Goal: Task Accomplishment & Management: Complete application form

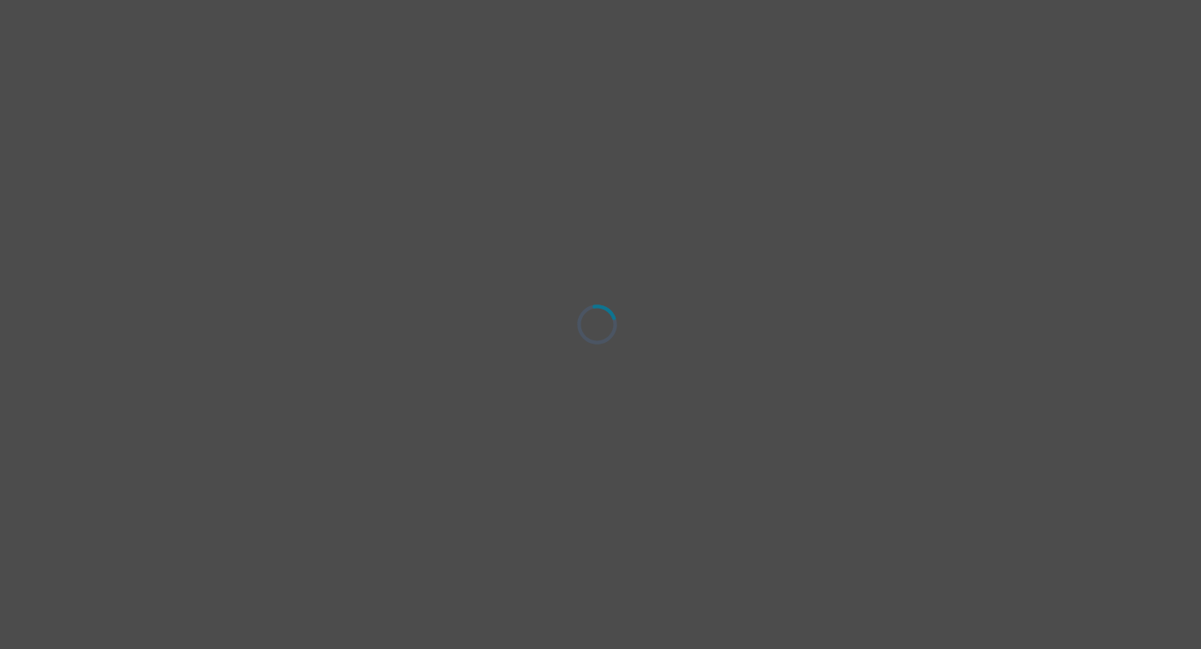
select select "[DEMOGRAPHIC_DATA]"
select select "she/her"
select select "Single"
select select "Bachelor degree"
select select "Instagram"
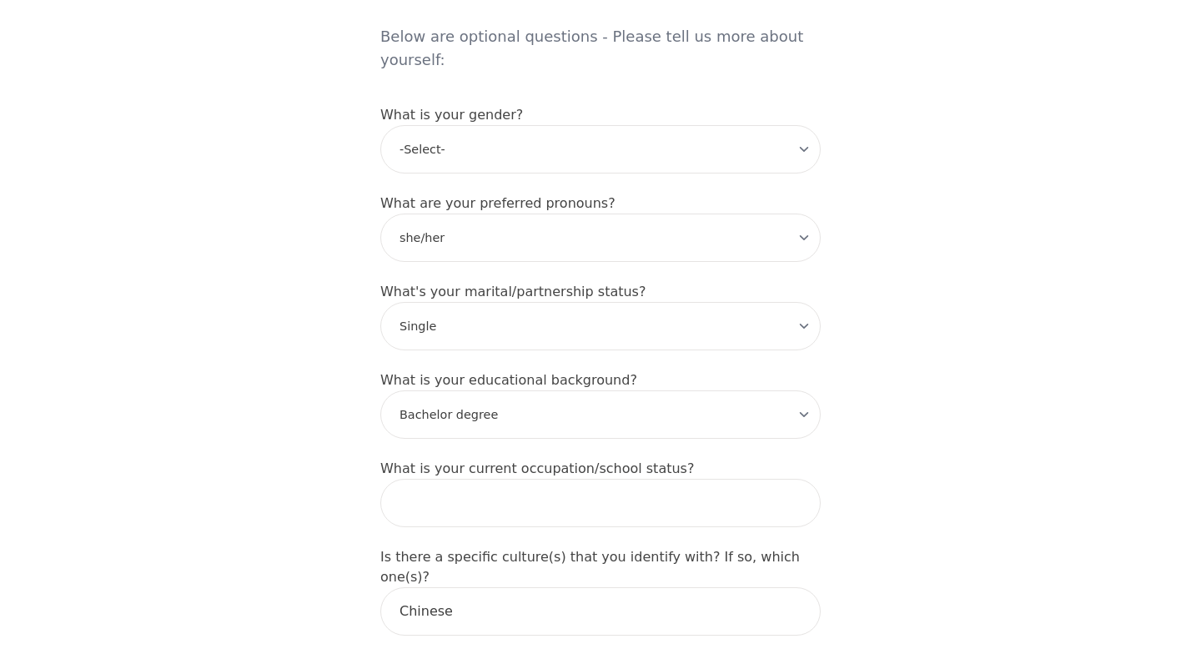
scroll to position [1438, 0]
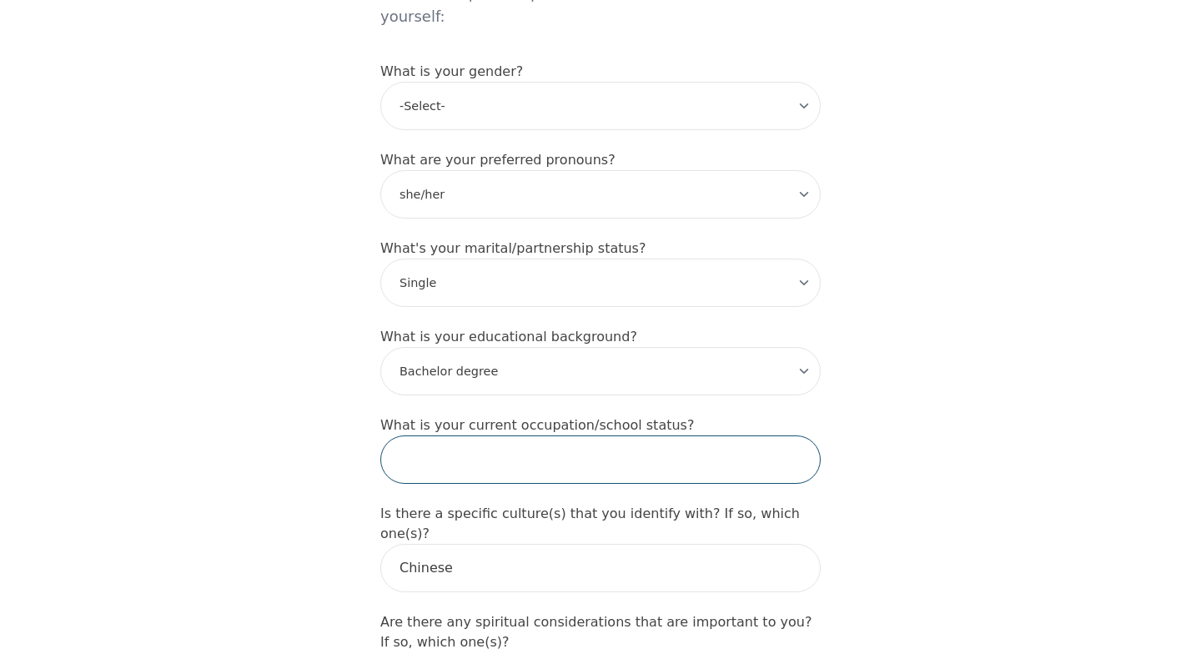
click at [634, 435] on input "text" at bounding box center [600, 459] width 440 height 48
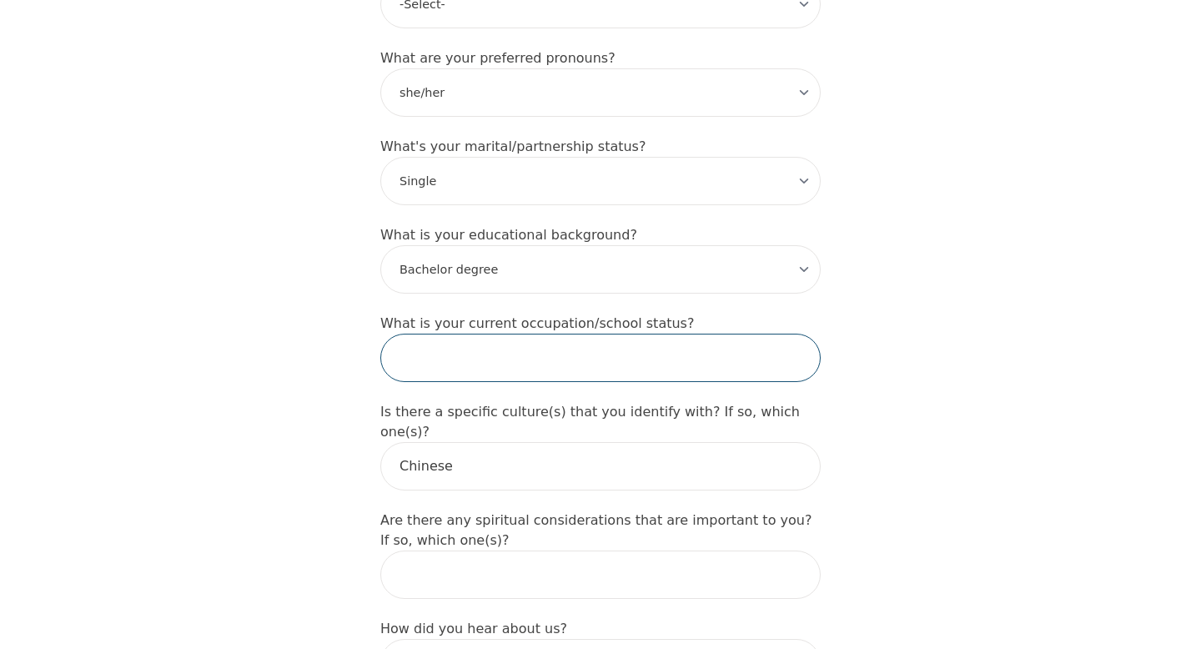
scroll to position [1565, 0]
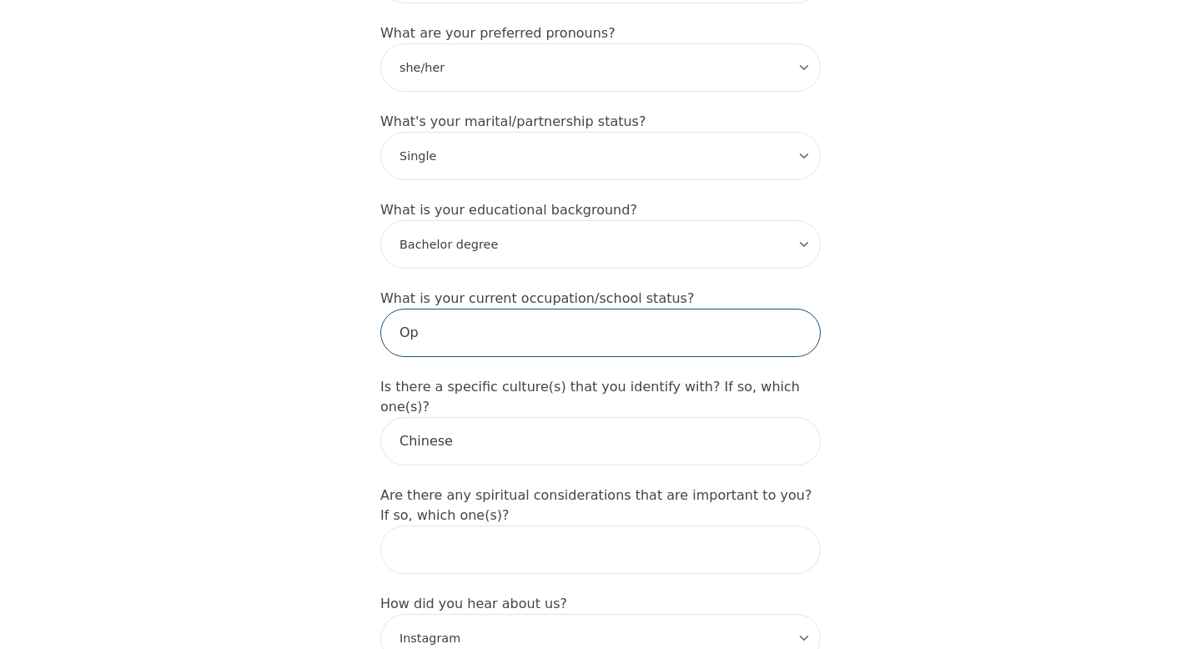
type input "O"
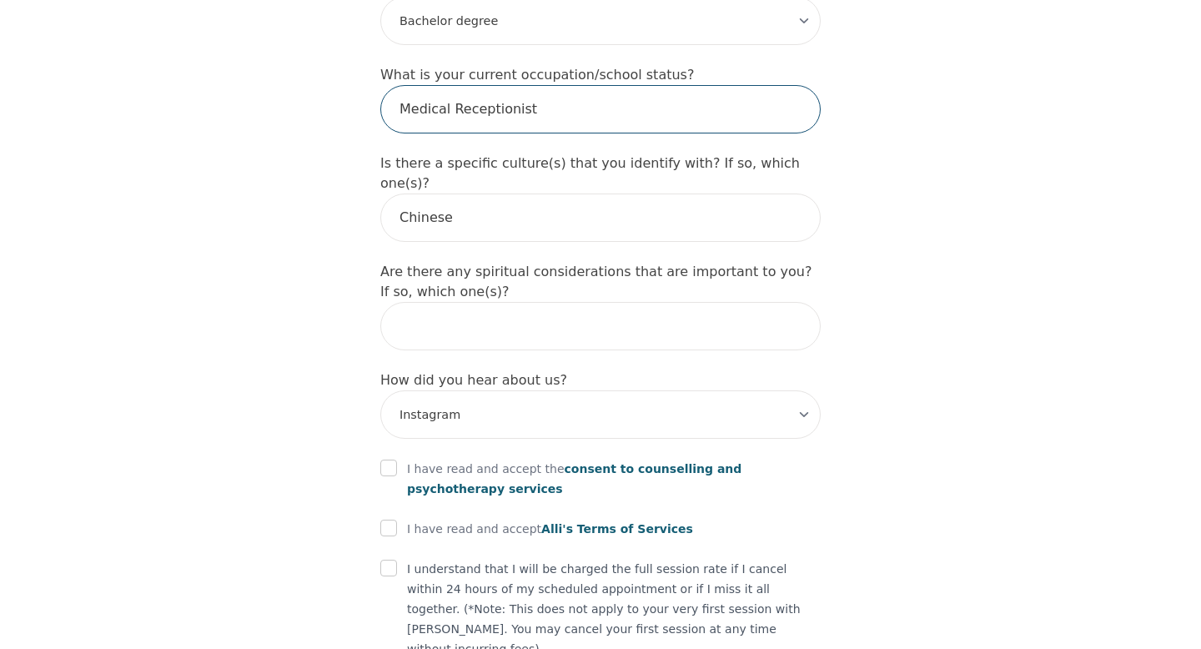
scroll to position [1888, 0]
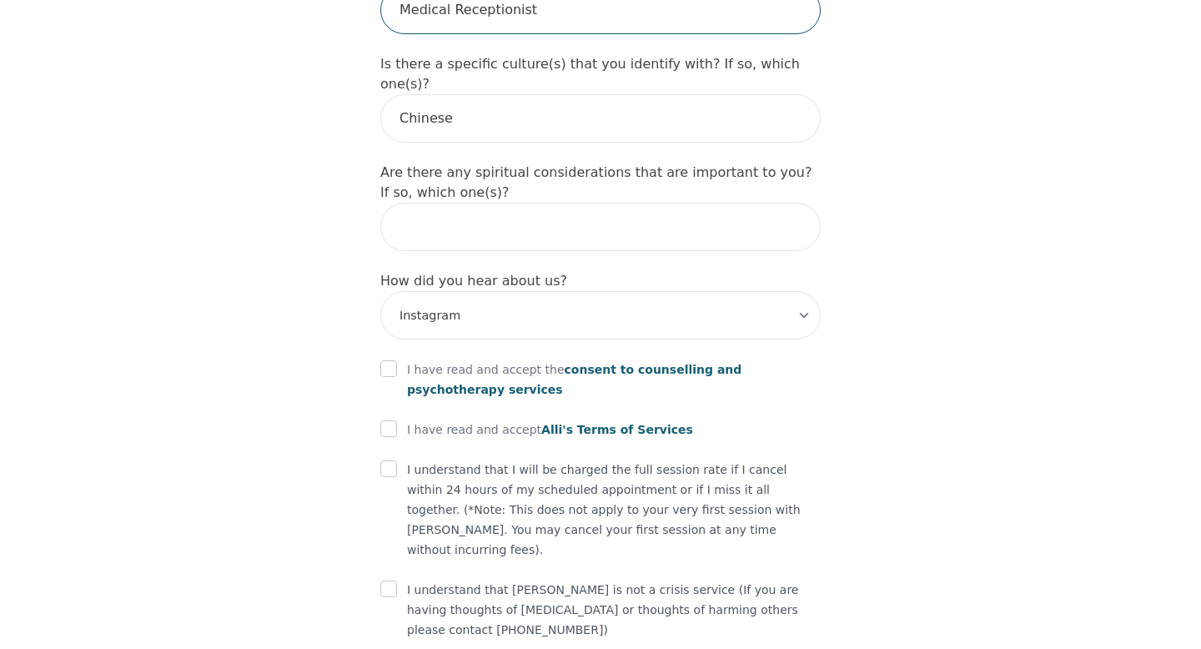
type input "Medical Receptionist"
click at [395, 360] on input "checkbox" at bounding box center [388, 368] width 17 height 17
checkbox input "true"
click at [389, 420] on input "checkbox" at bounding box center [388, 428] width 17 height 17
checkbox input "true"
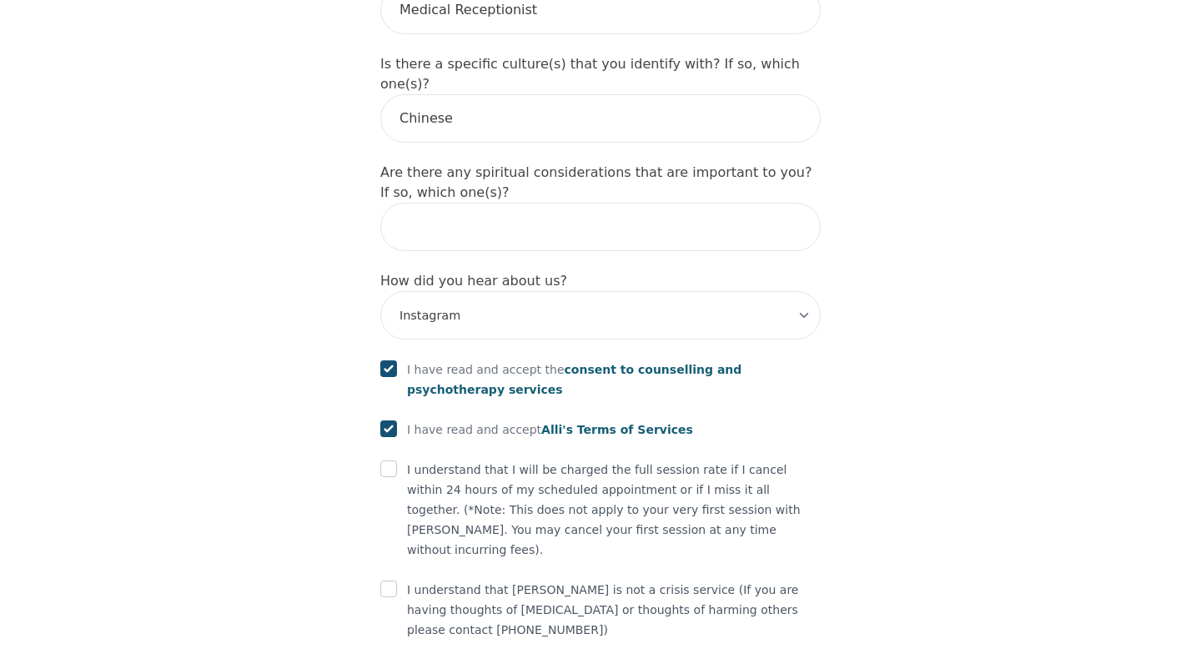
click at [389, 460] on div "I understand that I will be charged the full session rate if I cancel within 24…" at bounding box center [600, 510] width 440 height 100
click at [394, 460] on input "checkbox" at bounding box center [388, 468] width 17 height 17
checkbox input "true"
click at [393, 581] on input "checkbox" at bounding box center [388, 589] width 17 height 17
checkbox input "true"
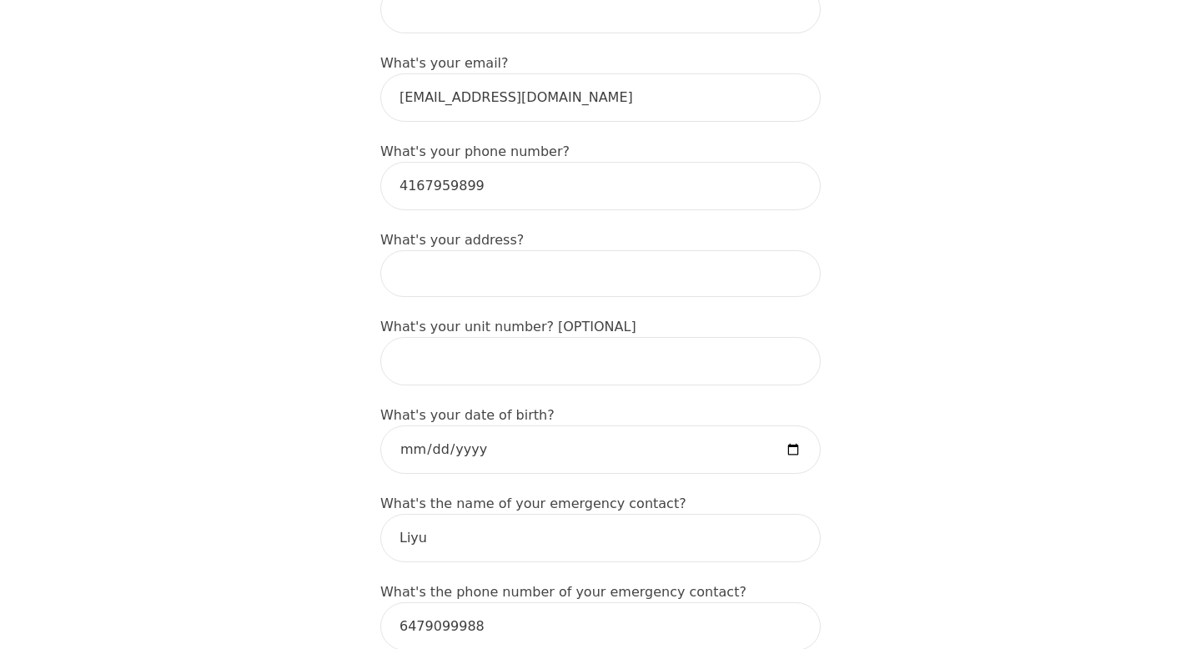
scroll to position [503, 0]
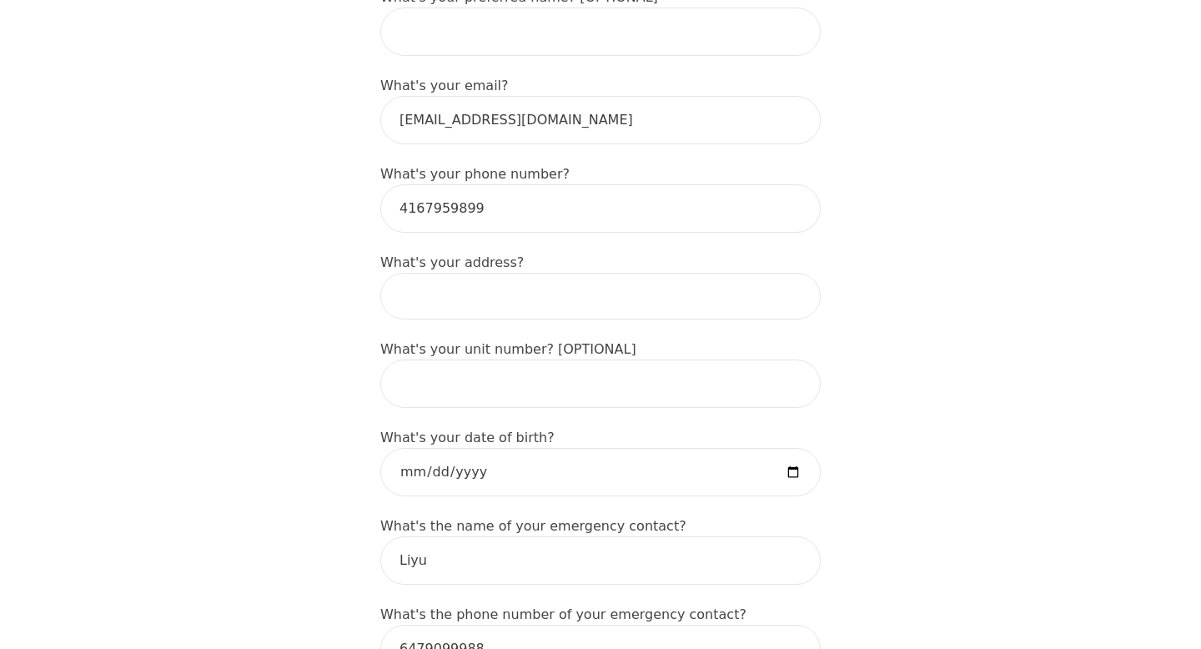
click at [516, 273] on input at bounding box center [600, 296] width 440 height 47
type input "170 Valleymede Dr, Richmond Hill, ON L4B 1X4, Canada"
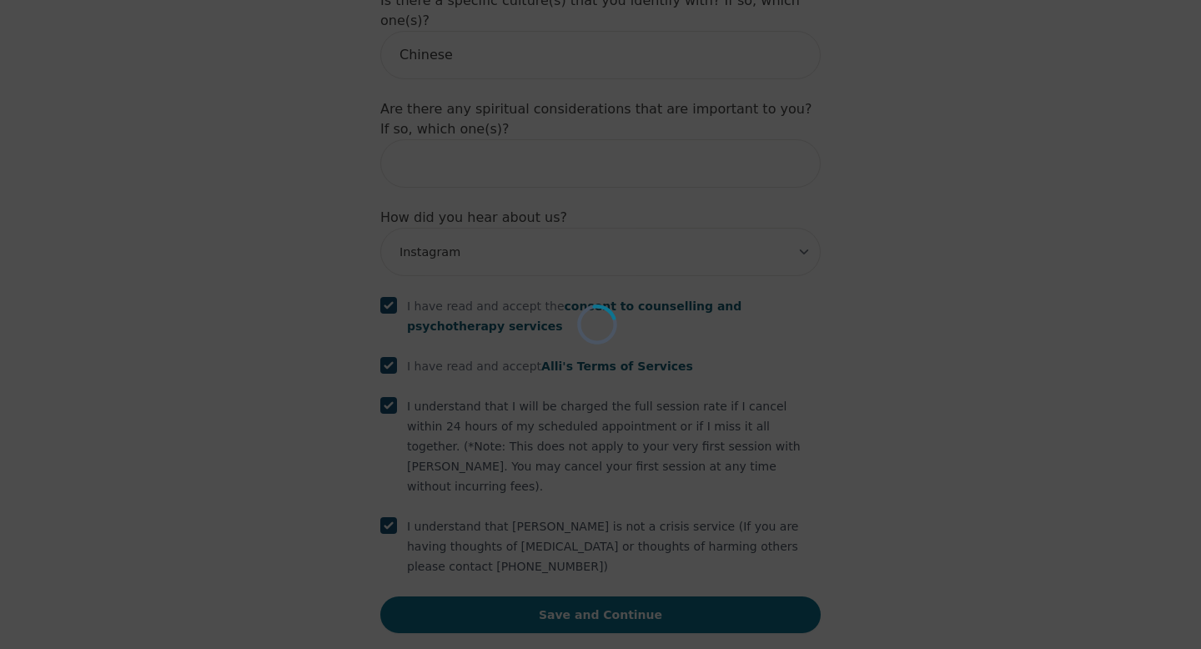
scroll to position [1888, 0]
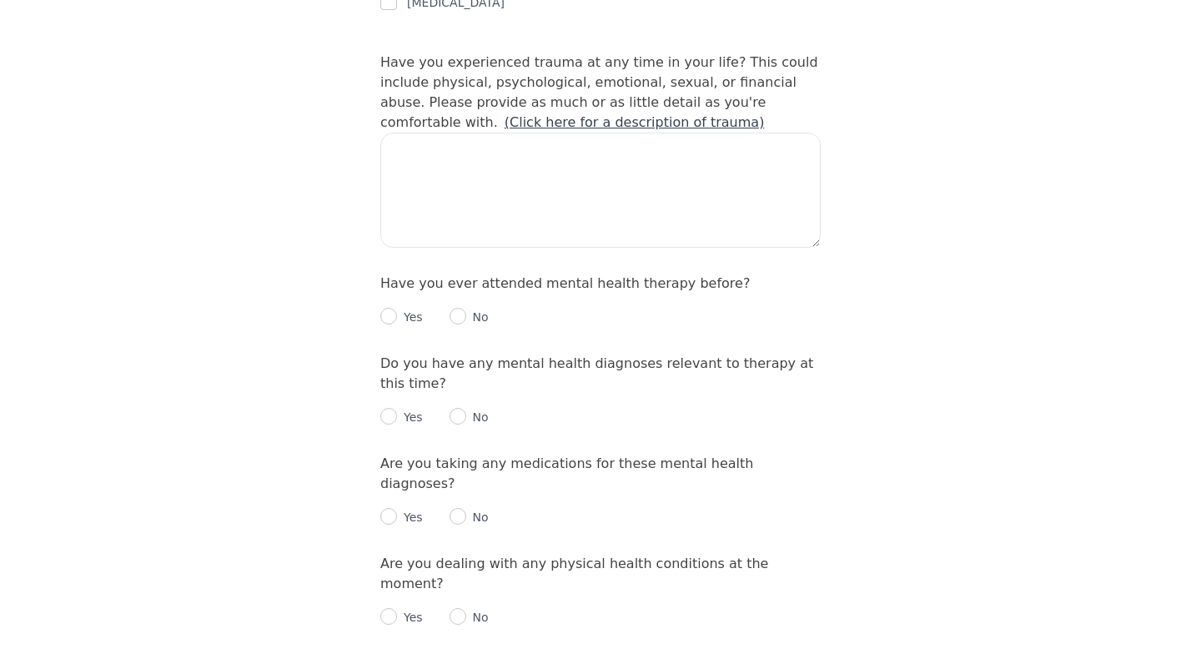
scroll to position [1656, 0]
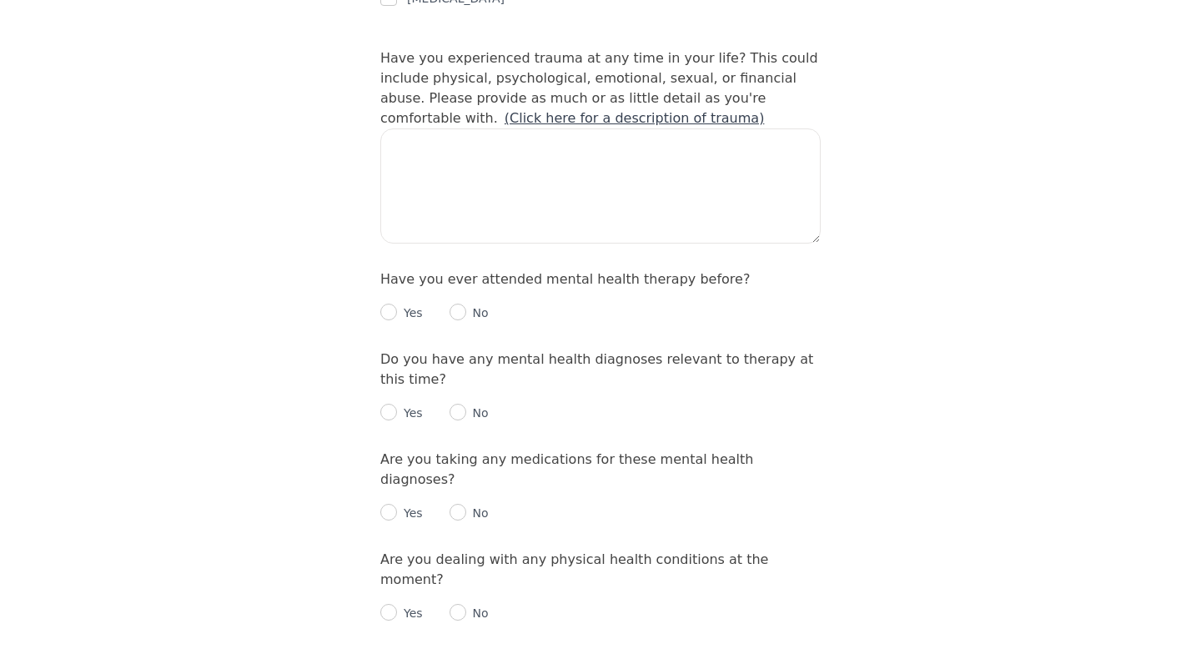
click at [390, 303] on div "Yes" at bounding box center [401, 313] width 43 height 20
click at [389, 304] on input "radio" at bounding box center [388, 312] width 17 height 17
radio input "true"
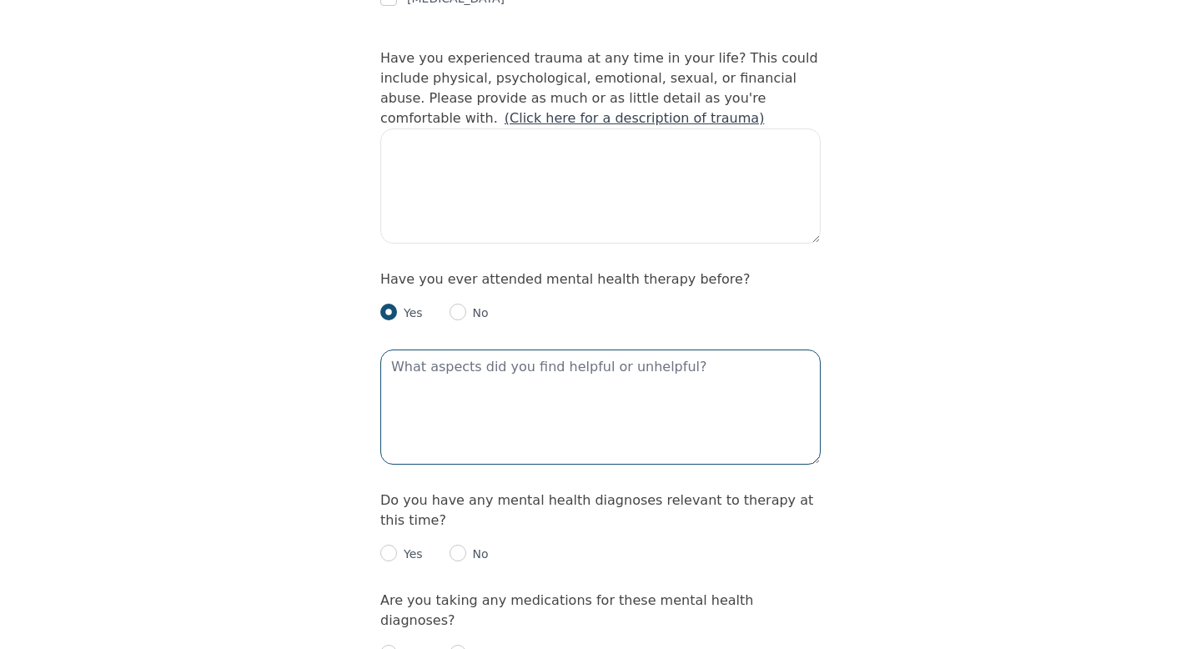
click at [426, 349] on textarea at bounding box center [600, 406] width 440 height 115
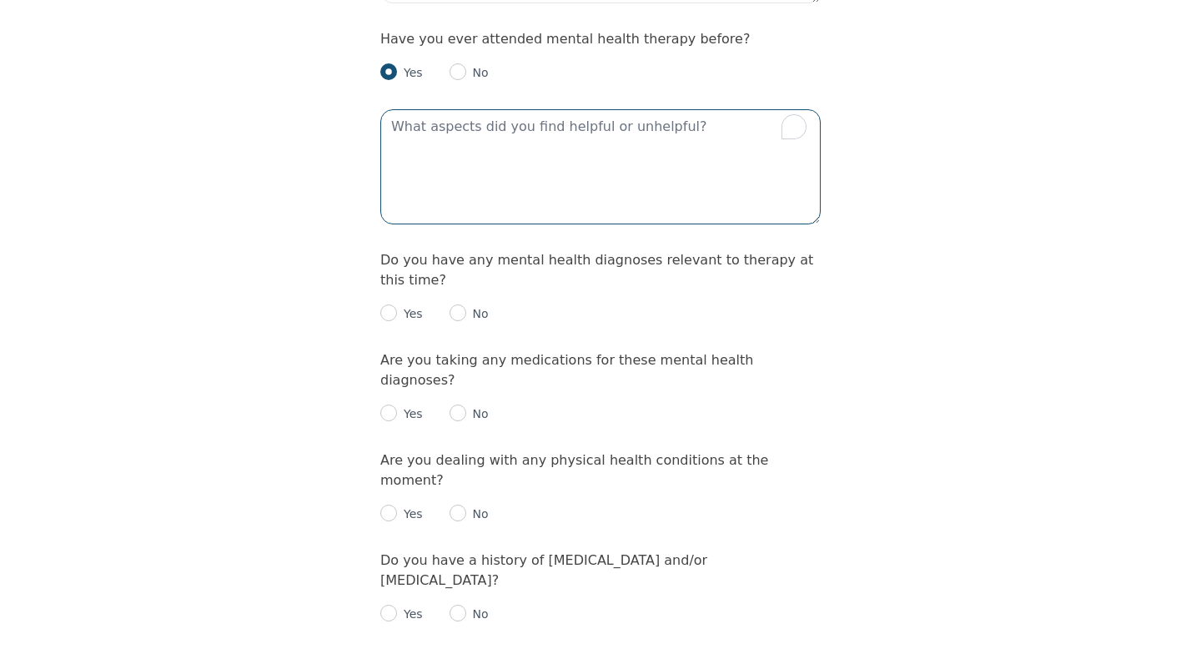
scroll to position [1898, 0]
click at [466, 304] on p "No" at bounding box center [477, 312] width 23 height 17
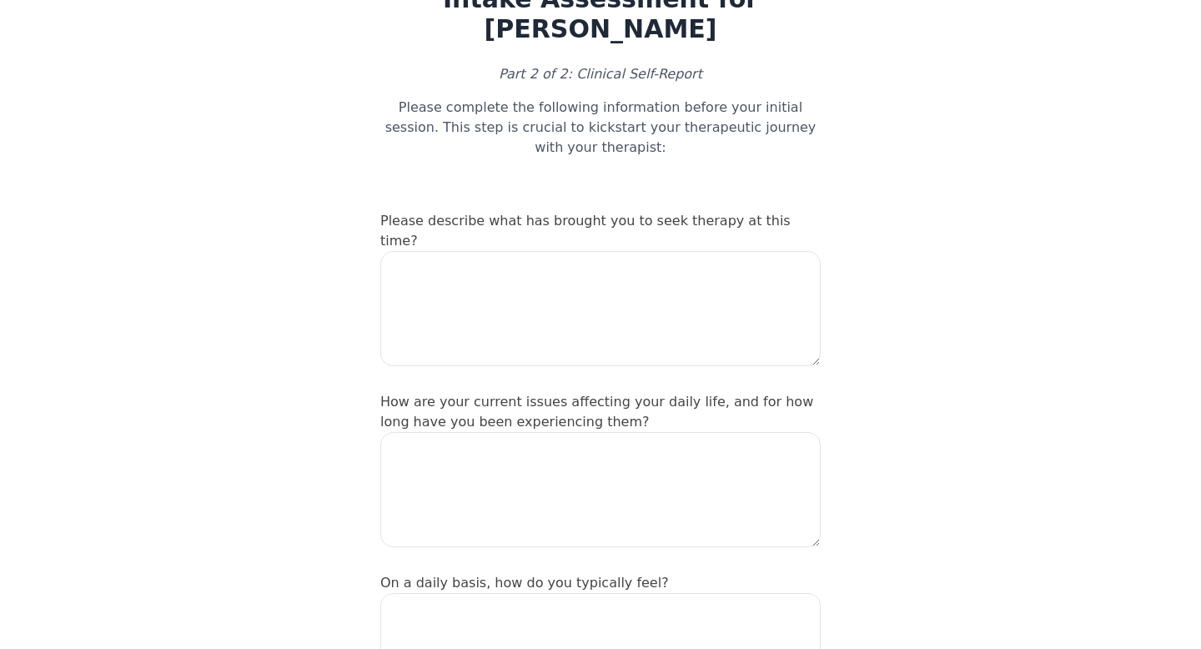
scroll to position [0, 0]
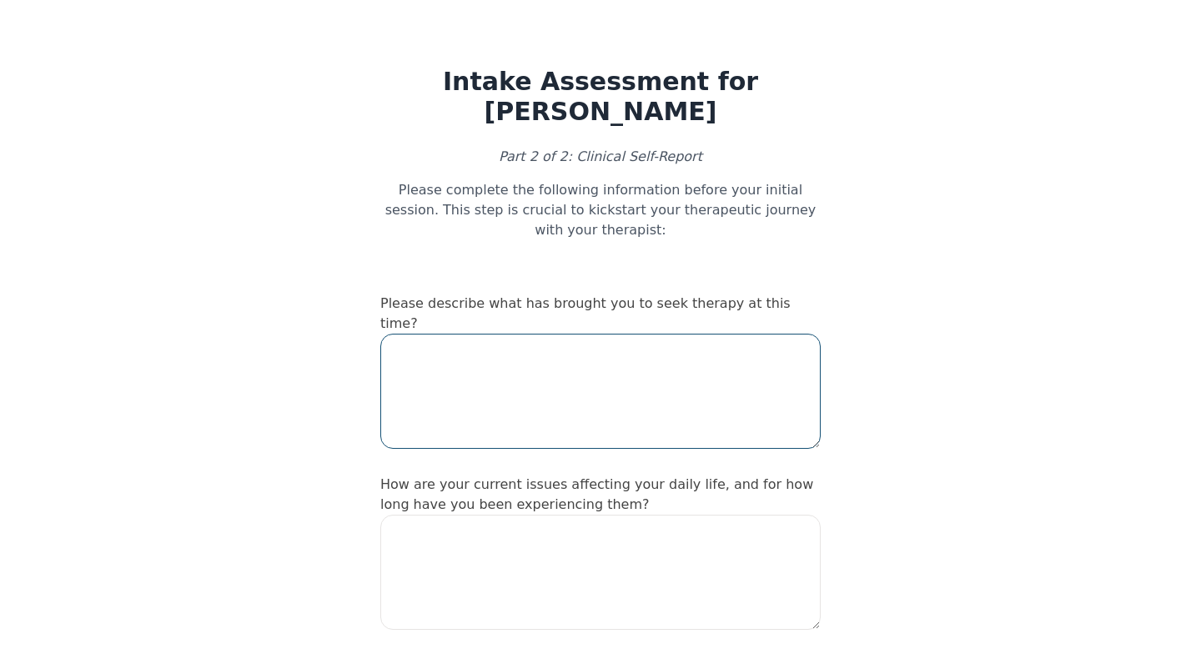
click at [754, 364] on textarea at bounding box center [600, 391] width 440 height 115
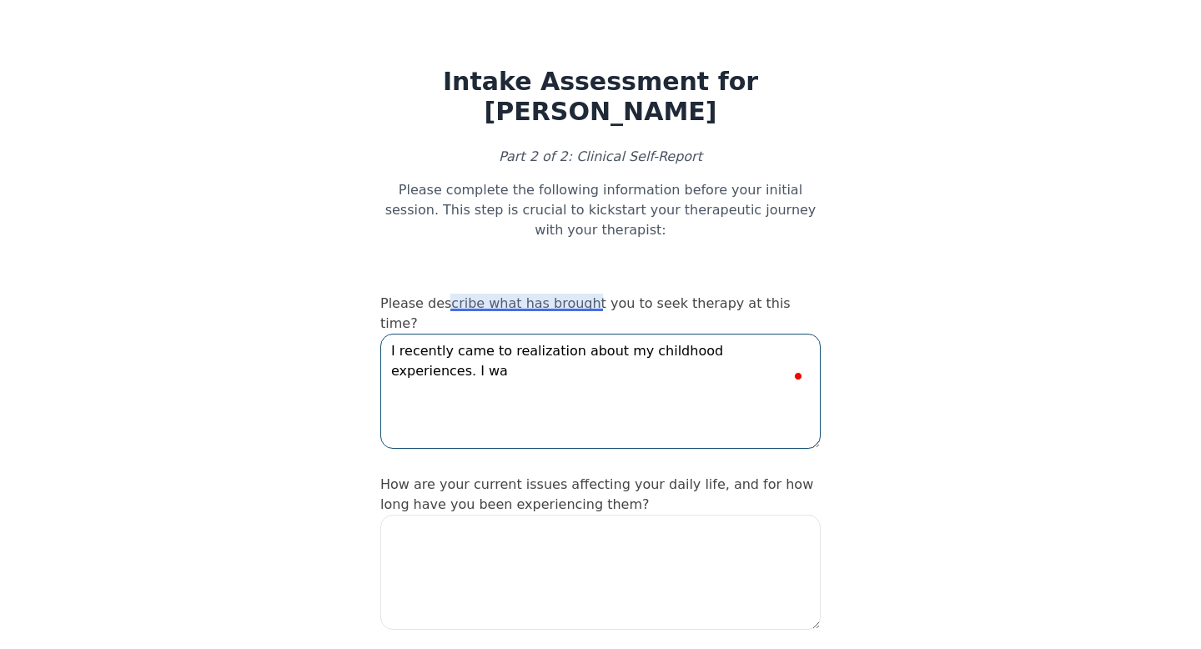
click at [466, 334] on textarea "I recently came to realization about my childhood experiences. I wa" at bounding box center [600, 391] width 440 height 115
drag, startPoint x: 704, startPoint y: 303, endPoint x: 661, endPoint y: 300, distance: 43.4
click at [661, 334] on textarea "I recently realized my childhood experiences. I wa" at bounding box center [600, 391] width 440 height 115
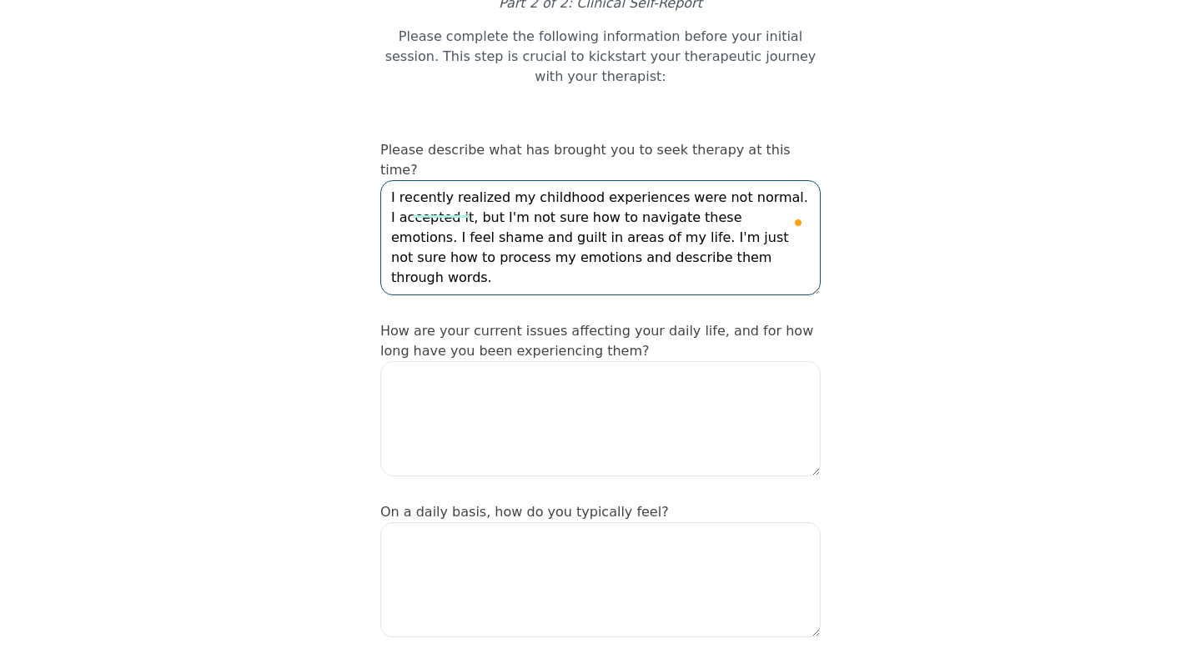
scroll to position [246, 0]
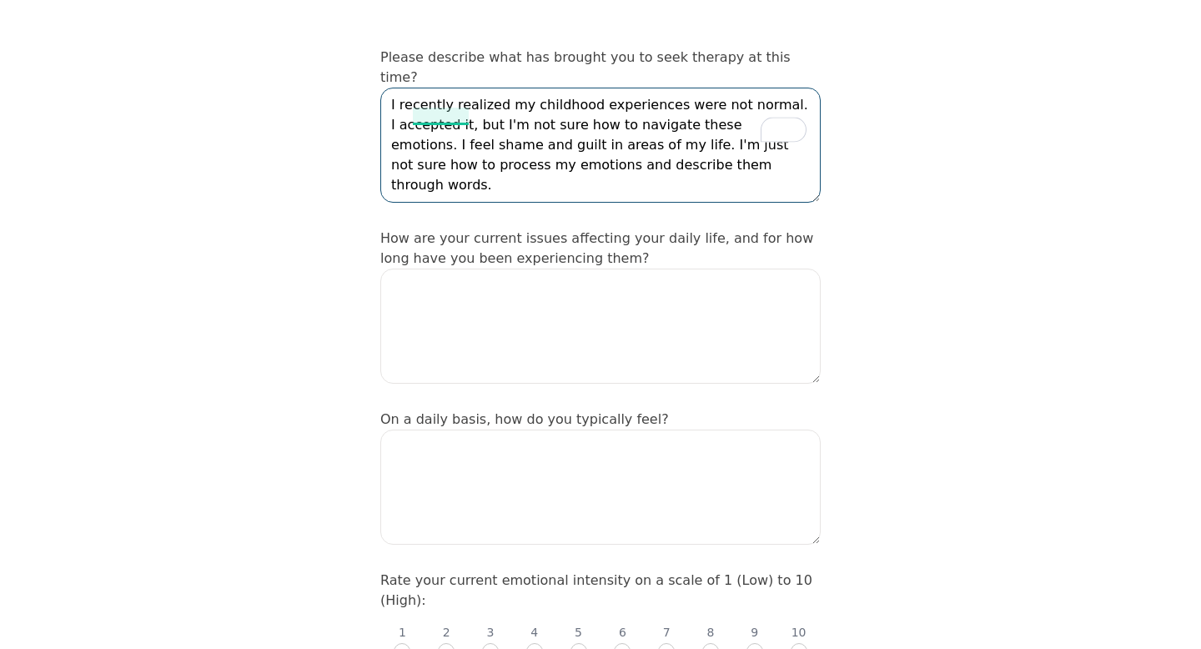
click at [449, 115] on textarea "I recently realized my childhood experiences were not normal. I accepted it, bu…" at bounding box center [600, 145] width 440 height 115
type textarea "I recently realized my childhood experiences were not normal. I accepted it, bu…"
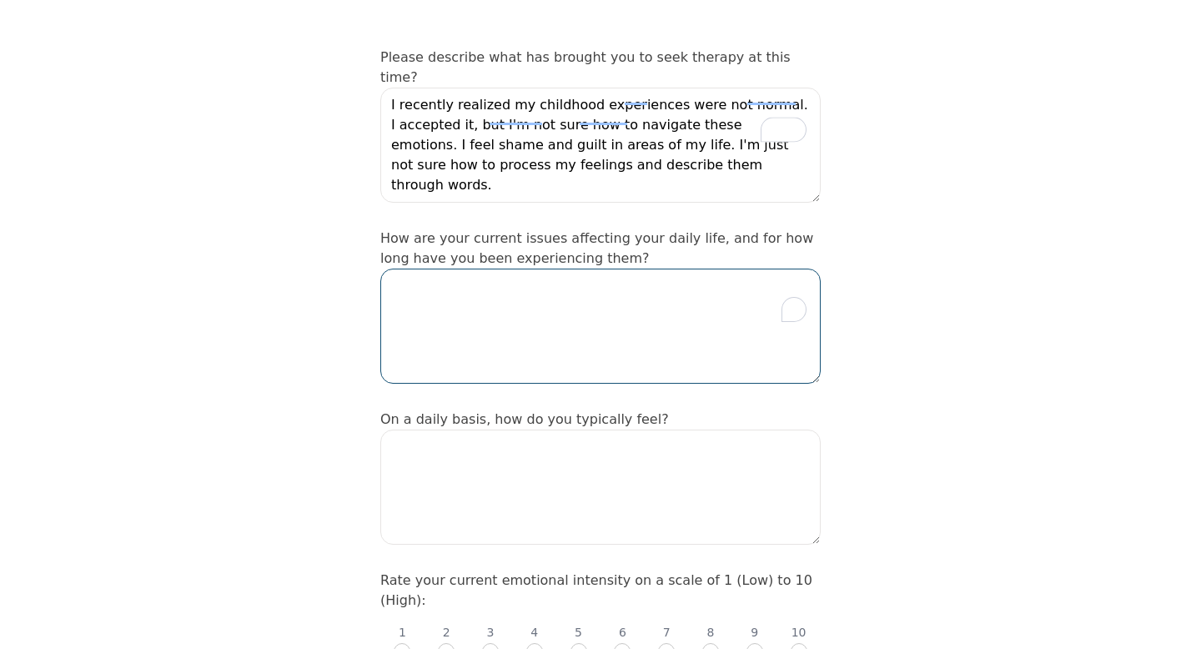
click at [612, 273] on textarea "To enrich screen reader interactions, please activate Accessibility in Grammarl…" at bounding box center [600, 326] width 440 height 115
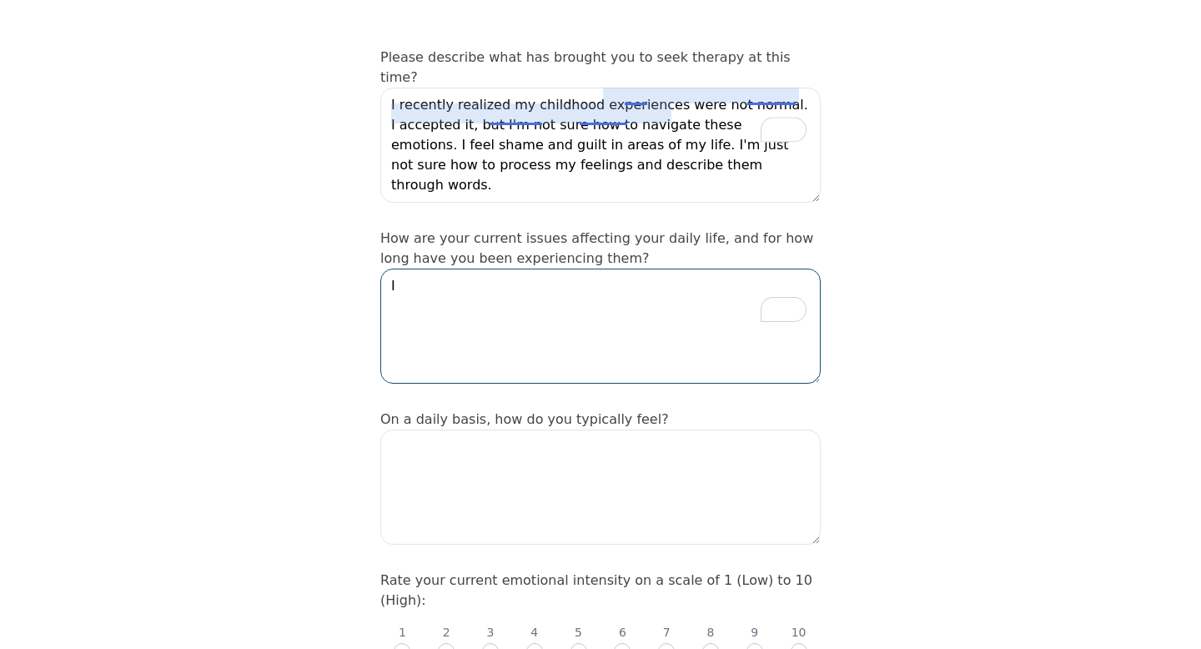
type textarea "I"
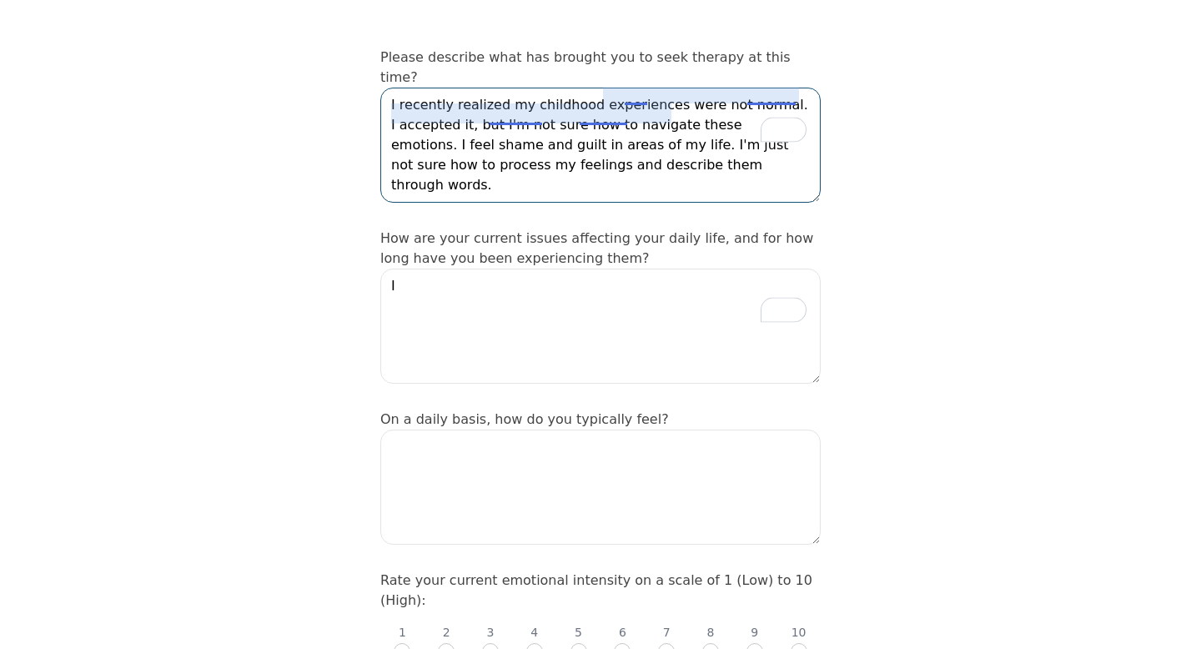
drag, startPoint x: 648, startPoint y: 98, endPoint x: 629, endPoint y: 98, distance: 19.2
click at [629, 98] on textarea "I recently realized my childhood experiences were not normal. I accepted it, bu…" at bounding box center [600, 145] width 440 height 115
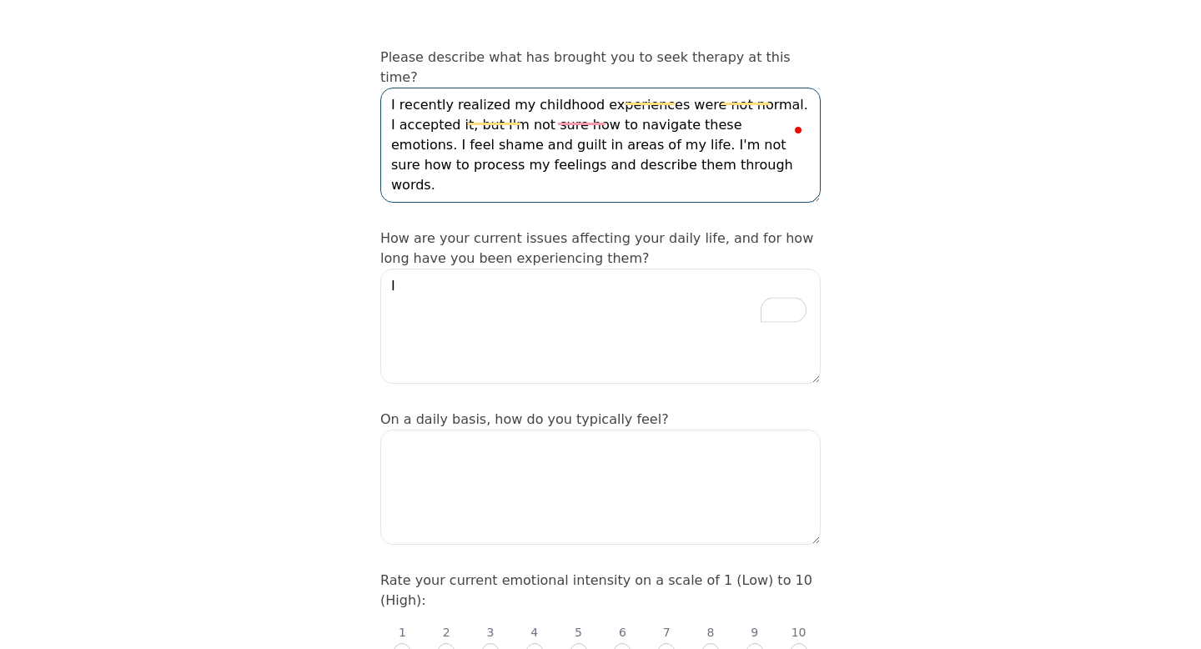
click at [692, 112] on textarea "I recently realized my childhood experiences were not normal. I accepted it, bu…" at bounding box center [600, 145] width 440 height 115
drag, startPoint x: 683, startPoint y: 121, endPoint x: 721, endPoint y: 104, distance: 41.1
click at [721, 104] on textarea "I recently realized my childhood experiences were not normal. I accepted it, bu…" at bounding box center [600, 145] width 440 height 115
type textarea "I recently realized my childhood experiences were not normal. I accepted it, bu…"
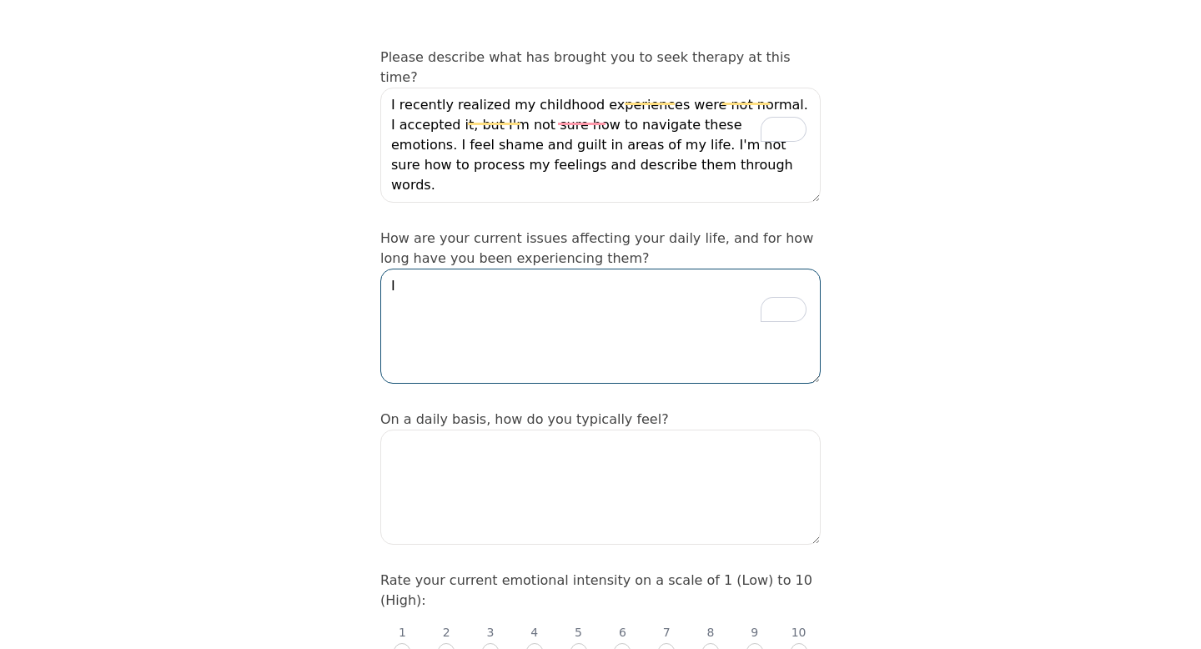
click at [674, 299] on textarea "I" at bounding box center [600, 326] width 440 height 115
type textarea "I"
type textarea "M"
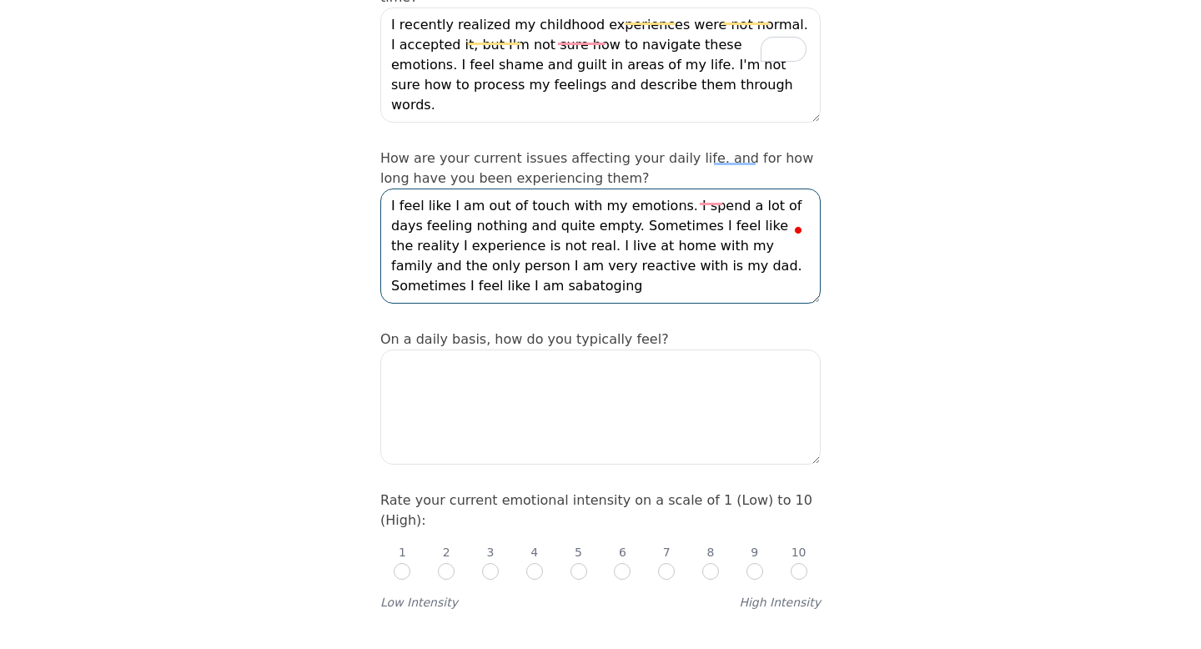
scroll to position [351, 0]
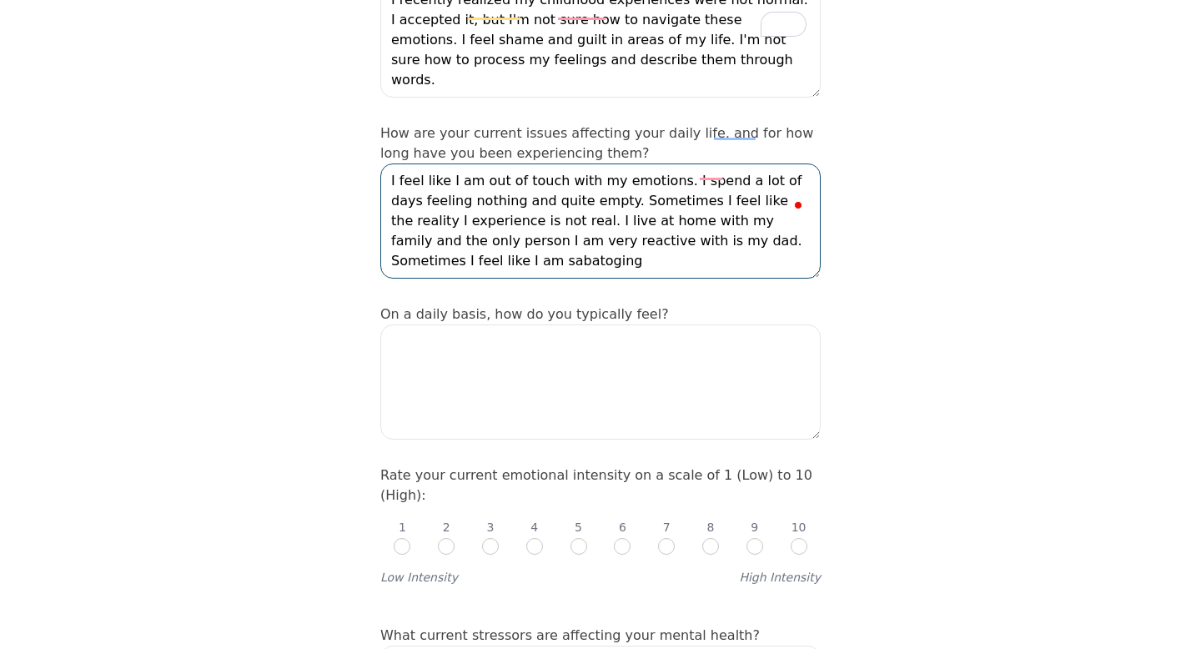
click at [467, 219] on textarea "I feel like I am out of touch with my emotions. I spend a lot of days feeling n…" at bounding box center [600, 220] width 440 height 115
click at [425, 209] on textarea "I feel like I am out of touch with my emotions. I spend a lot of days feeling n…" at bounding box center [600, 220] width 440 height 115
click at [513, 209] on textarea "I feel like I am out of touch with my emotions. I spend a lot of days feeling n…" at bounding box center [600, 220] width 440 height 115
type textarea "I feel like I am out of touch with my emotions. I spend a lot of days feeling n…"
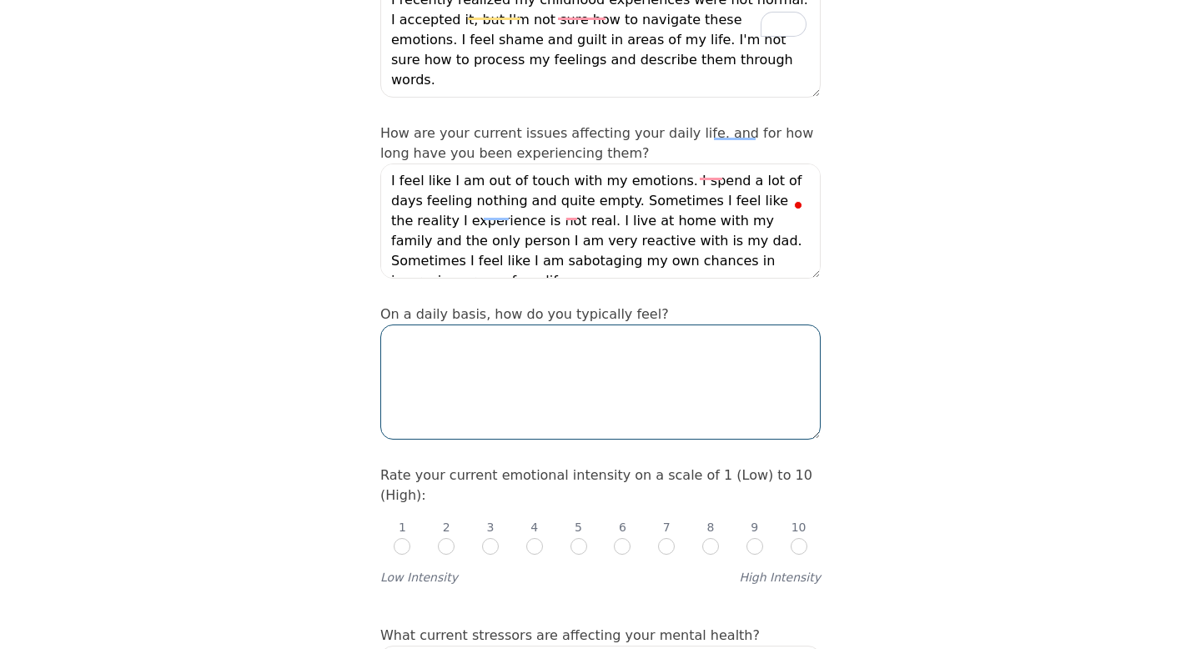
click at [515, 356] on textarea at bounding box center [600, 381] width 440 height 115
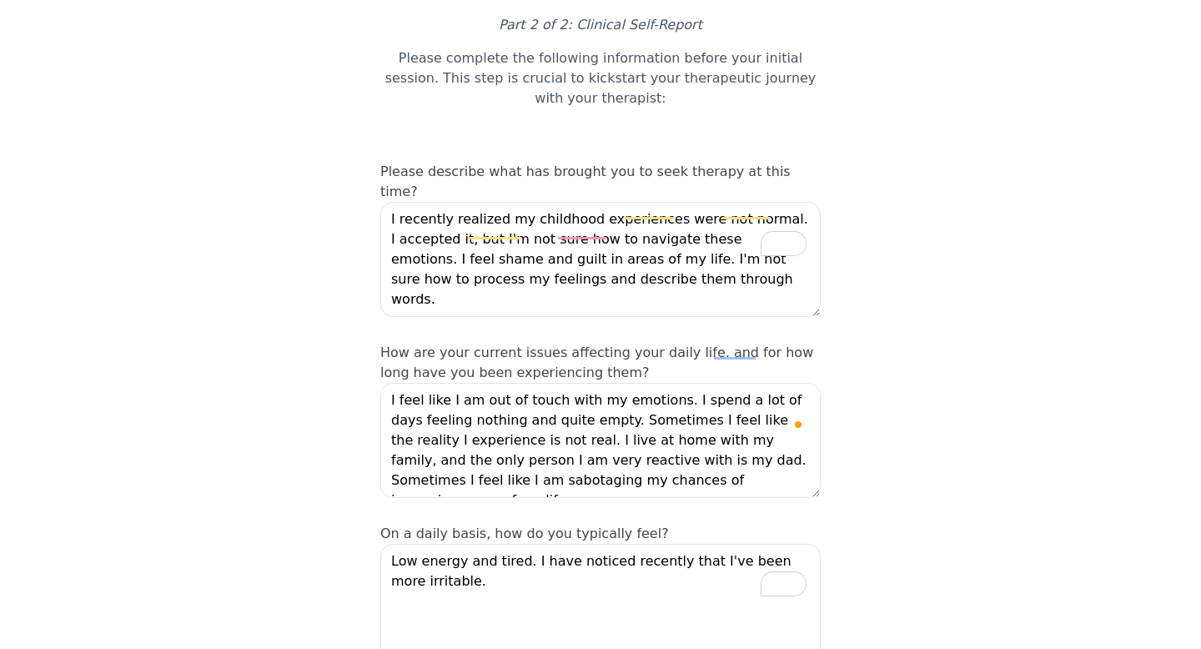
scroll to position [31, 0]
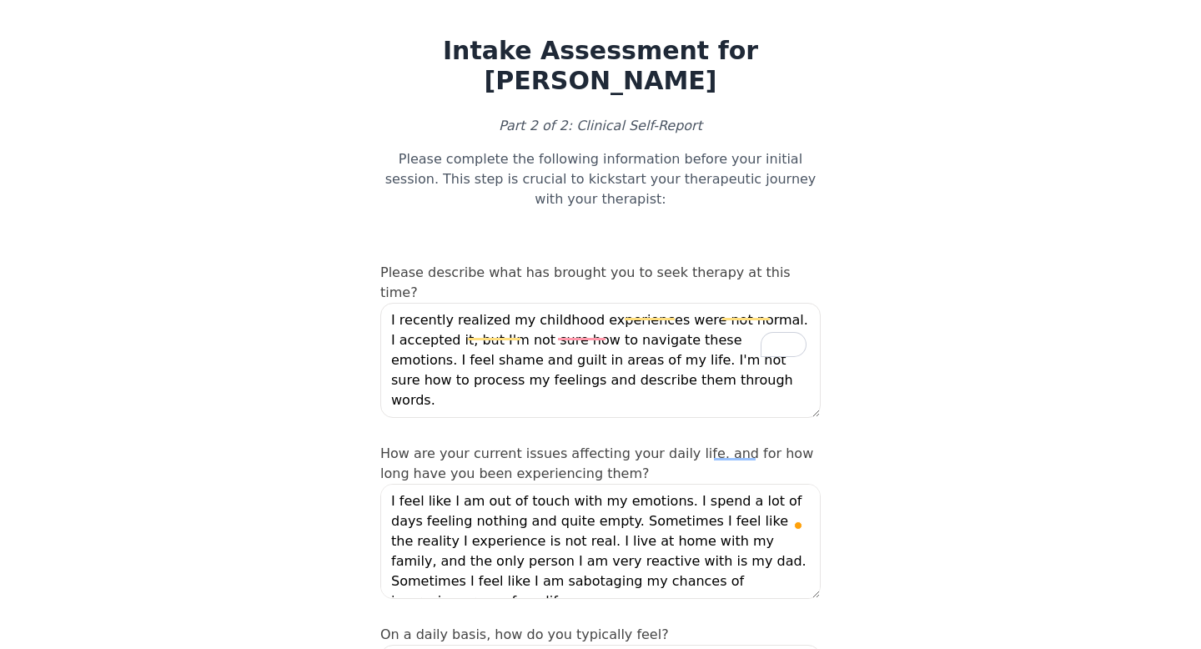
type textarea "Family - I don't have the best relationship with my dad and feel disconnected f…"
click at [743, 484] on textarea "I feel like I am out of touch with my emotions. I spend a lot of days feeling n…" at bounding box center [600, 541] width 440 height 115
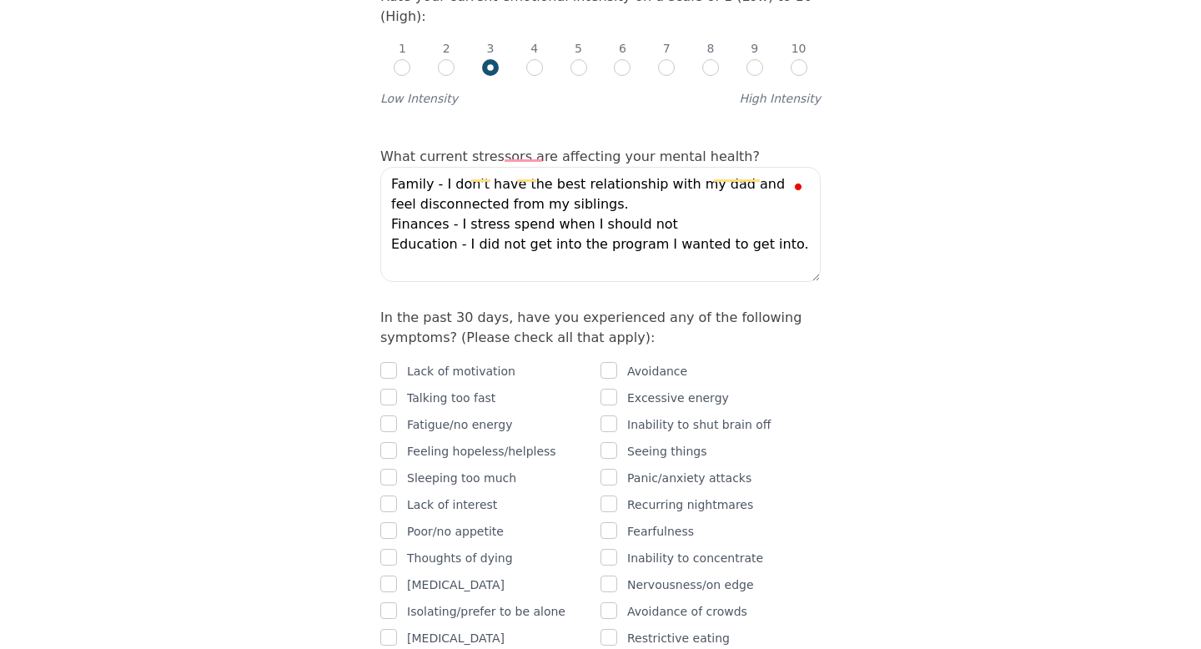
scroll to position [832, 0]
click at [473, 359] on p "Lack of motivation" at bounding box center [461, 369] width 108 height 20
click at [387, 359] on input "checkbox" at bounding box center [388, 367] width 17 height 17
checkbox input "true"
click at [389, 413] on input "checkbox" at bounding box center [388, 421] width 17 height 17
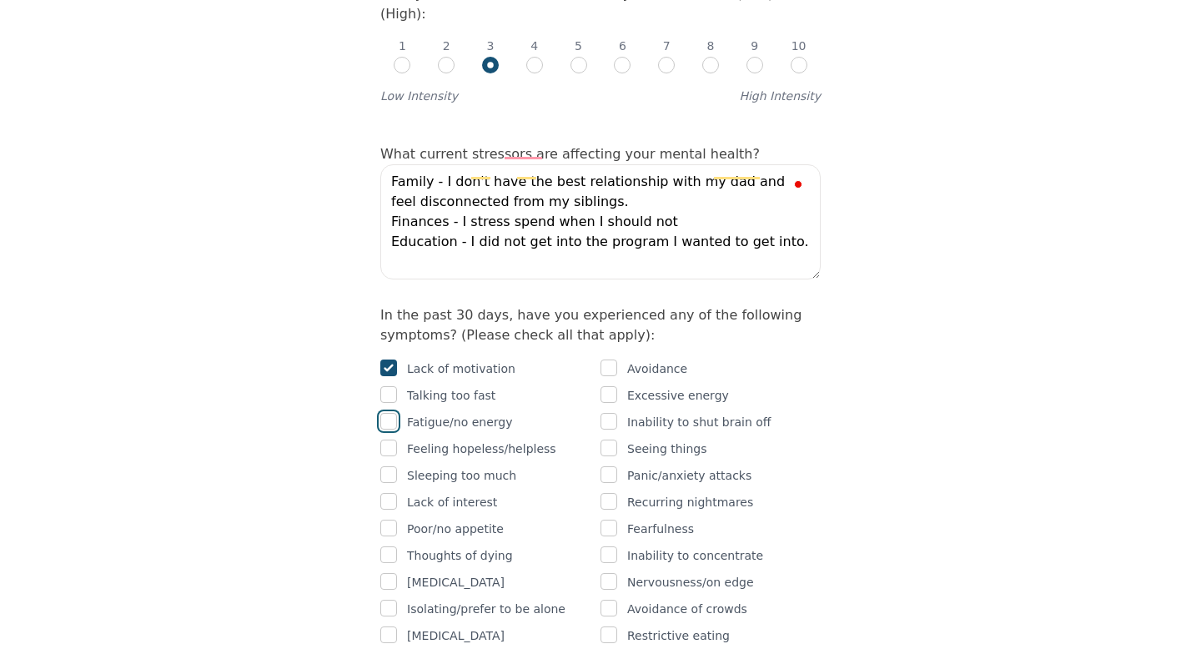
checkbox input "true"
click at [392, 440] on input "checkbox" at bounding box center [388, 448] width 17 height 17
checkbox input "true"
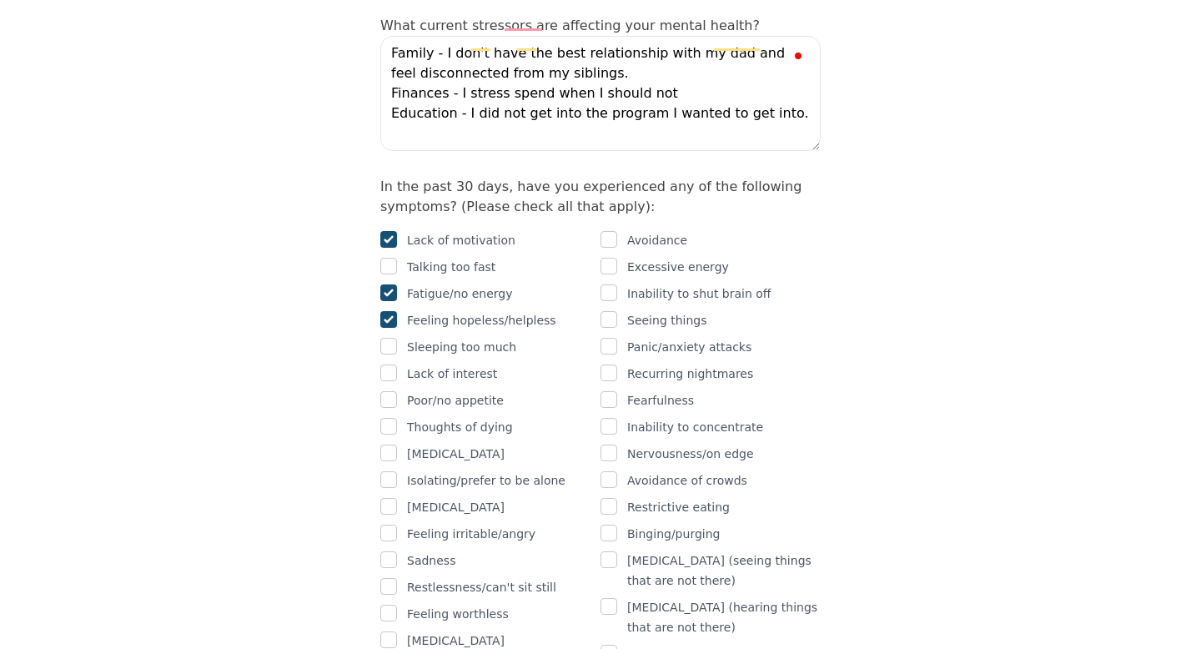
scroll to position [962, 0]
click at [392, 364] on input "checkbox" at bounding box center [388, 372] width 17 height 17
checkbox input "true"
click at [392, 390] on input "checkbox" at bounding box center [388, 398] width 17 height 17
checkbox input "true"
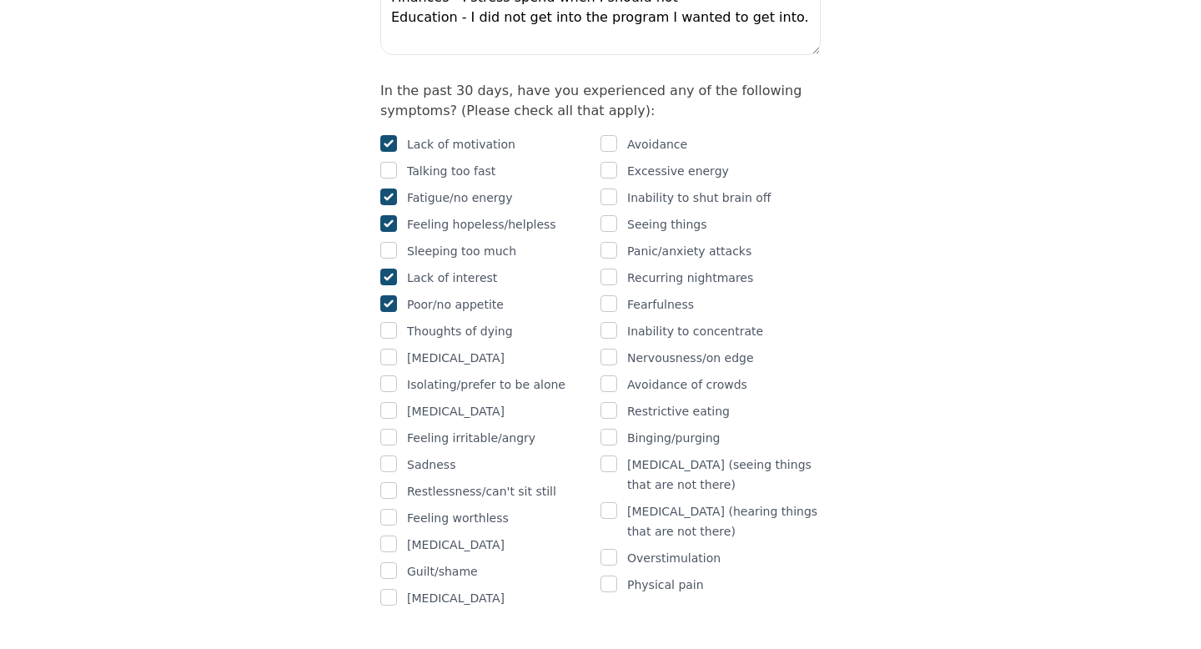
scroll to position [1061, 0]
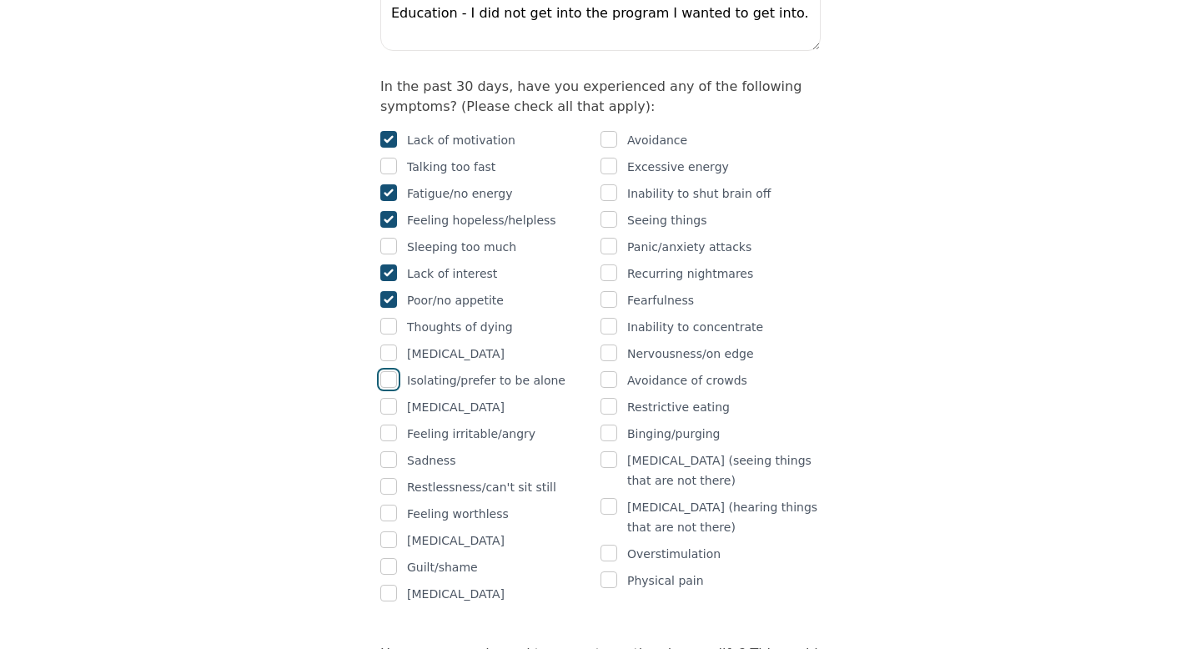
click at [392, 371] on input "checkbox" at bounding box center [388, 379] width 17 height 17
checkbox input "true"
click at [393, 425] on input "checkbox" at bounding box center [388, 433] width 17 height 17
checkbox input "true"
click at [392, 558] on input "checkbox" at bounding box center [388, 566] width 17 height 17
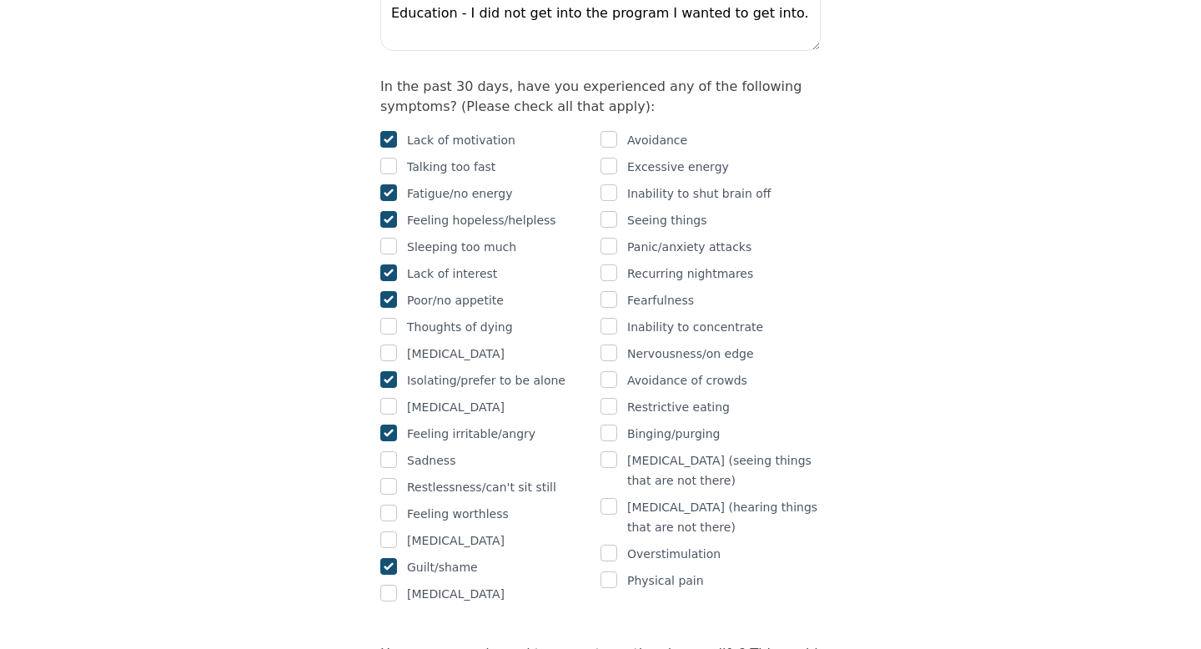
checkbox input "true"
click at [391, 504] on div at bounding box center [388, 514] width 17 height 20
click at [389, 531] on input "checkbox" at bounding box center [388, 539] width 17 height 17
checkbox input "true"
click at [390, 504] on div at bounding box center [388, 514] width 17 height 20
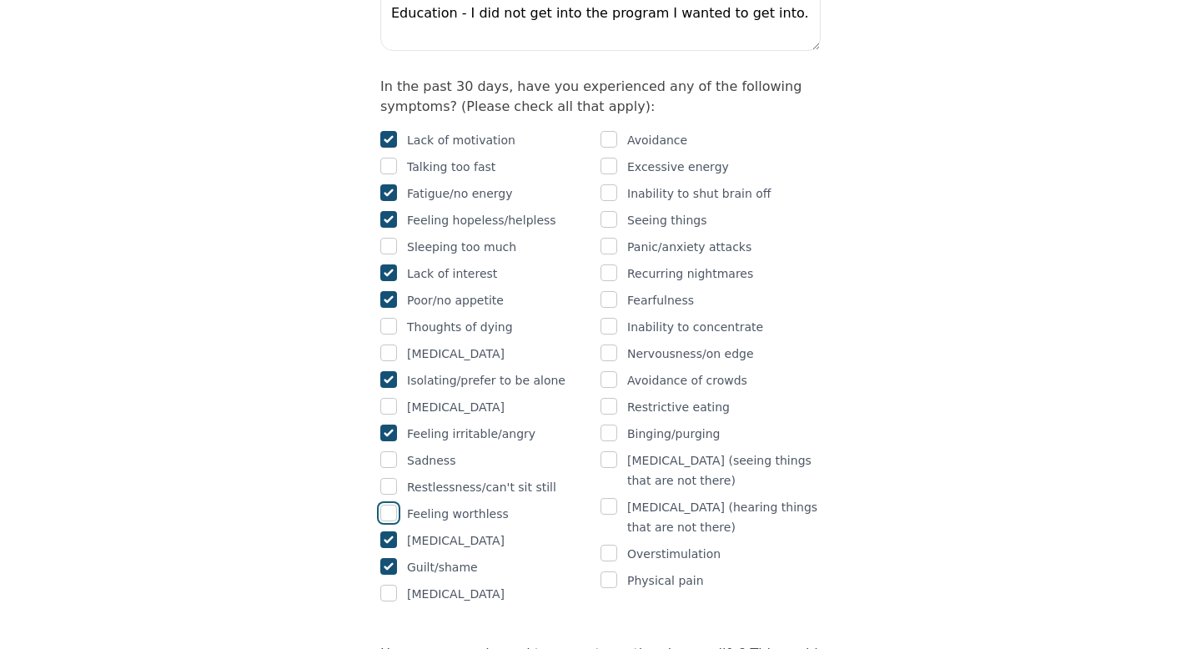
click at [387, 505] on input "checkbox" at bounding box center [388, 513] width 17 height 17
checkbox input "true"
click at [613, 184] on input "checkbox" at bounding box center [609, 192] width 17 height 17
checkbox input "true"
click at [611, 371] on input "checkbox" at bounding box center [609, 379] width 17 height 17
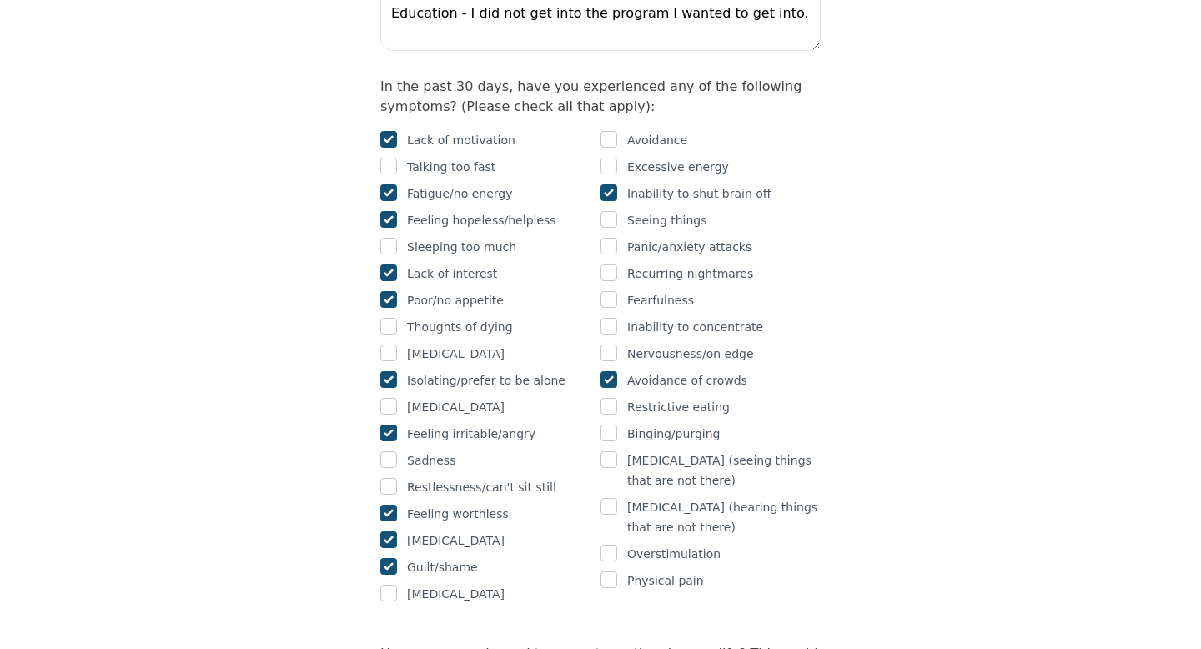
checkbox input "true"
click at [614, 318] on input "checkbox" at bounding box center [609, 326] width 17 height 17
checkbox input "true"
click at [611, 571] on input "checkbox" at bounding box center [609, 579] width 17 height 17
checkbox input "true"
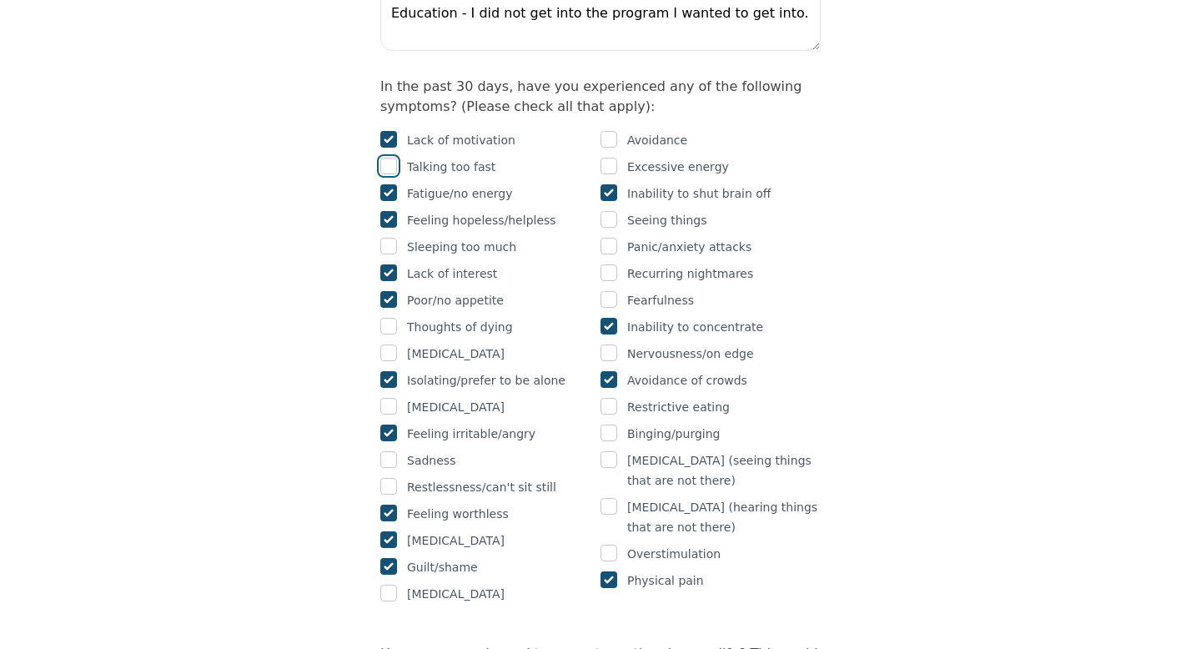
click at [395, 158] on input "checkbox" at bounding box center [388, 166] width 17 height 17
checkbox input "true"
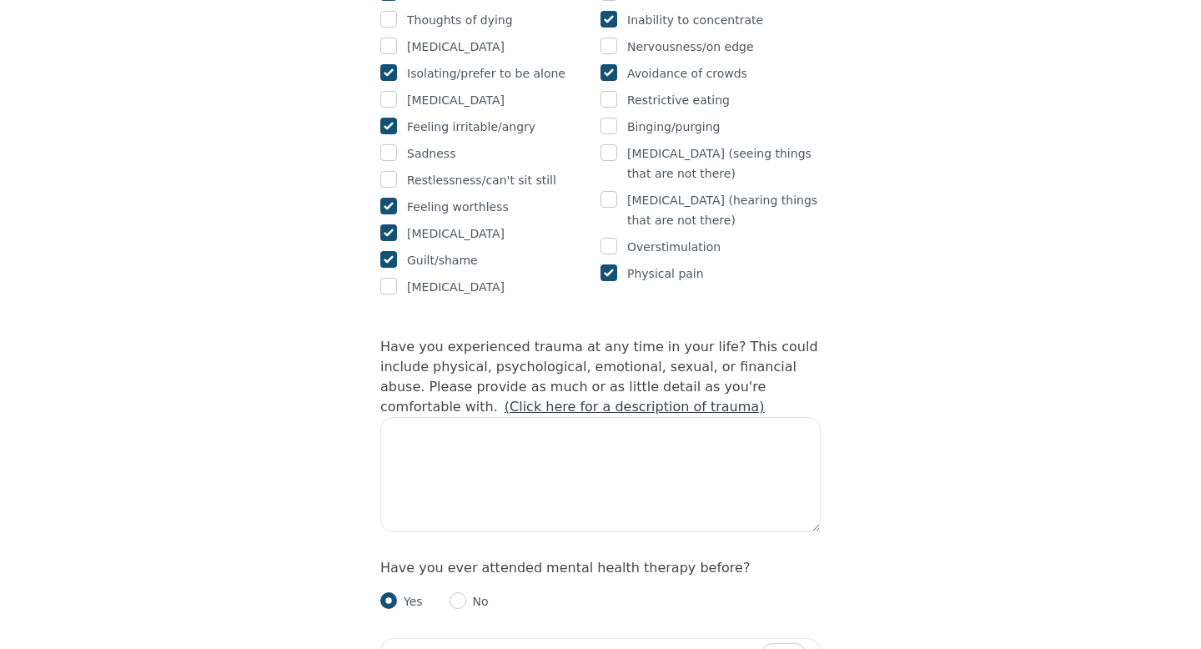
scroll to position [1369, 0]
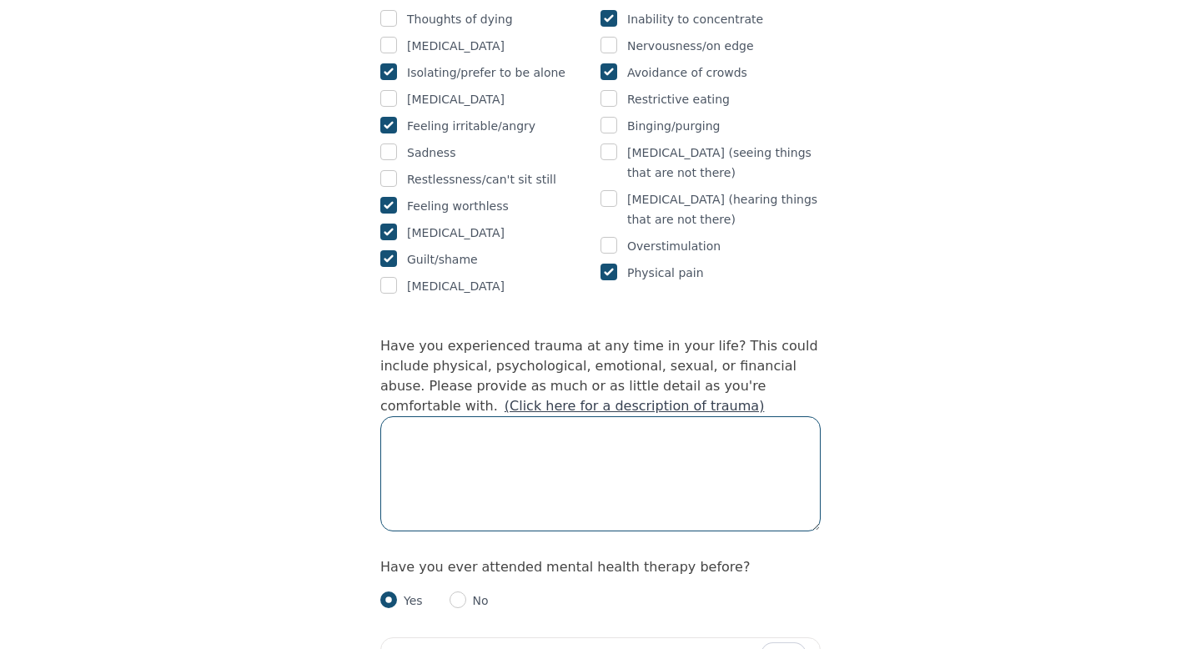
click at [535, 416] on textarea at bounding box center [600, 473] width 440 height 115
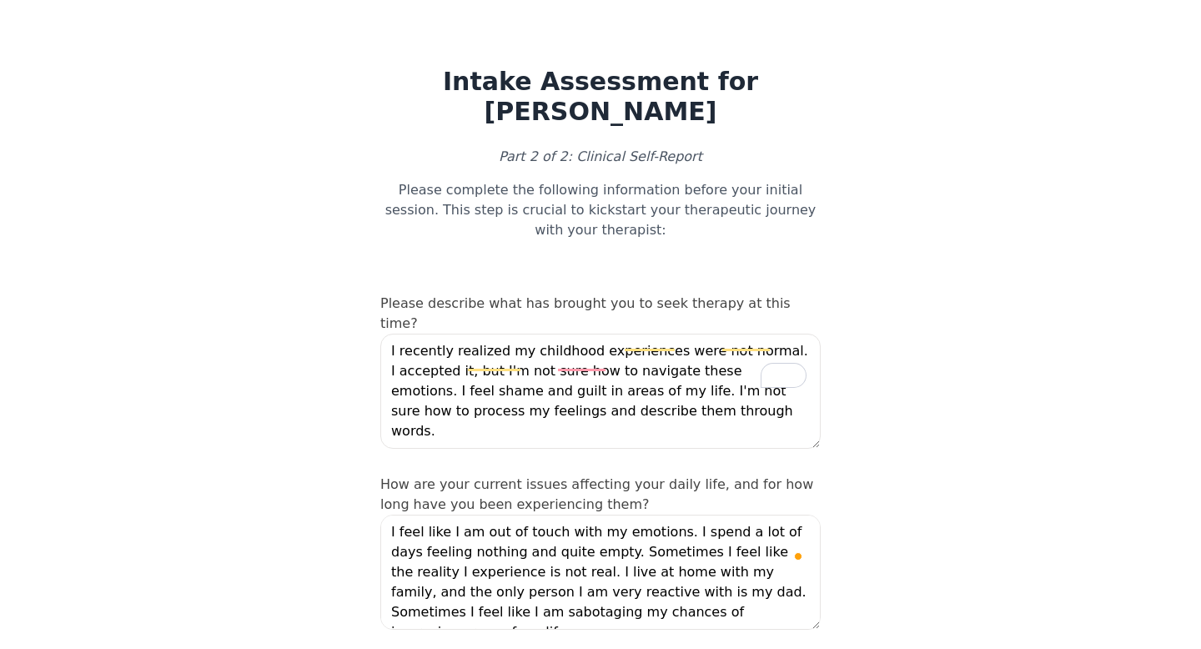
scroll to position [1369, 0]
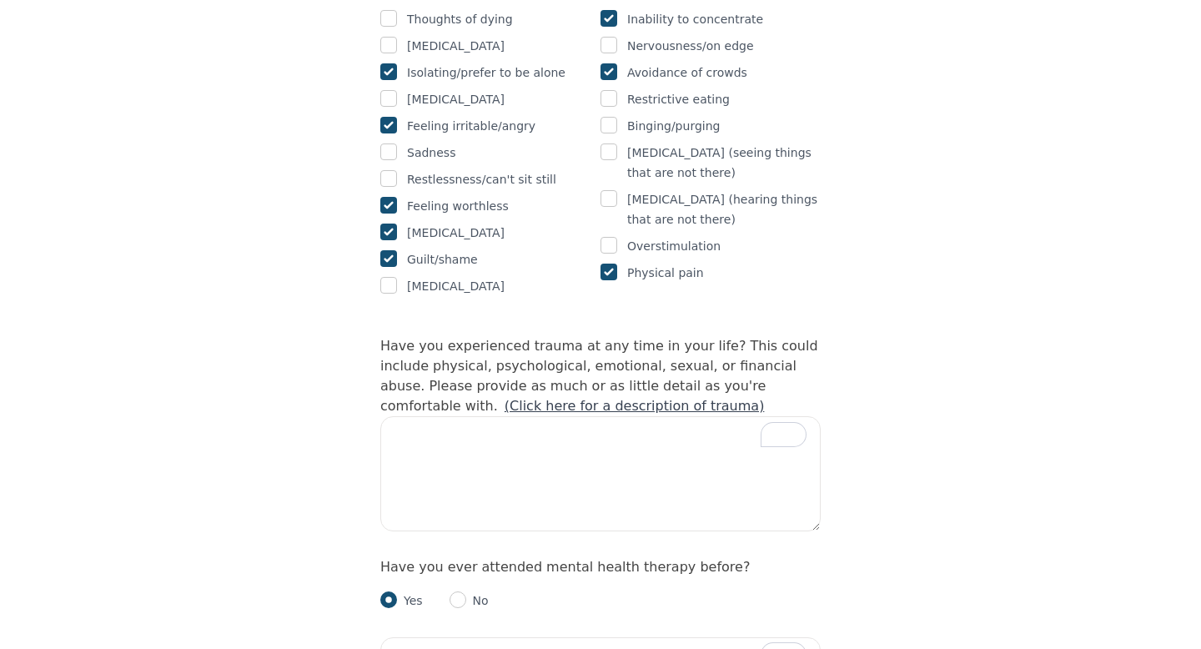
click at [596, 475] on form "Please describe what has brought you to seek therapy at this time? I recently r…" at bounding box center [600, 437] width 440 height 3025
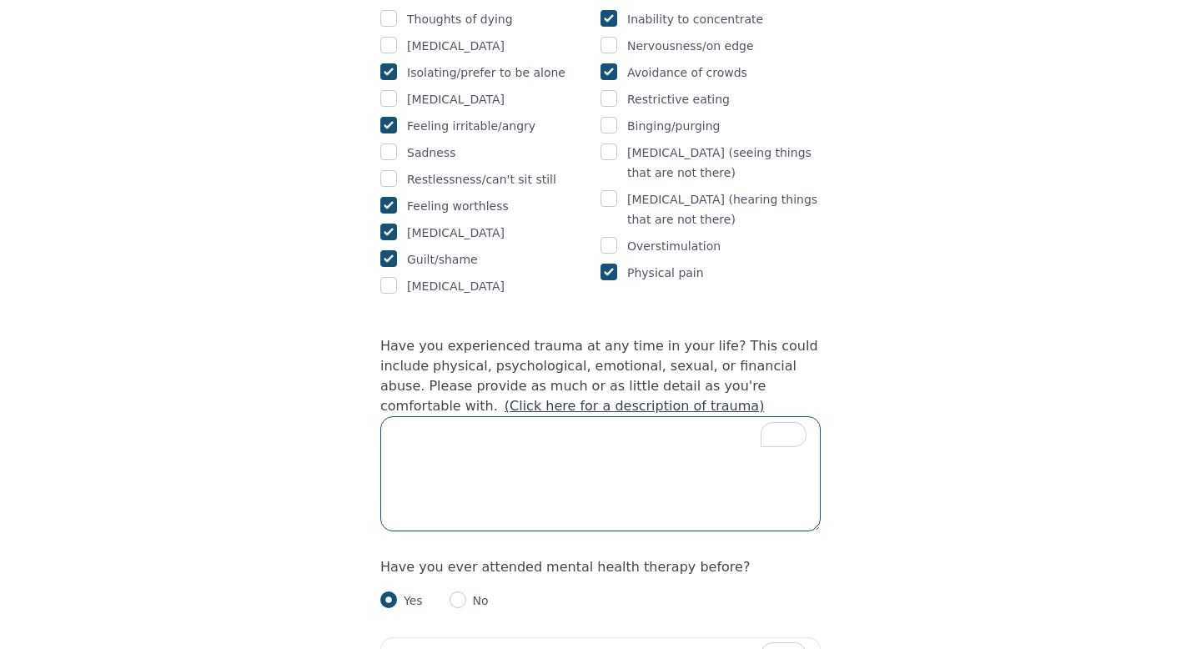
click at [593, 416] on textarea "To enrich screen reader interactions, please activate Accessibility in Grammarl…" at bounding box center [600, 473] width 440 height 115
click at [441, 416] on textarea "- childhood bullying over my appearance -" at bounding box center [600, 473] width 440 height 115
click at [659, 416] on textarea "- Childhood bullying over my appearance -" at bounding box center [600, 473] width 440 height 115
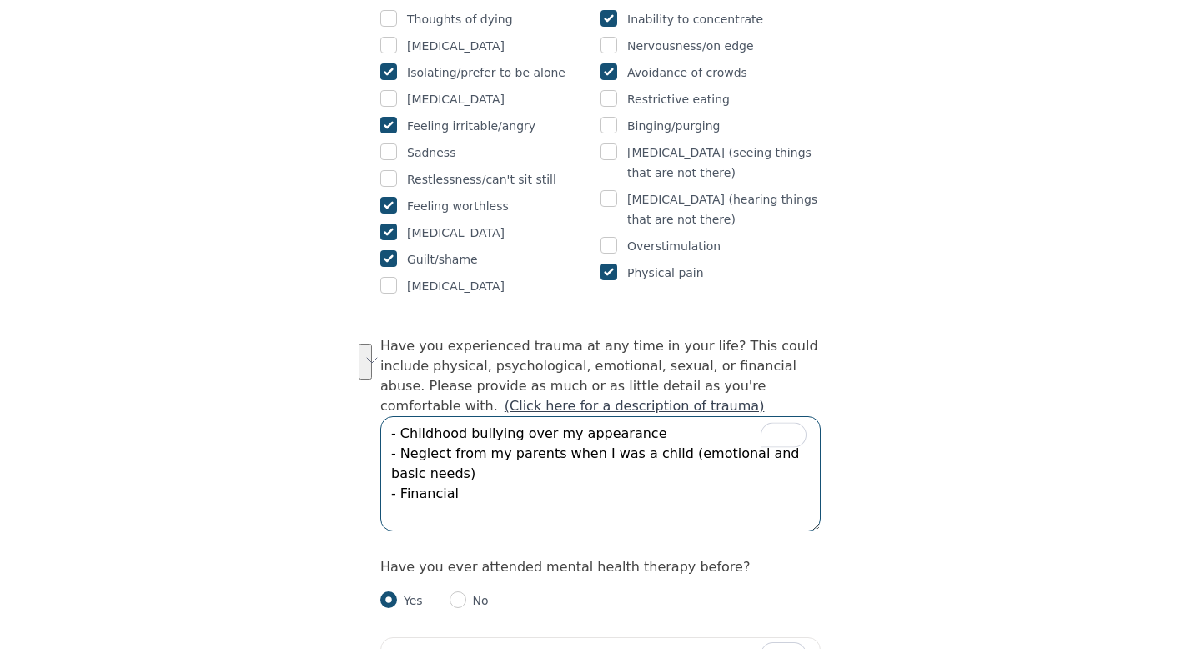
drag, startPoint x: 748, startPoint y: 400, endPoint x: 730, endPoint y: 386, distance: 23.2
click at [730, 416] on textarea "- Childhood bullying over my appearance - Neglect from my parents when I was a …" at bounding box center [600, 473] width 440 height 115
click at [696, 416] on textarea "- Childhood bullying over my appearance - Neglect from my parents when I was a …" at bounding box center [600, 473] width 440 height 115
click at [670, 417] on textarea "- Childhood bullying over my appearance - Neglect from my parents when I was a …" at bounding box center [600, 473] width 440 height 115
type textarea "- Childhood bullying over my appearance - Neglect from my parents when I was a …"
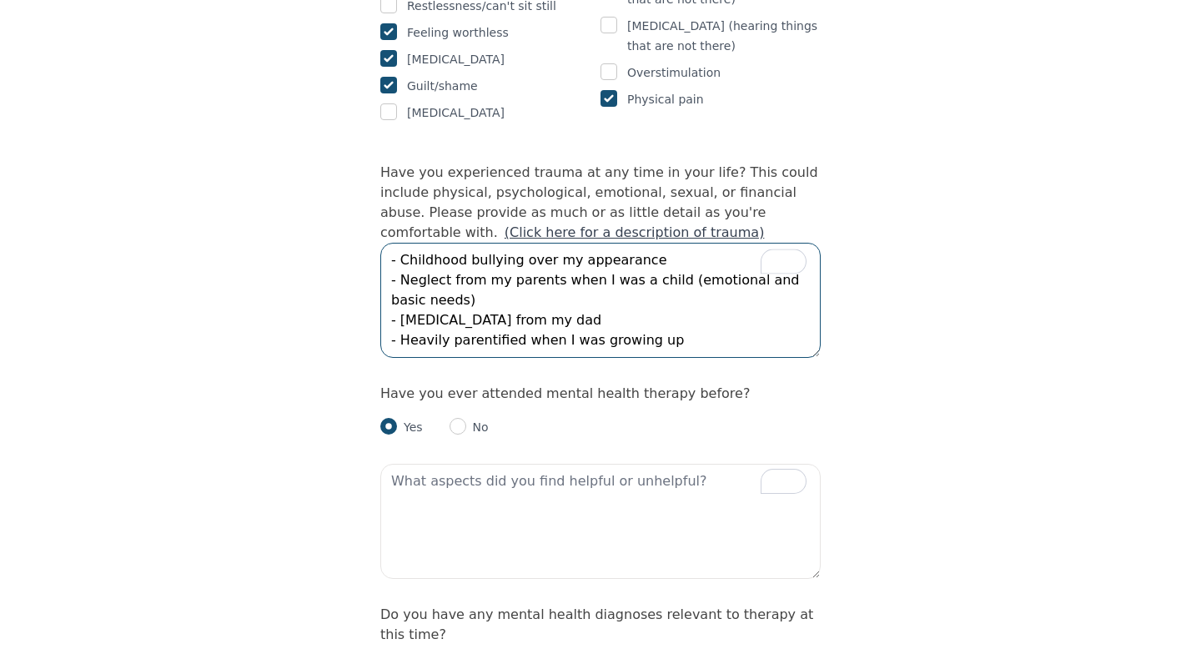
scroll to position [20, 0]
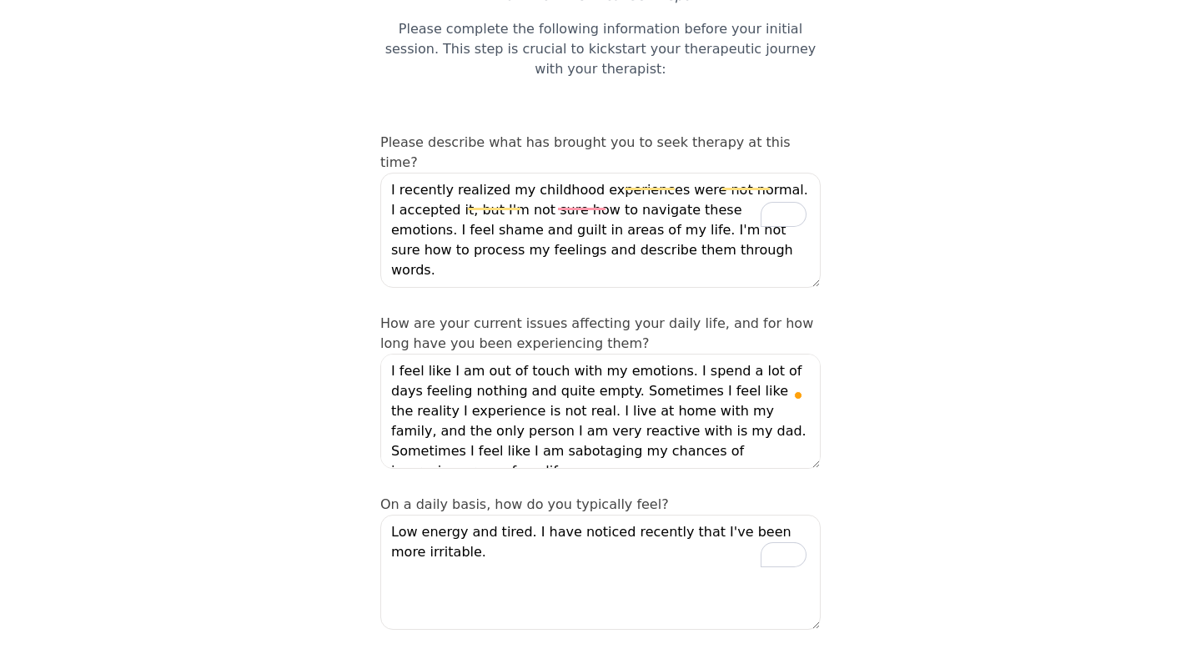
type textarea "- Childhood bullying over my appearance - Neglect from my parents when I was a …"
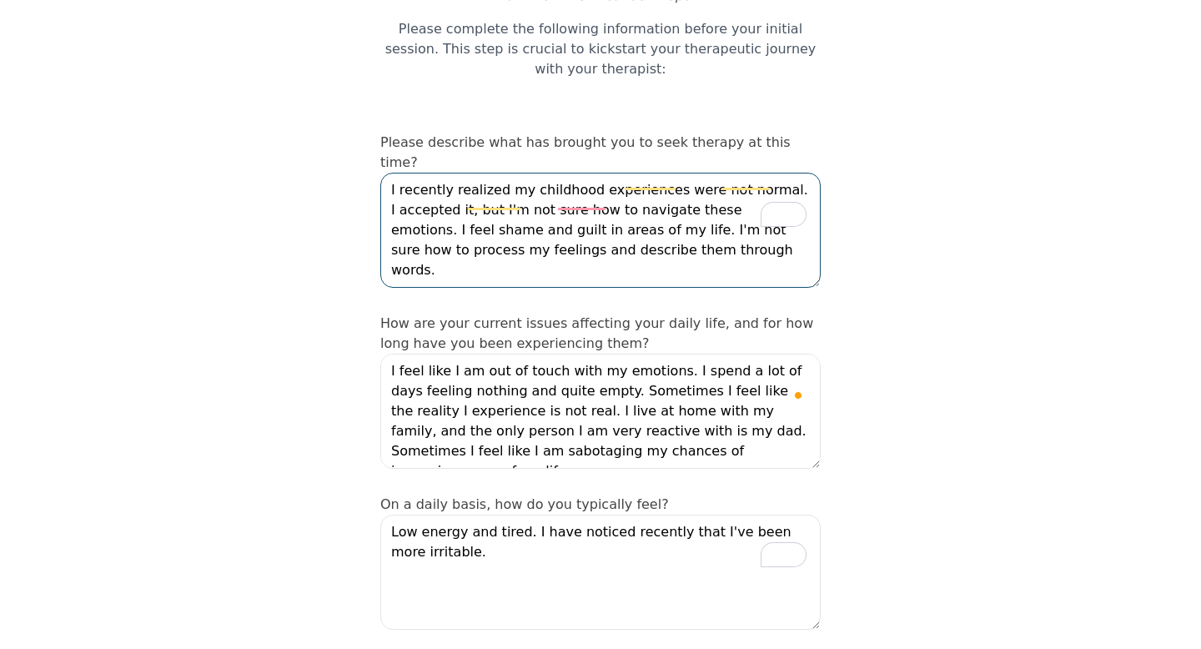
click at [672, 194] on textarea "I recently realized my childhood experiences were not normal. I accepted it, bu…" at bounding box center [600, 230] width 440 height 115
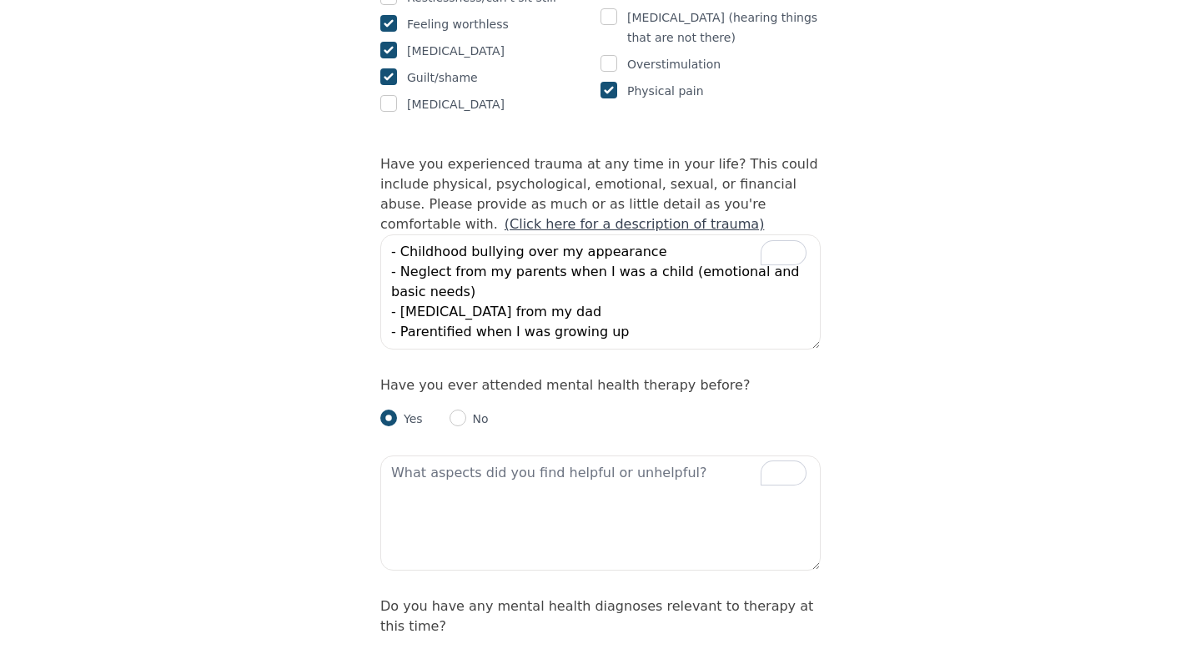
type textarea "I recently realized my childhood experiences were not normal. I accepted it, bu…"
click at [618, 234] on textarea "- Childhood bullying over my appearance - Neglect from my parents when I was a …" at bounding box center [600, 291] width 440 height 115
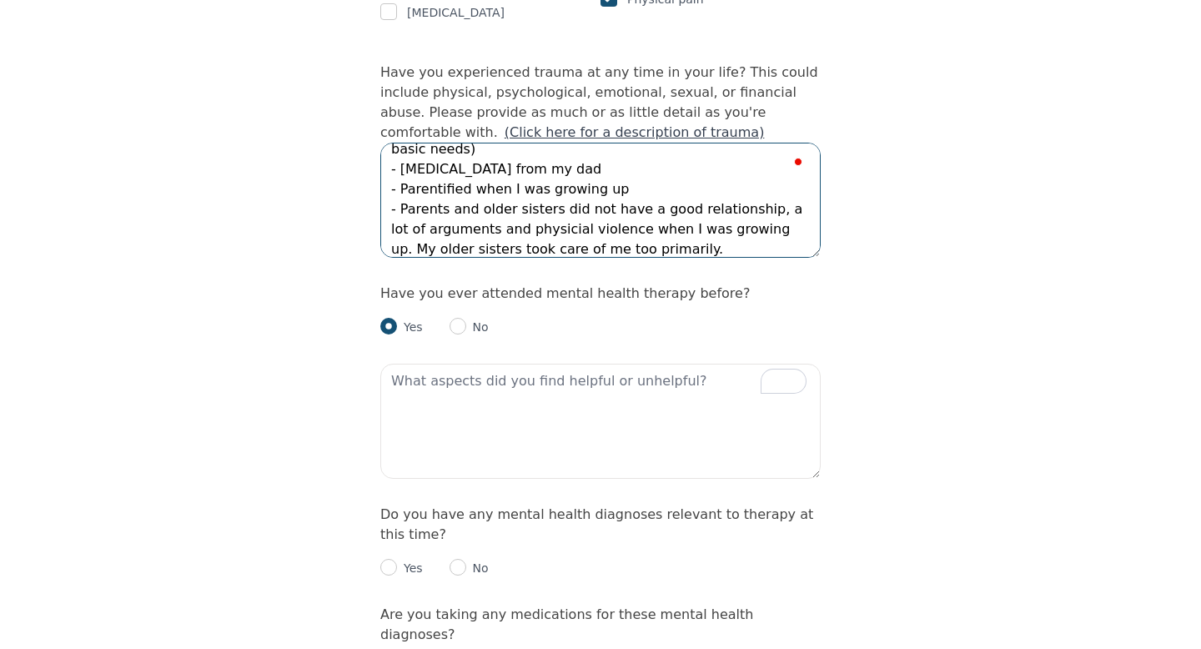
scroll to position [1643, 0]
click at [511, 160] on textarea "- Childhood bullying over my appearance - Neglect from my parents when I was a …" at bounding box center [600, 199] width 440 height 115
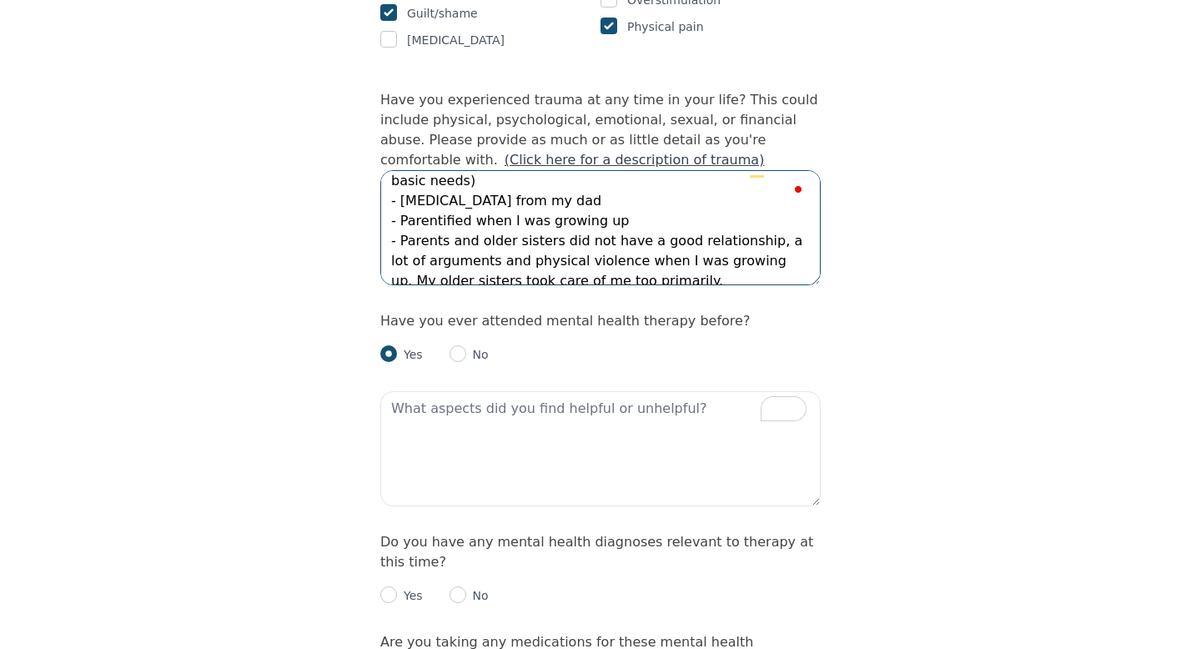
scroll to position [0, 0]
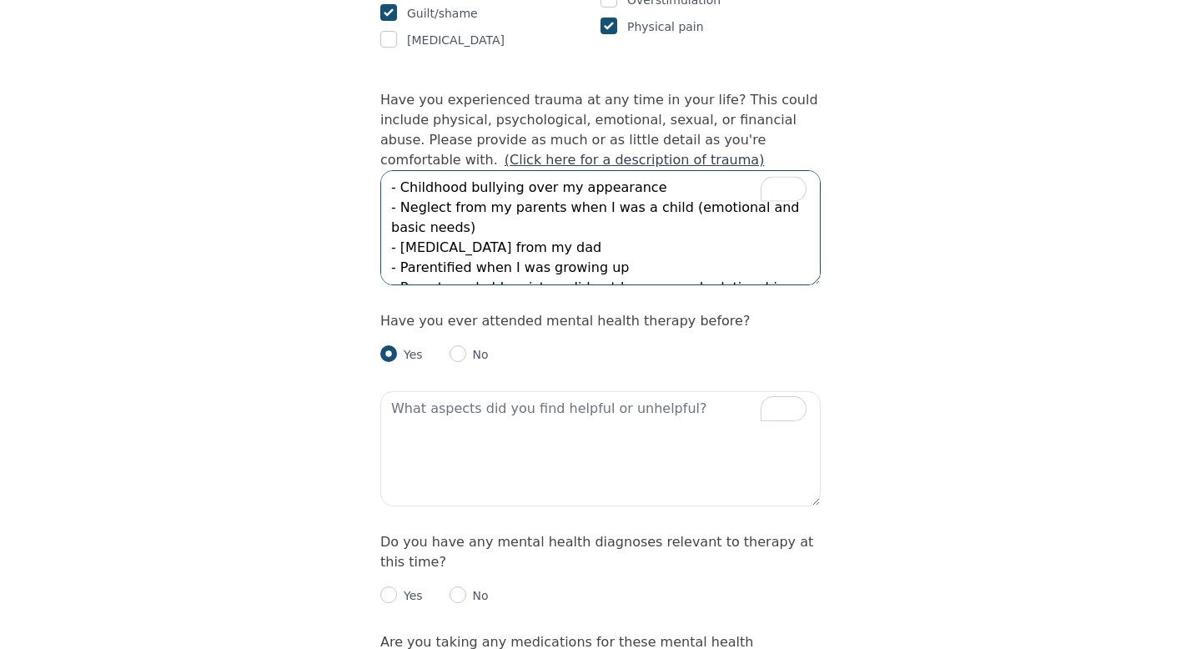
type textarea "- Childhood bullying over my appearance - Neglect from my parents when I was a …"
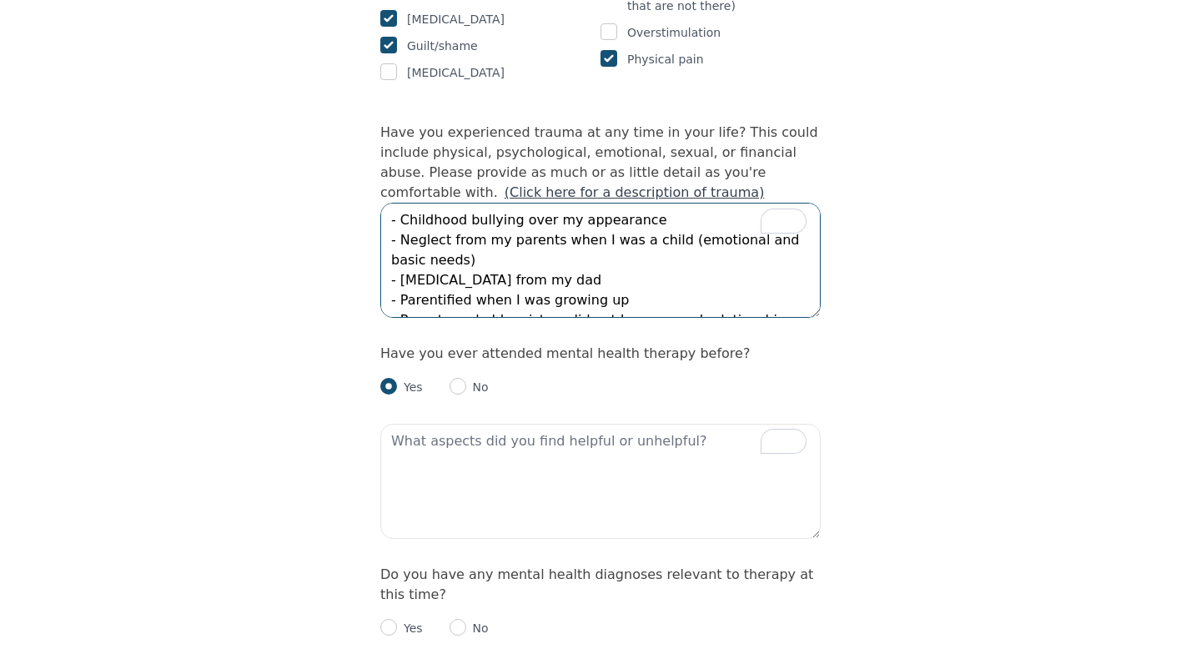
scroll to position [1614, 0]
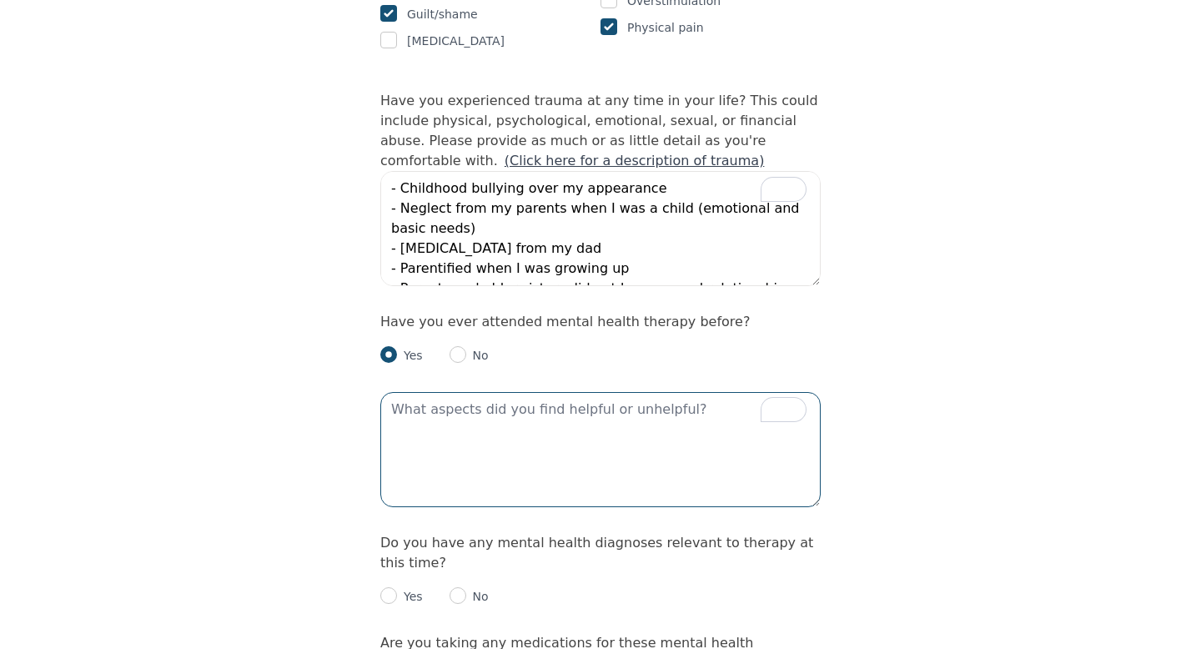
click at [541, 392] on textarea "To enrich screen reader interactions, please activate Accessibility in Grammarl…" at bounding box center [600, 449] width 440 height 115
type textarea "I"
type textarea "W"
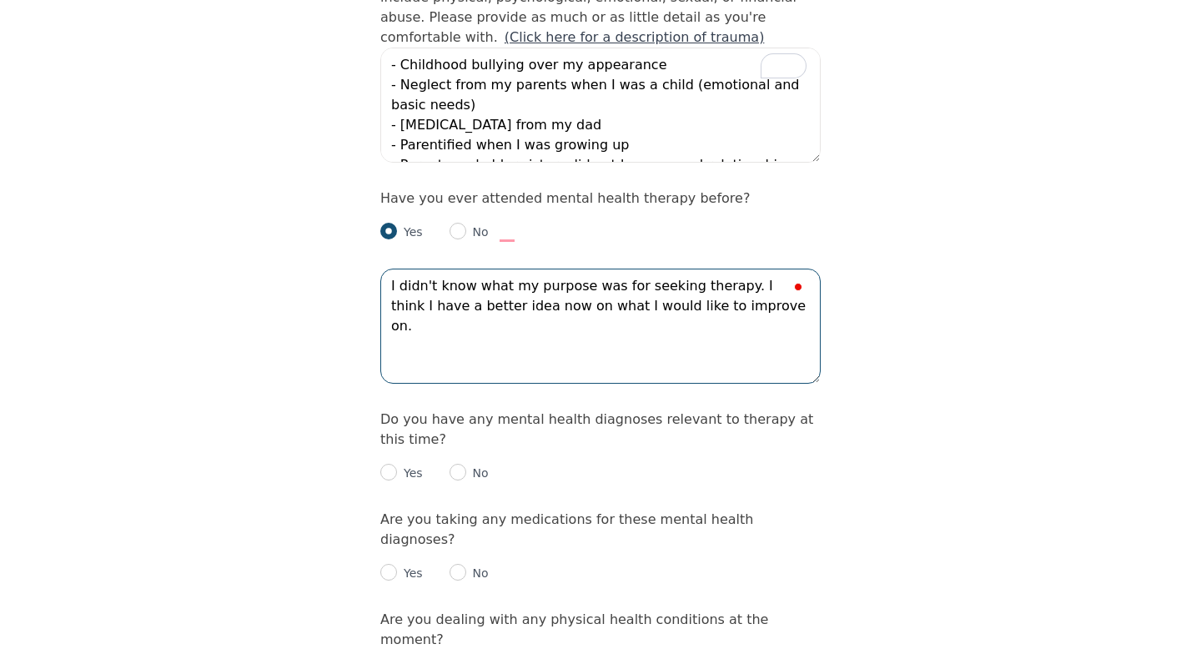
scroll to position [1761, 0]
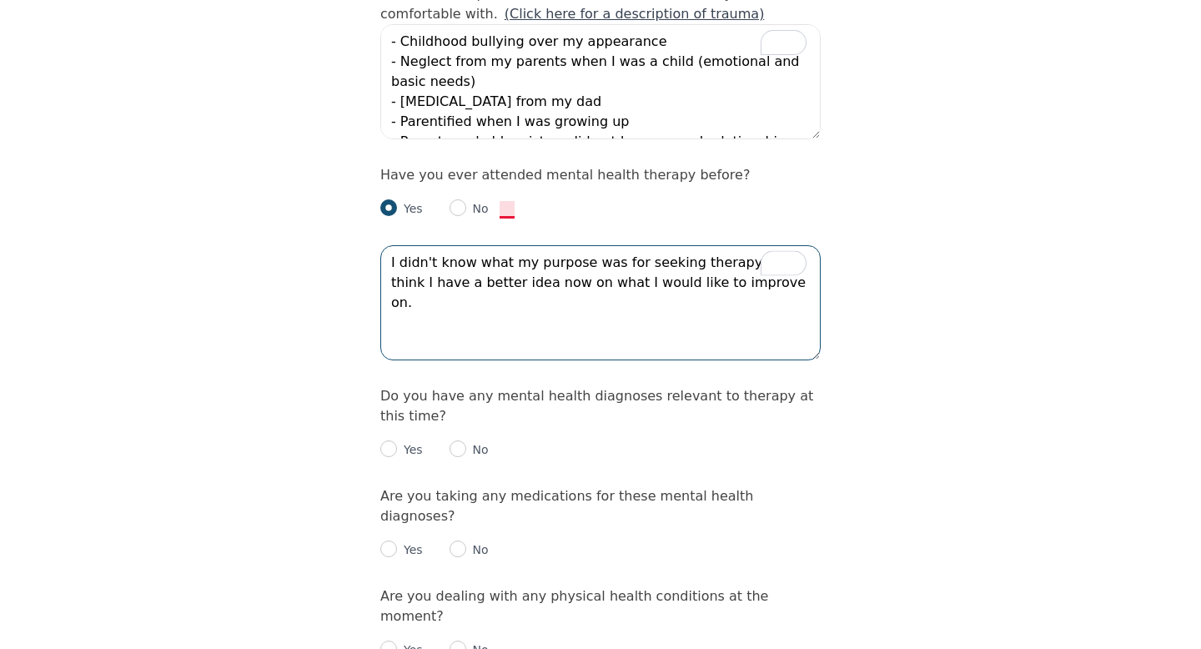
click at [503, 245] on textarea "I didn't know what my purpose was for seeking therapy. I think I have a better …" at bounding box center [600, 302] width 440 height 115
click at [495, 273] on textarea "I didn't know what my purpose was for seeking therapy. I think I have a better …" at bounding box center [600, 302] width 440 height 115
type textarea "I didn't know what my purpose was for seeking therapy. I think I have a better …"
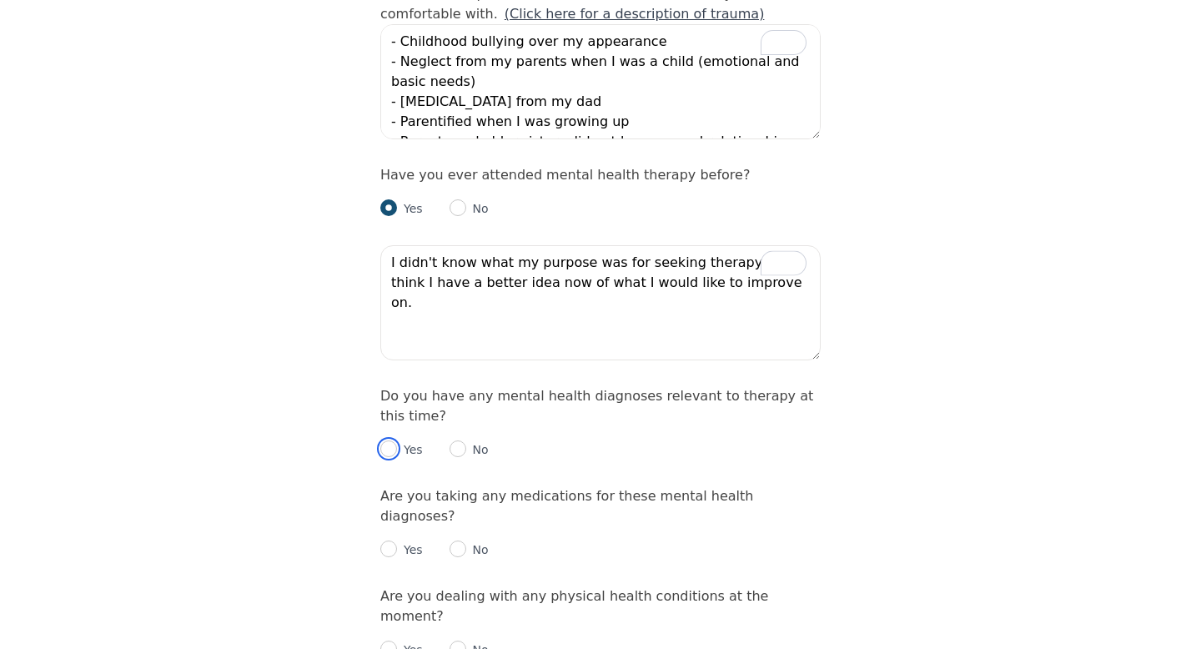
click at [396, 440] on input "radio" at bounding box center [388, 448] width 17 height 17
radio input "true"
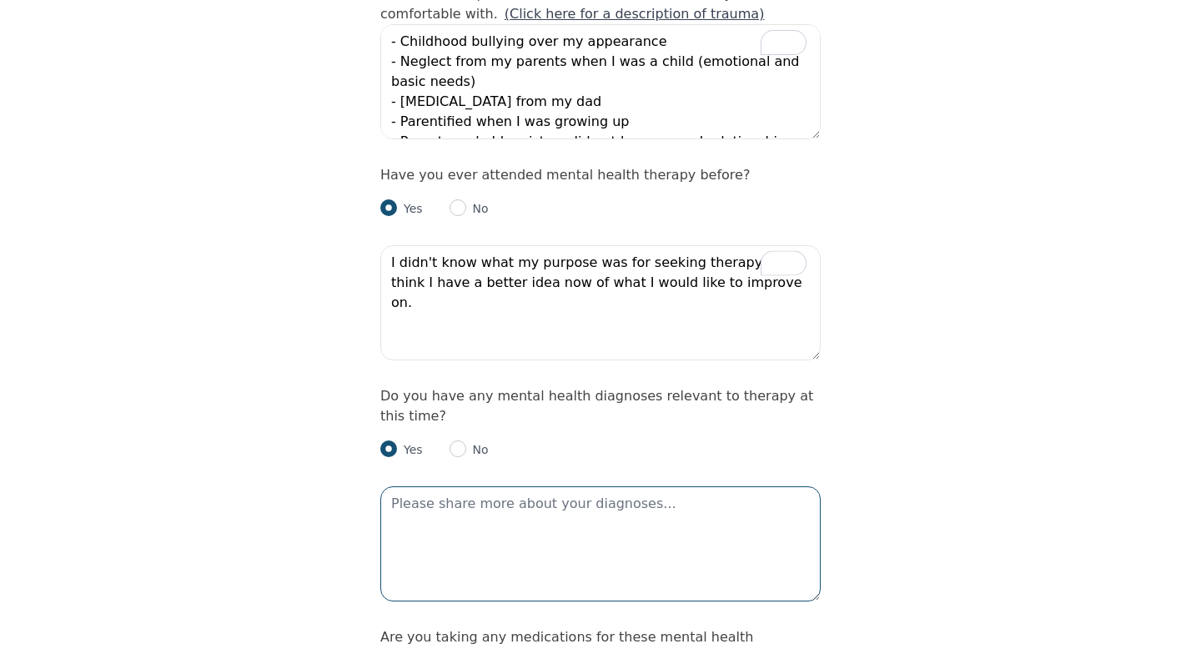
click at [425, 486] on textarea at bounding box center [600, 543] width 440 height 115
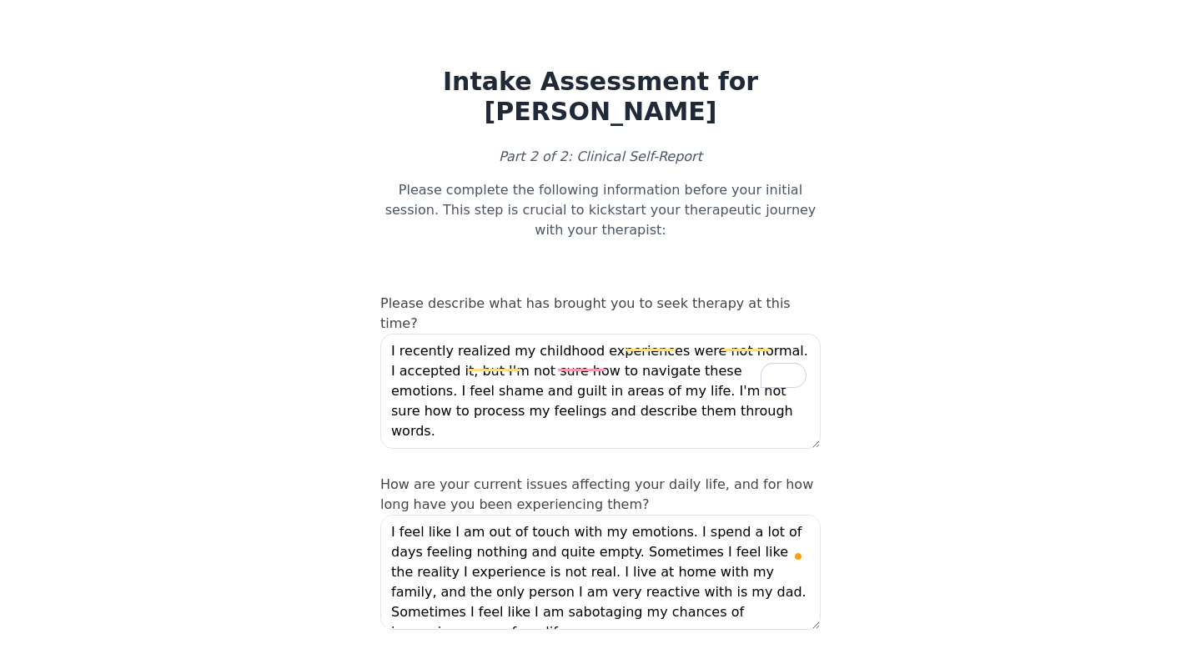
scroll to position [1958, 0]
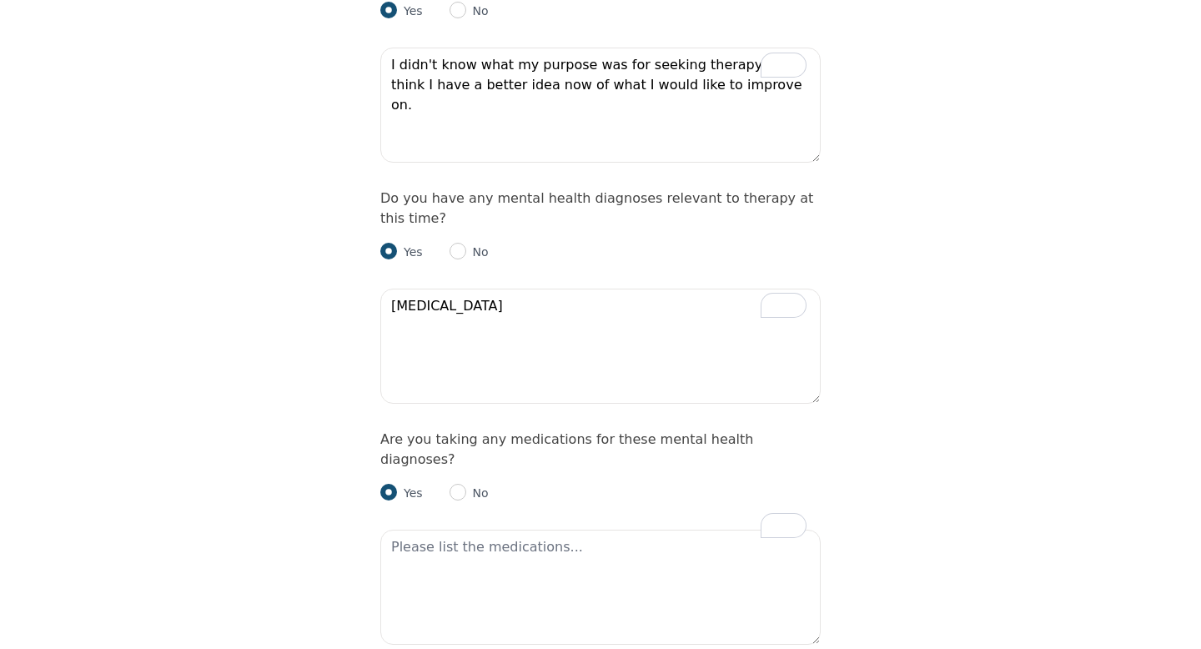
click at [450, 483] on div "No" at bounding box center [469, 493] width 39 height 20
click at [460, 484] on input "radio" at bounding box center [458, 492] width 17 height 17
radio input "true"
radio input "false"
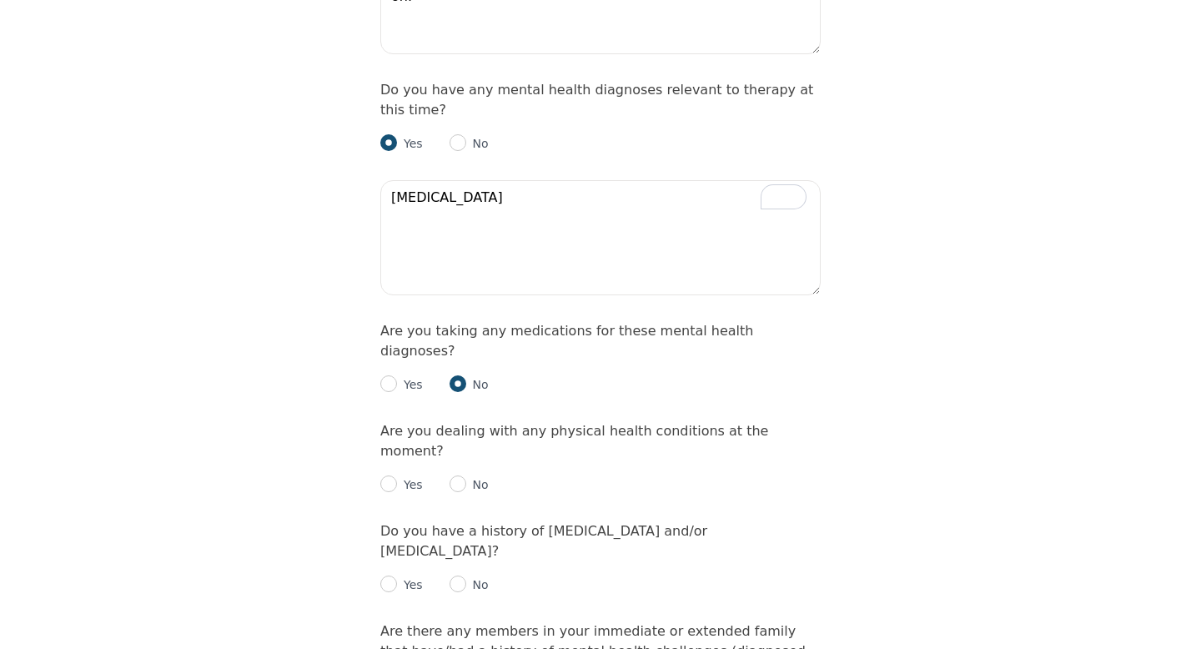
scroll to position [2069, 0]
click at [408, 474] on p "Yes" at bounding box center [410, 482] width 26 height 17
click at [391, 472] on div "Yes" at bounding box center [401, 482] width 43 height 20
click at [392, 473] on input "radio" at bounding box center [388, 481] width 17 height 17
radio input "true"
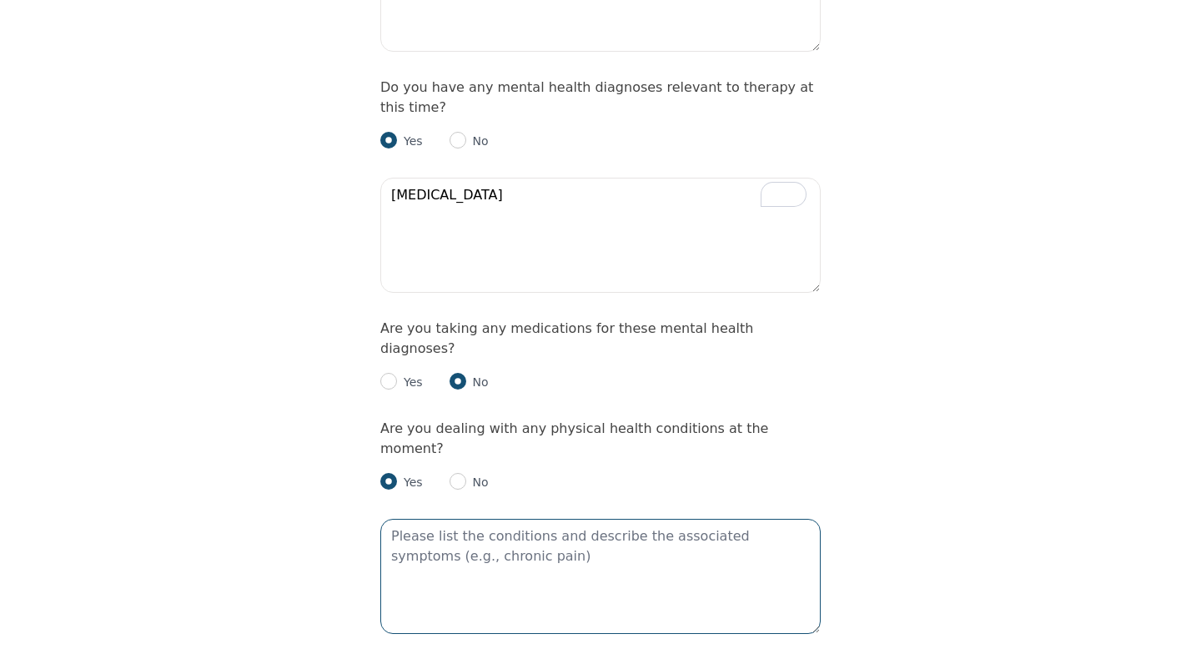
click at [474, 519] on textarea at bounding box center [600, 576] width 440 height 115
paste textarea "Polycystic Ovary Syndrome"
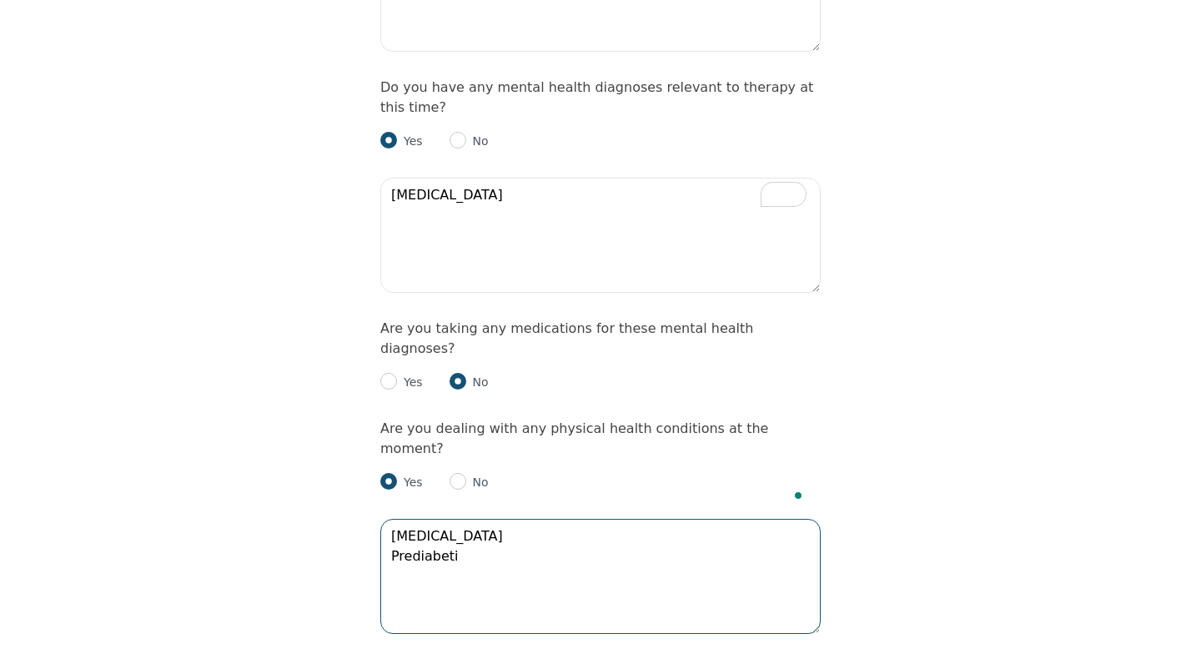
type textarea "Polycystic Ovary Syndrome Prediabetic"
drag, startPoint x: 606, startPoint y: 446, endPoint x: 214, endPoint y: 342, distance: 404.8
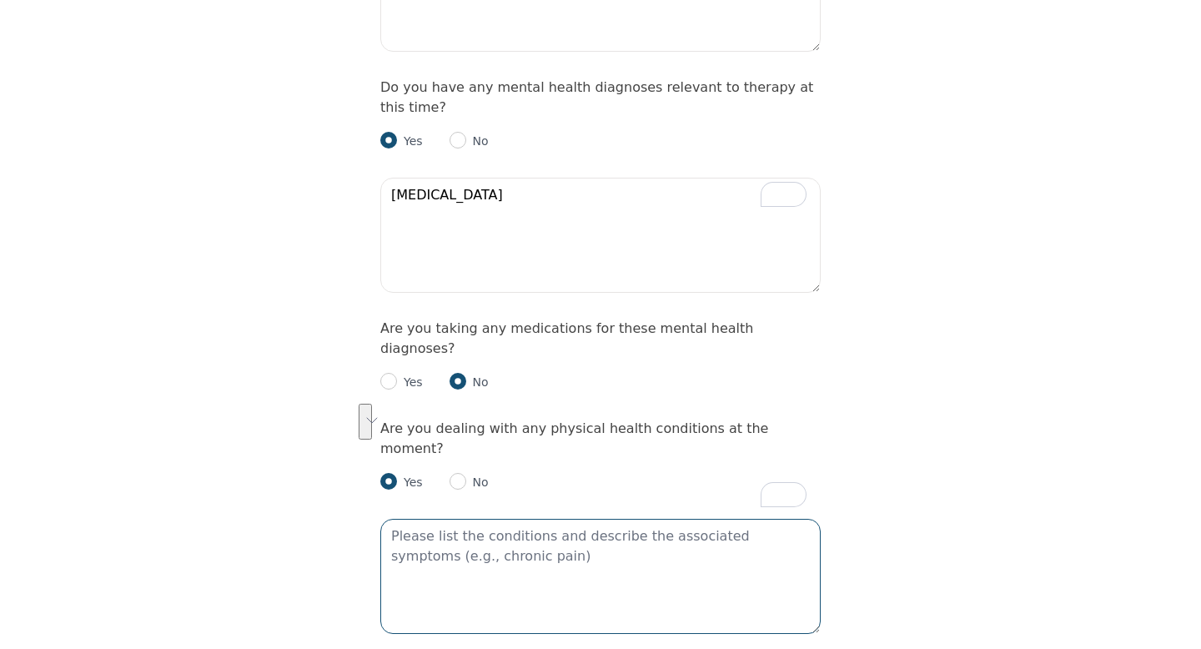
click at [572, 519] on textarea "To enrich screen reader interactions, please activate Accessibility in Grammarl…" at bounding box center [600, 576] width 440 height 115
paste textarea "Polycystic Ovary Syndrome"
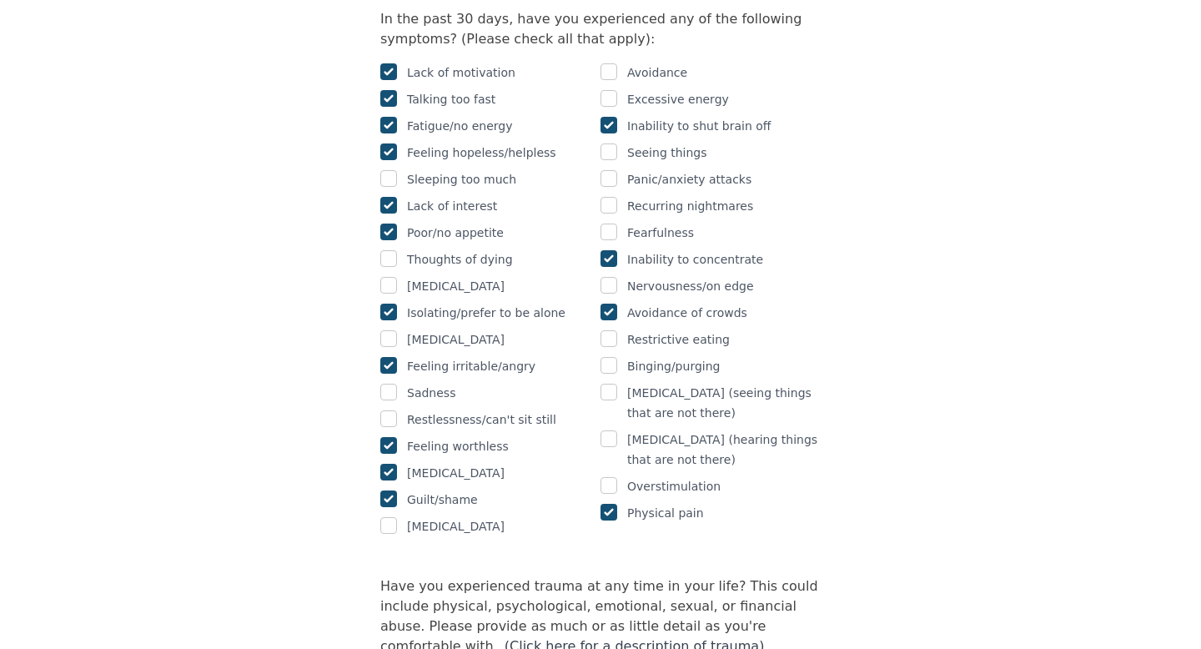
scroll to position [1127, 0]
type textarea "[MEDICAL_DATA] - acne, sometimes I struggle with sleeping"
click at [489, 359] on div "Lack of motivation Talking too fast Fatigue/no energy Feeling hopeless/helpless…" at bounding box center [490, 301] width 220 height 474
click at [487, 411] on p "Restlessness/can't sit still" at bounding box center [481, 421] width 149 height 20
click at [391, 412] on input "checkbox" at bounding box center [388, 420] width 17 height 17
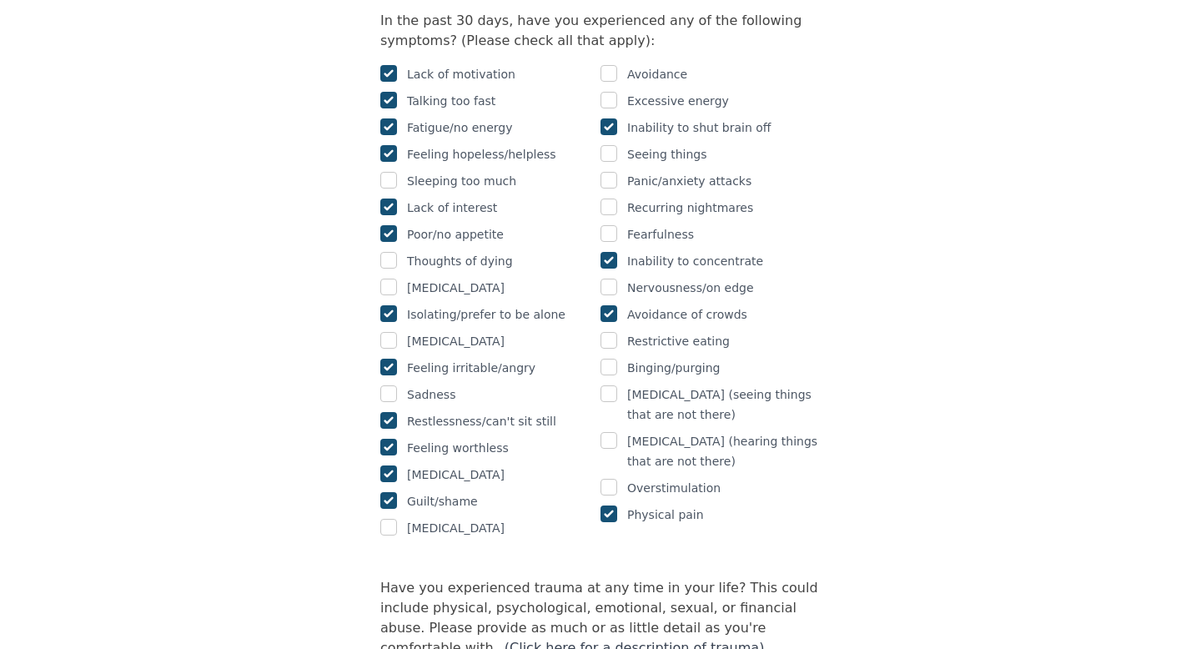
checkbox input "true"
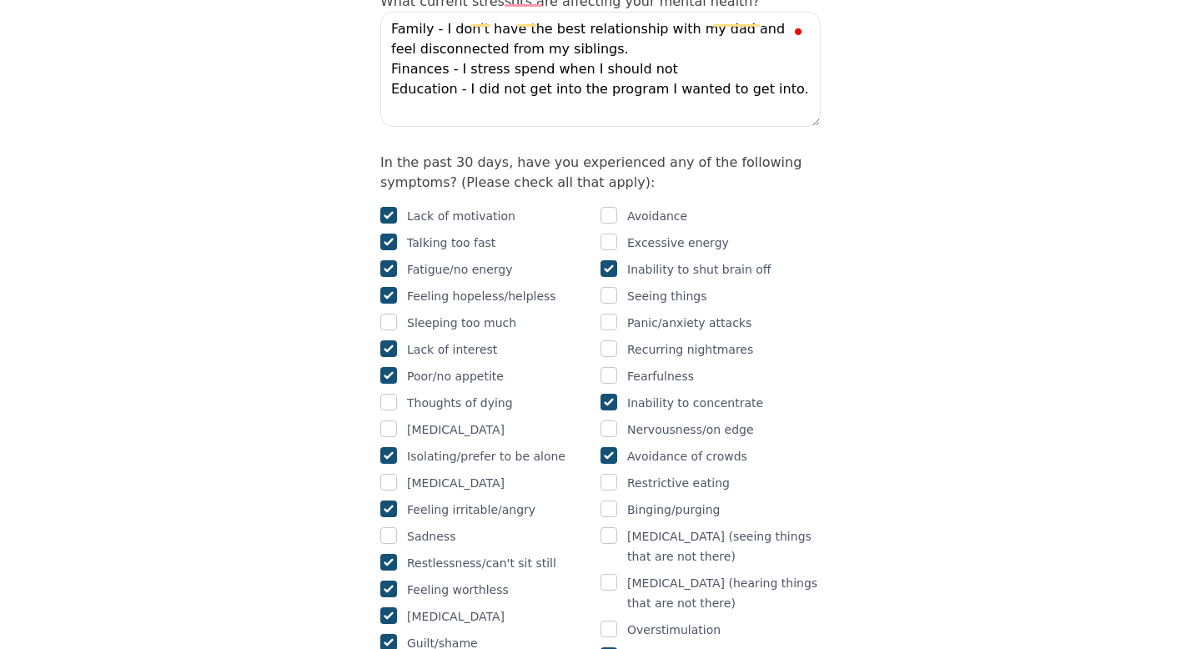
scroll to position [978, 0]
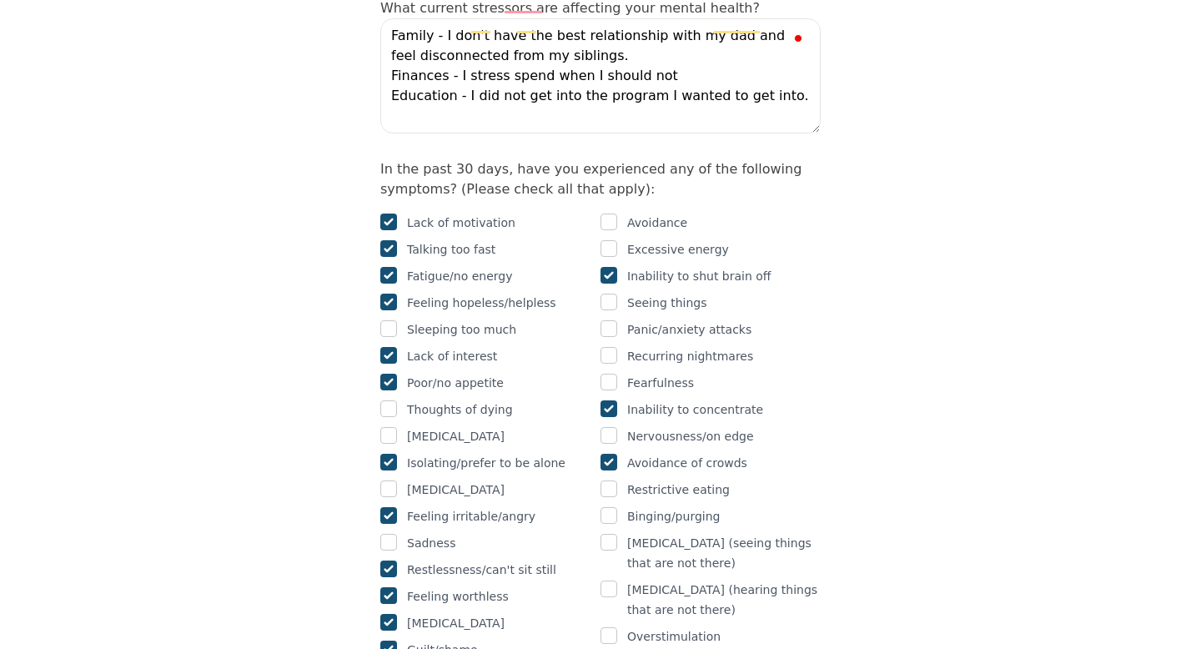
click at [617, 426] on div "Nervousness/on edge" at bounding box center [711, 436] width 220 height 20
click at [606, 427] on input "checkbox" at bounding box center [609, 435] width 17 height 17
checkbox input "true"
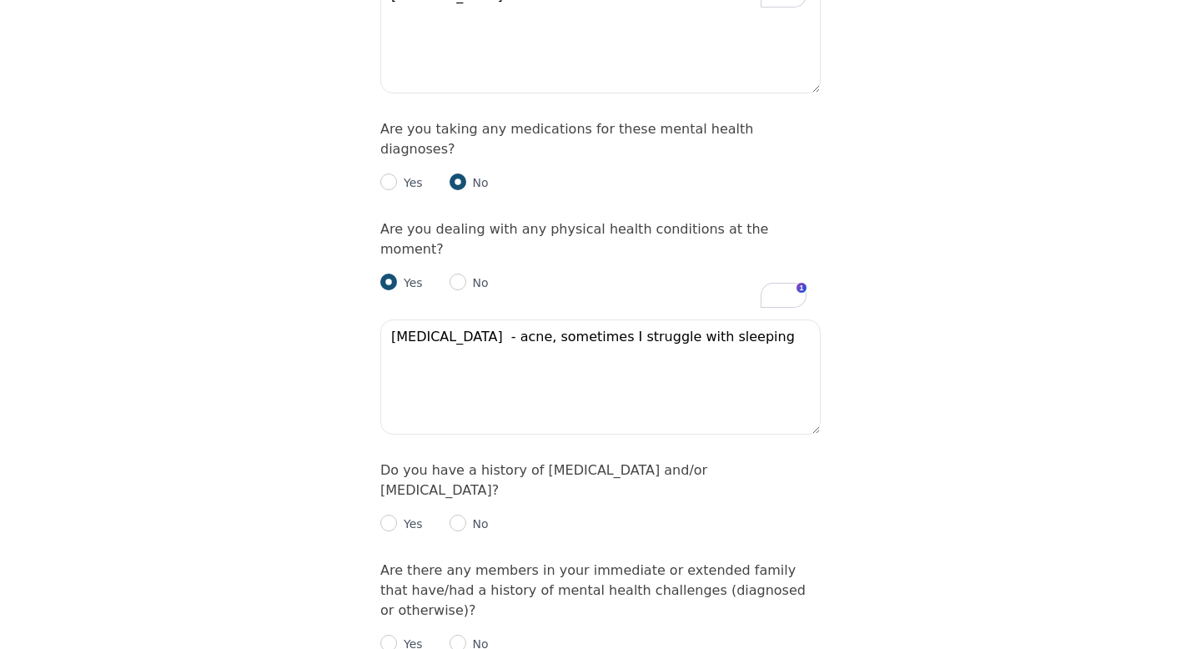
scroll to position [2265, 0]
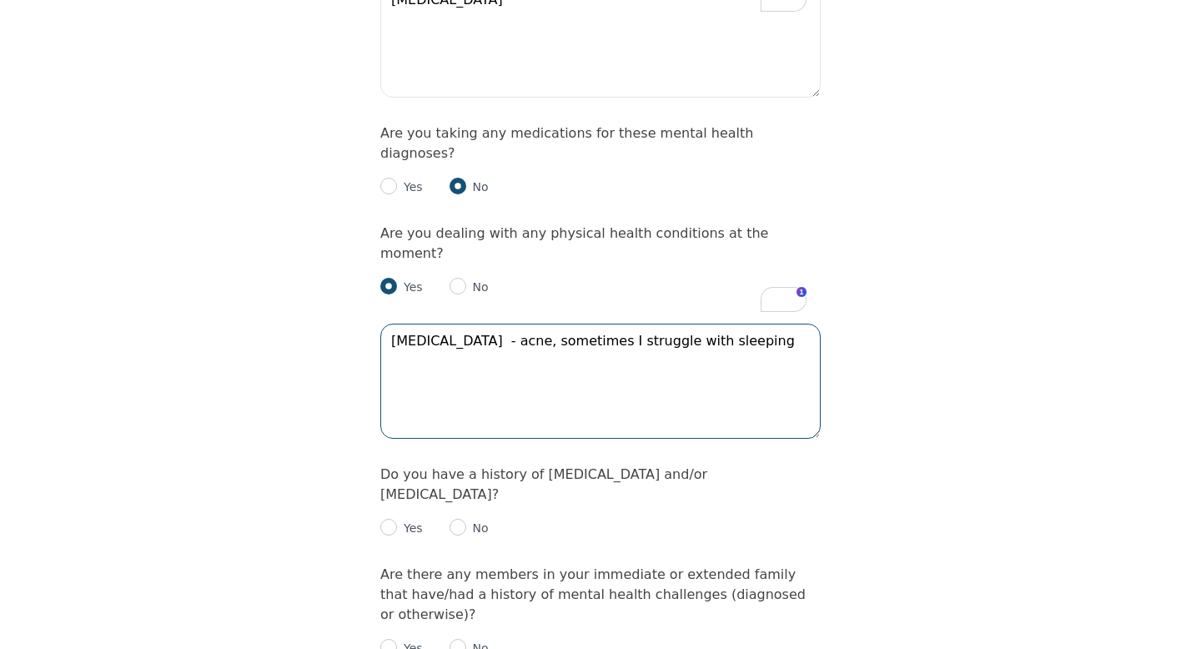
click at [560, 324] on textarea "Polycystic Ovary Syndrome - acne, sometimes I struggle with sleeping" at bounding box center [600, 381] width 440 height 115
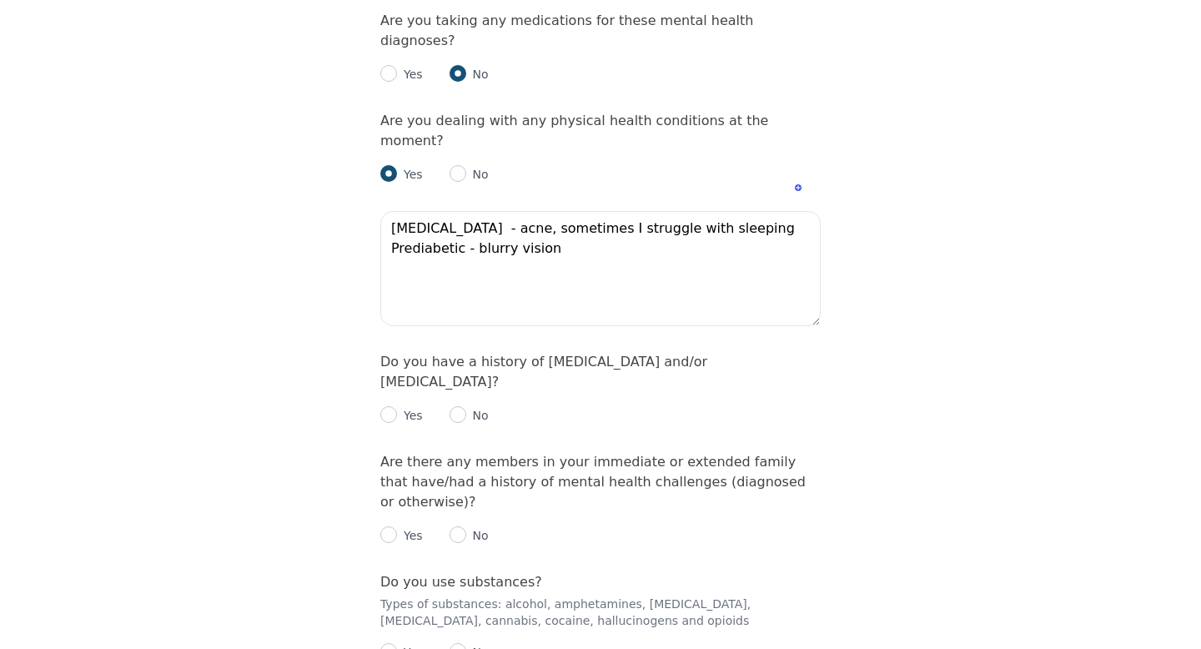
scroll to position [2393, 0]
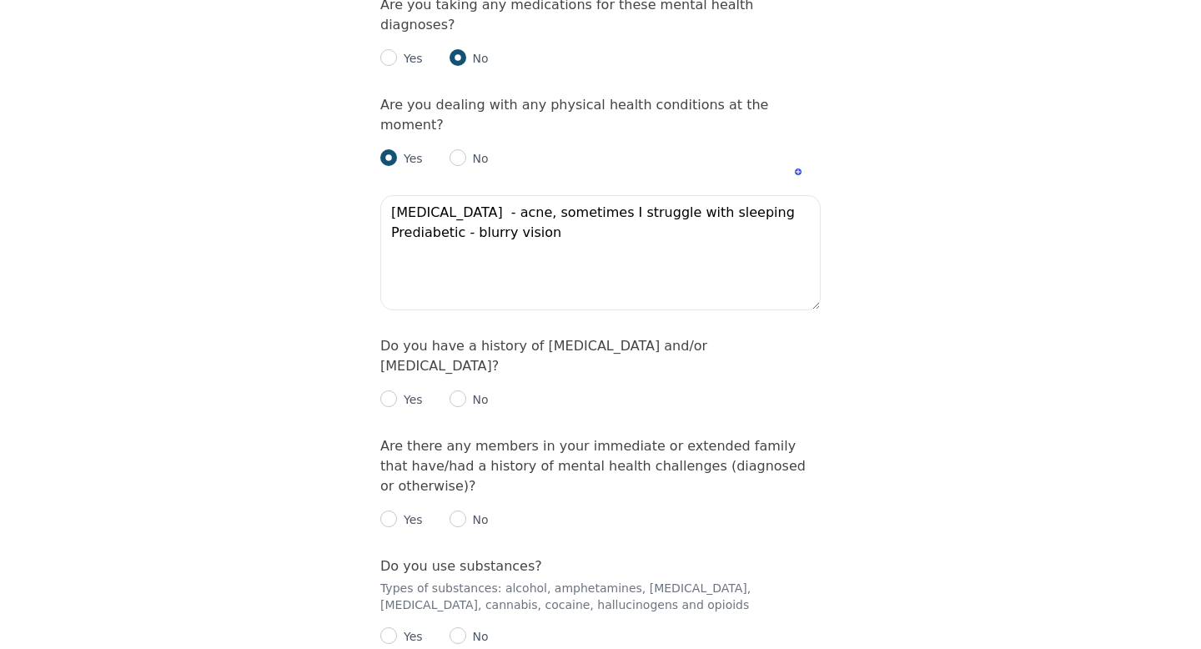
type textarea "[MEDICAL_DATA] - acne, sometimes I struggle with sleeping Prediabetic - blurry …"
click at [413, 391] on p "Yes" at bounding box center [410, 399] width 26 height 17
click at [399, 391] on p "Yes" at bounding box center [410, 399] width 26 height 17
click at [388, 390] on input "radio" at bounding box center [388, 398] width 17 height 17
radio input "true"
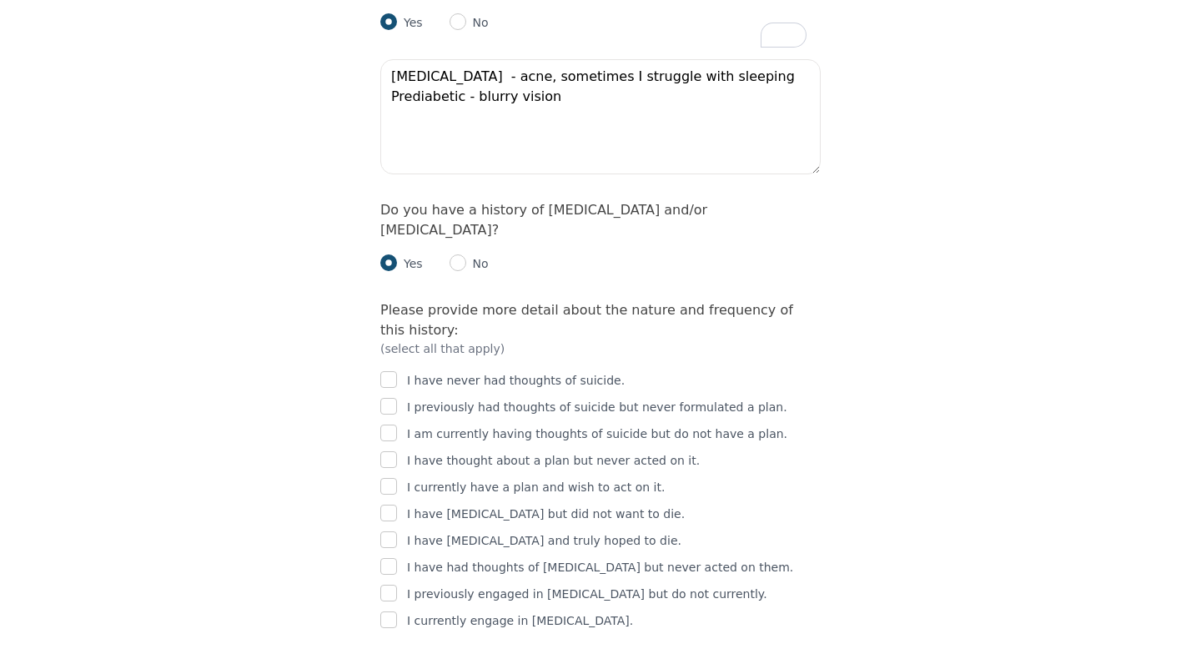
scroll to position [2527, 0]
click at [390, 586] on input "checkbox" at bounding box center [388, 594] width 17 height 17
checkbox input "true"
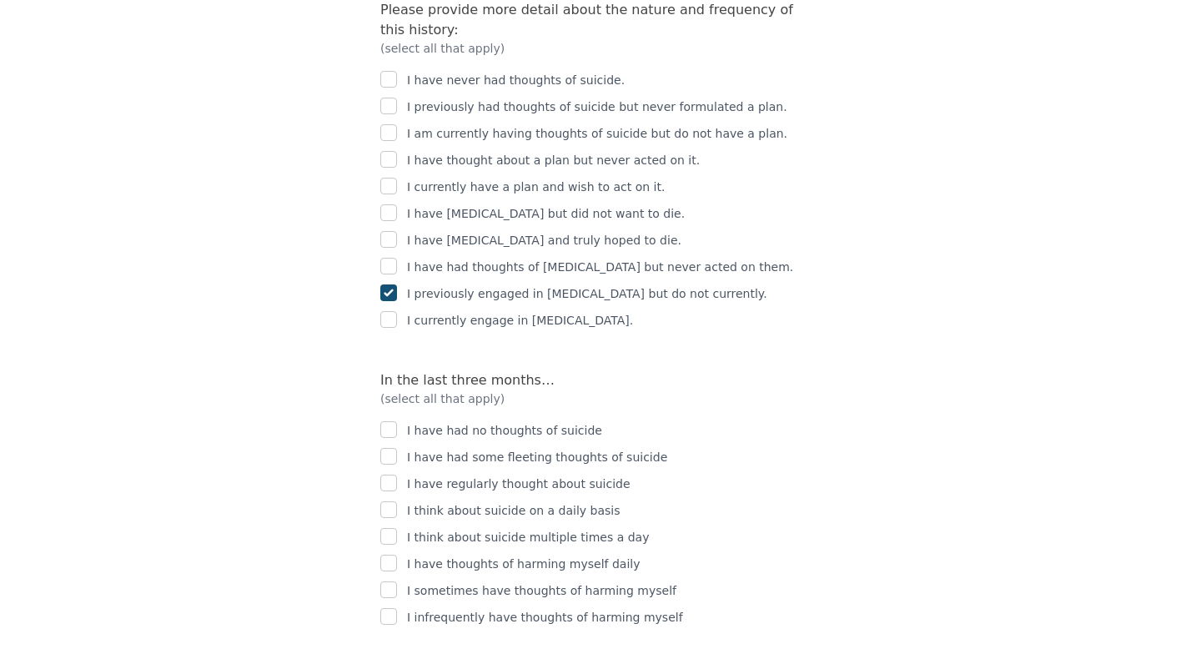
scroll to position [2832, 0]
click at [390, 419] on input "checkbox" at bounding box center [388, 427] width 17 height 17
checkbox input "true"
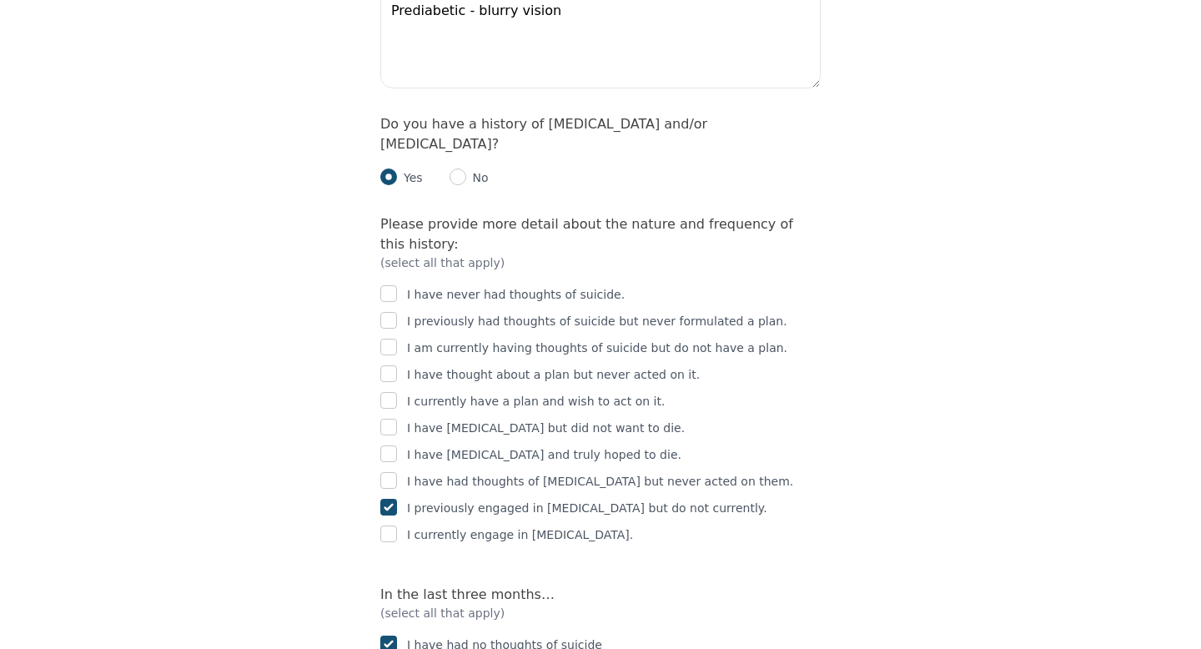
scroll to position [2614, 0]
click at [394, 313] on input "checkbox" at bounding box center [388, 321] width 17 height 17
checkbox input "true"
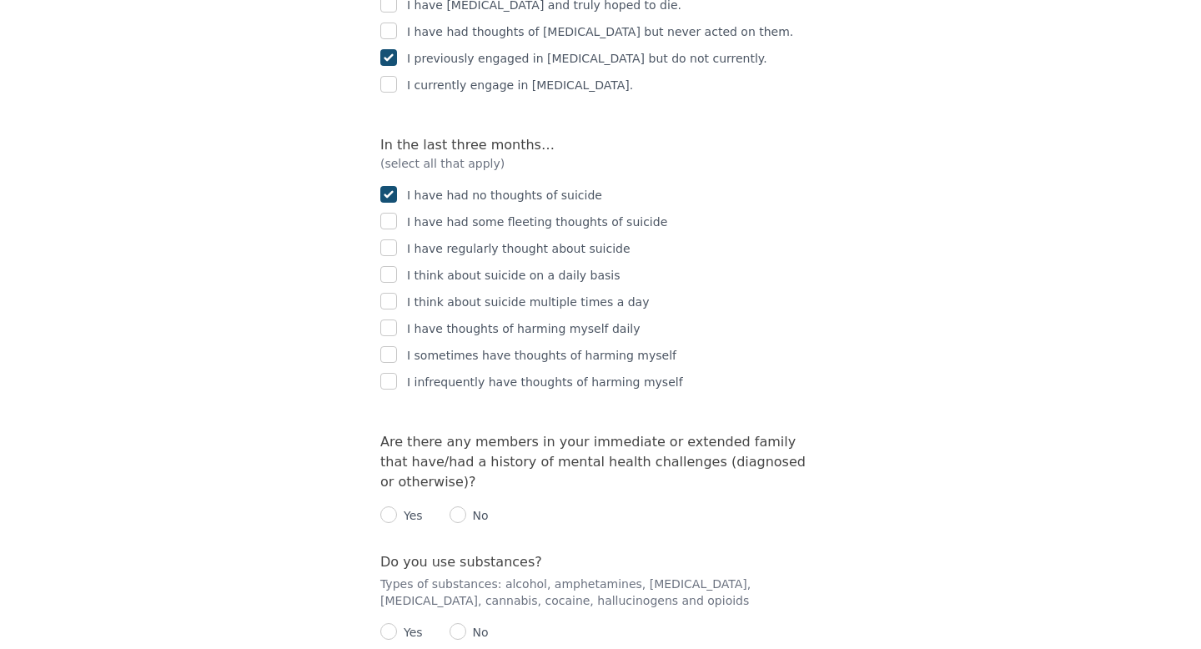
scroll to position [3072, 0]
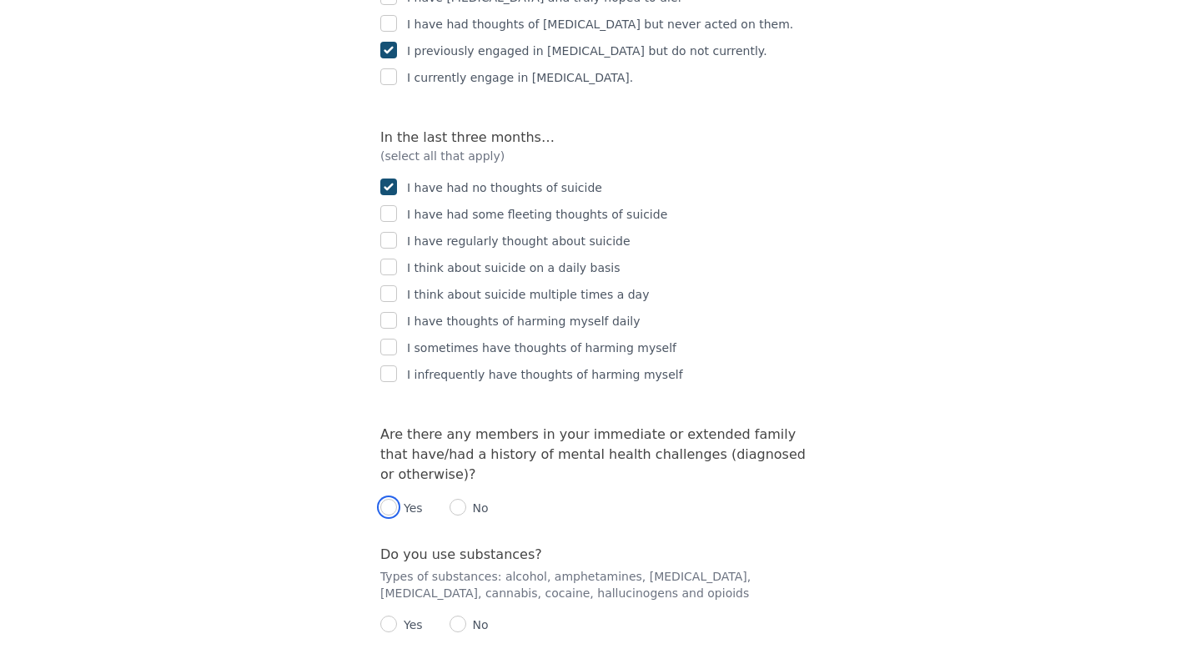
click at [388, 499] on input "radio" at bounding box center [388, 507] width 17 height 17
radio input "true"
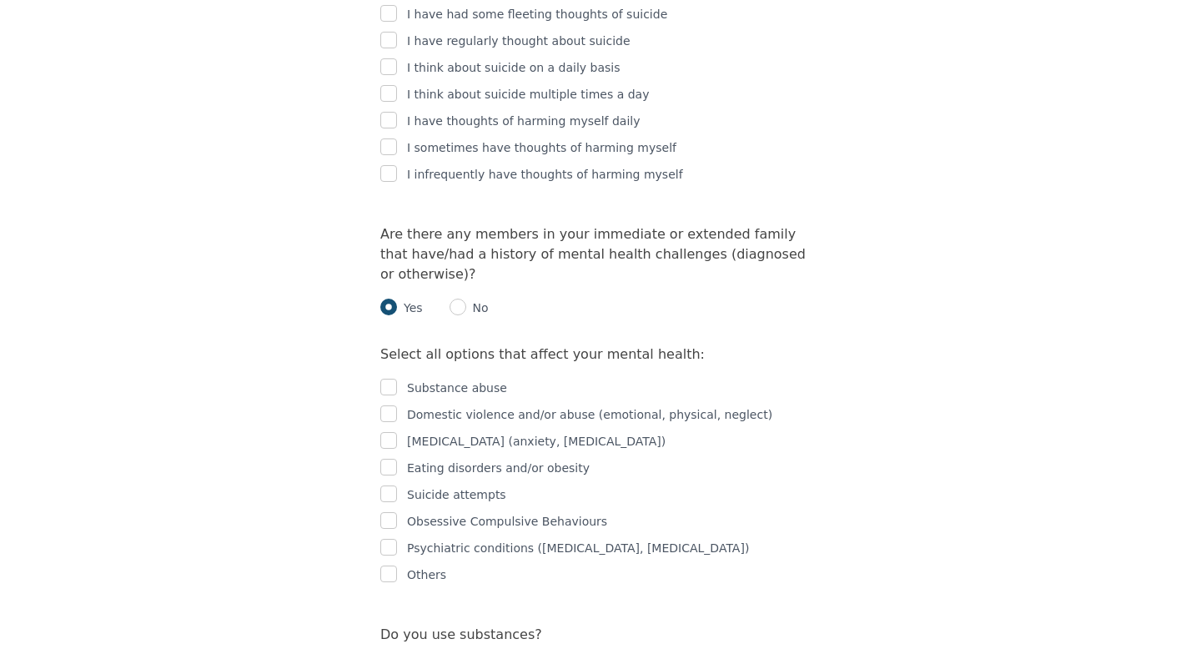
scroll to position [3275, 0]
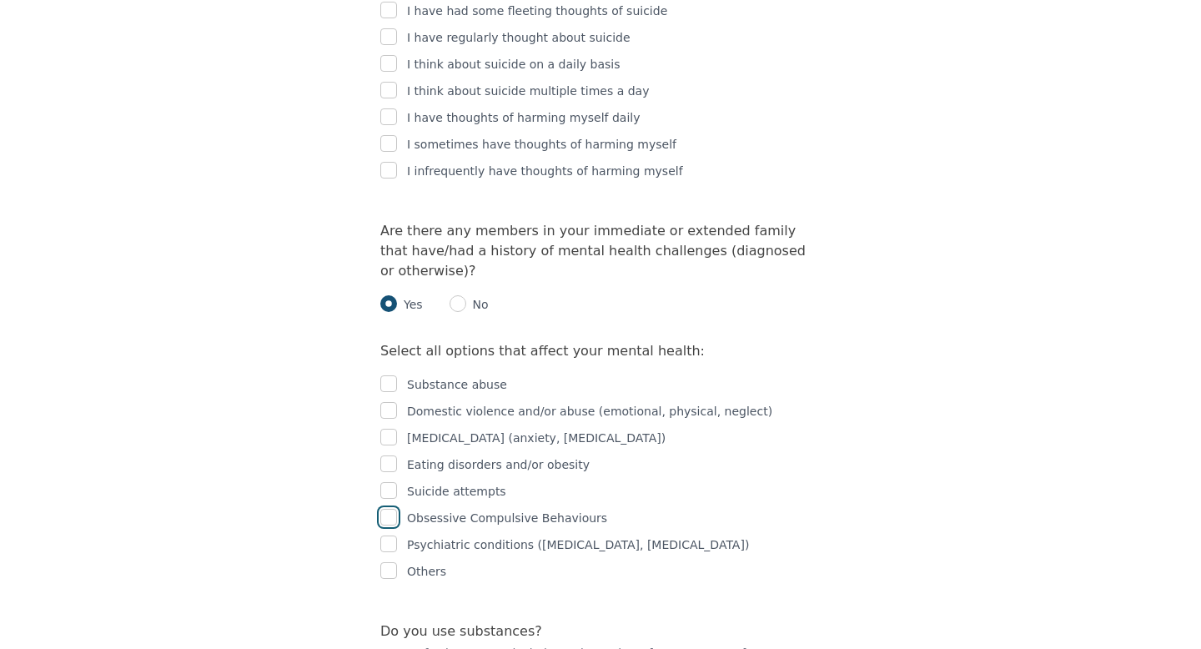
click at [391, 509] on input "checkbox" at bounding box center [388, 517] width 17 height 17
checkbox input "true"
click at [390, 535] on input "checkbox" at bounding box center [388, 543] width 17 height 17
checkbox input "true"
click at [393, 429] on input "checkbox" at bounding box center [388, 437] width 17 height 17
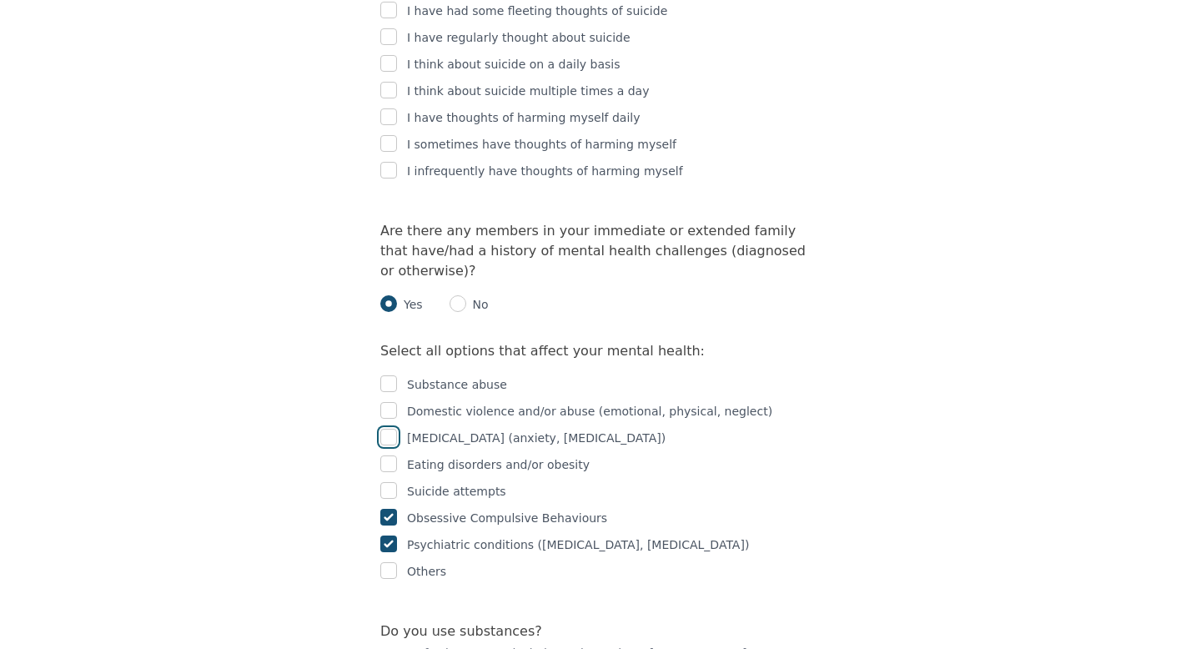
checkbox input "true"
click at [388, 402] on input "checkbox" at bounding box center [388, 410] width 17 height 17
checkbox input "true"
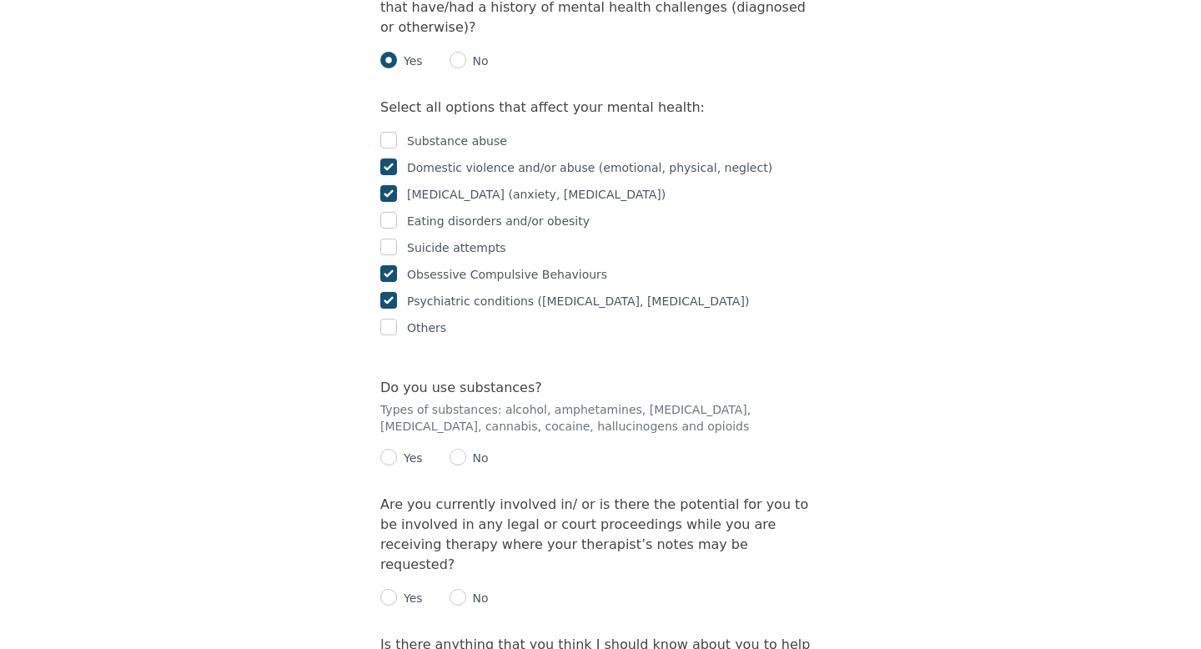
scroll to position [3525, 0]
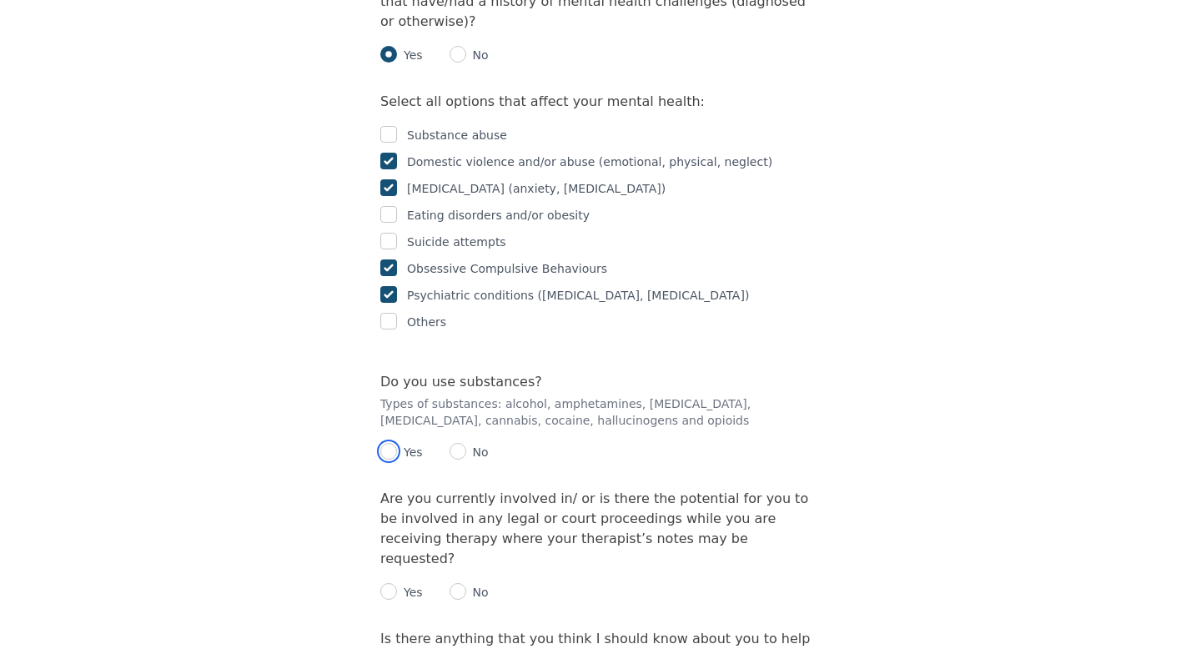
click at [391, 443] on input "radio" at bounding box center [388, 451] width 17 height 17
radio input "true"
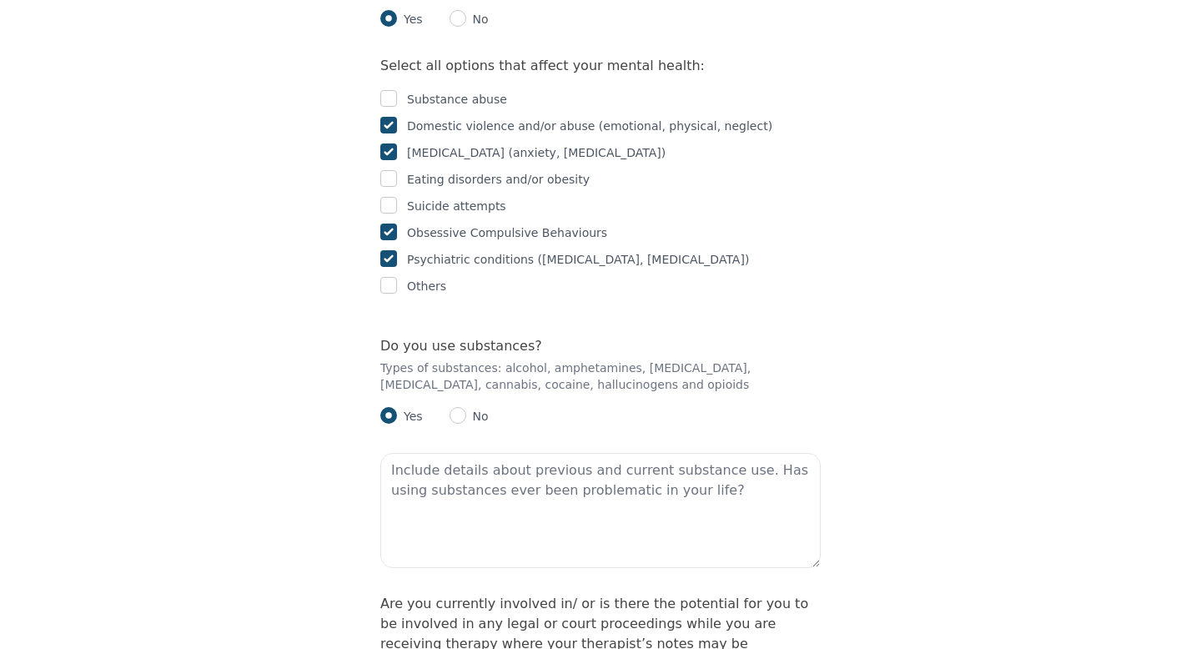
scroll to position [3585, 0]
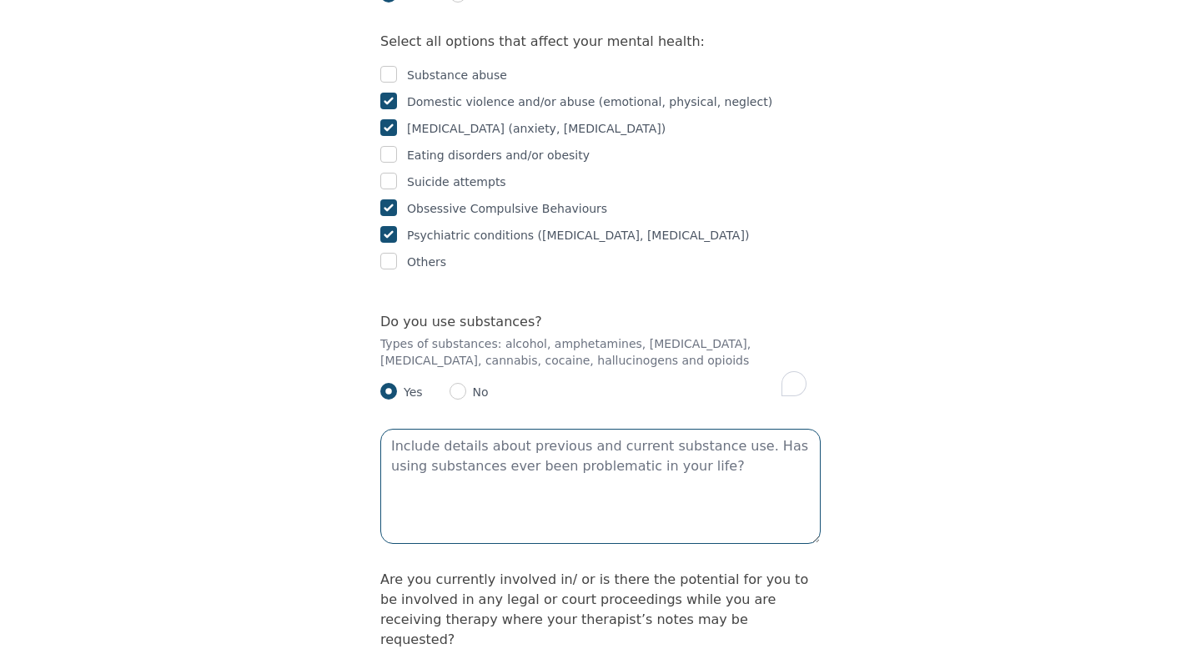
click at [587, 429] on textarea "To enrich screen reader interactions, please activate Accessibility in Grammarl…" at bounding box center [600, 486] width 440 height 115
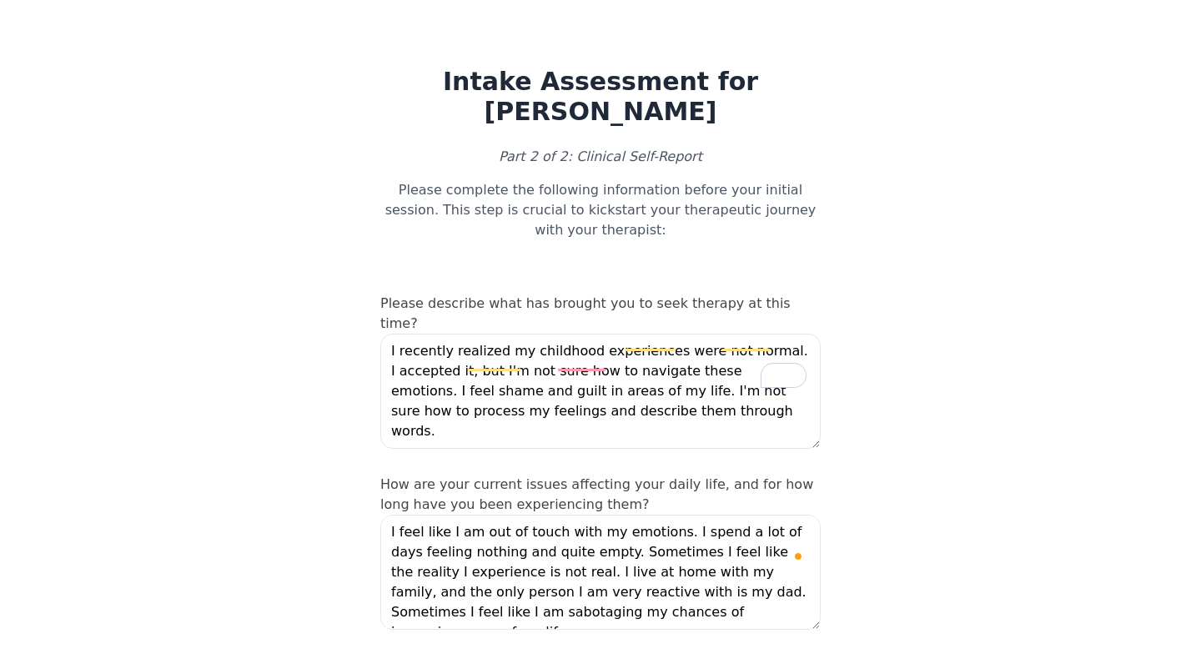
scroll to position [3949, 0]
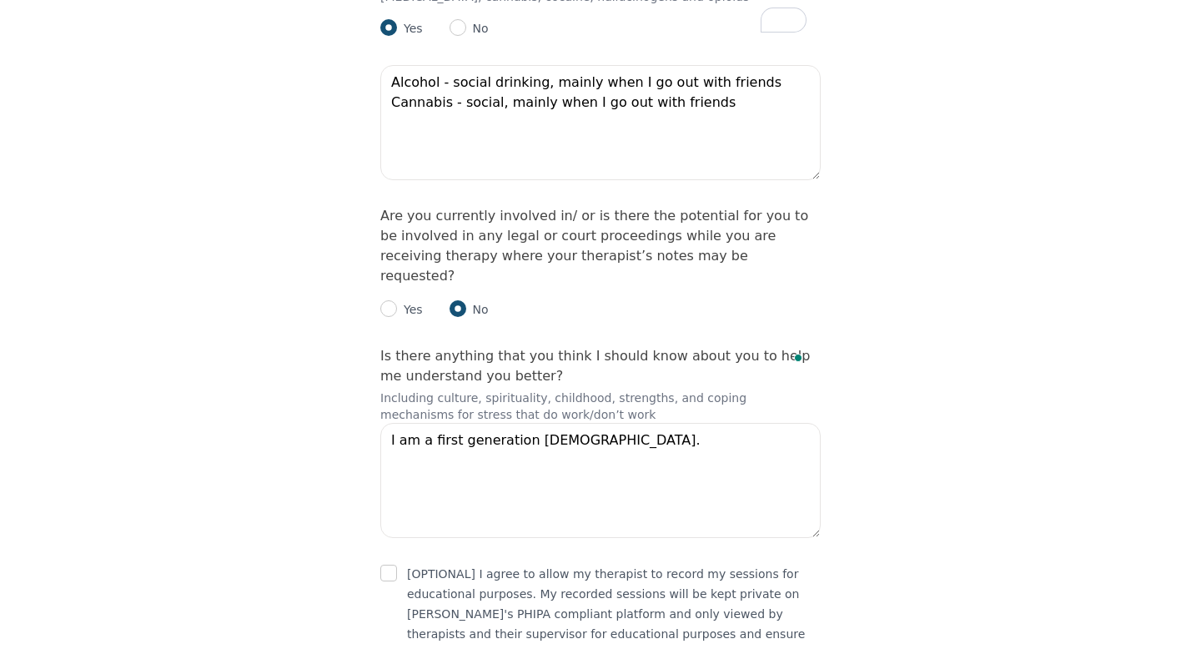
type textarea "I am a first generation [DEMOGRAPHIC_DATA]."
click at [480, 423] on textarea "I am a first generation [DEMOGRAPHIC_DATA]." at bounding box center [600, 480] width 440 height 115
